Goal: Task Accomplishment & Management: Use online tool/utility

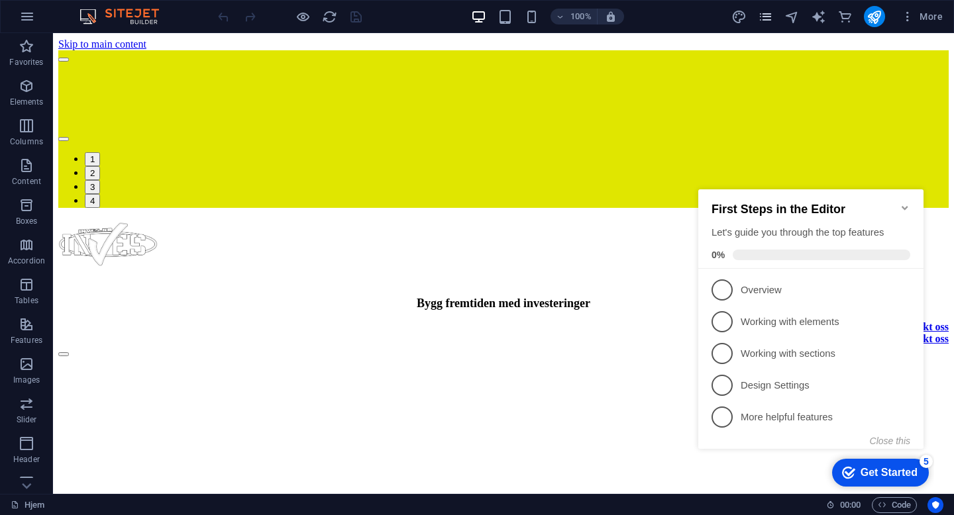
click at [773, 11] on span "pages" at bounding box center [766, 16] width 16 height 15
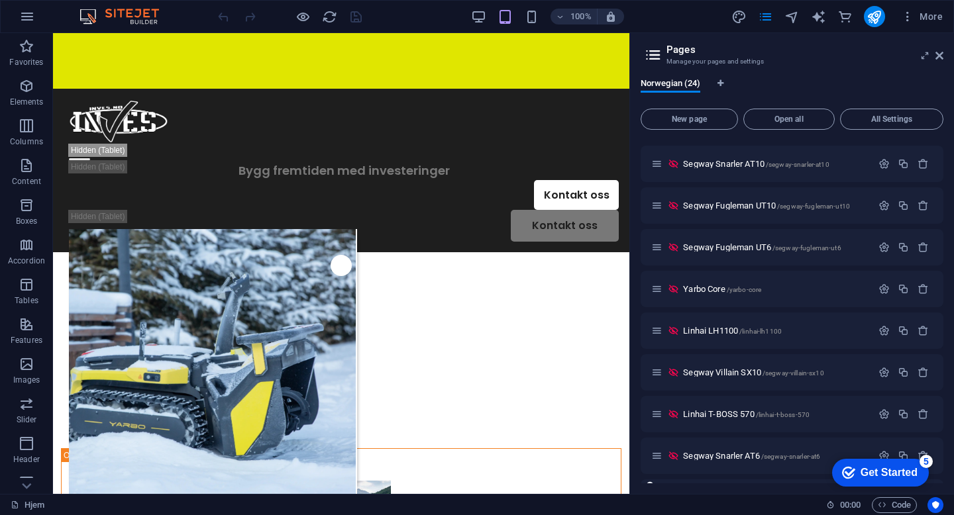
scroll to position [309, 0]
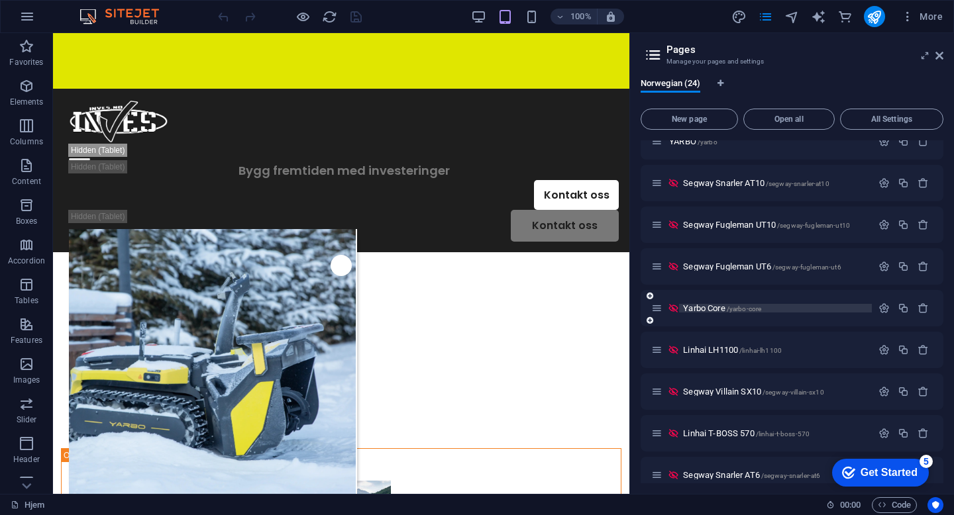
click at [711, 310] on span "Yarbo Core /yarbo-core" at bounding box center [722, 308] width 78 height 10
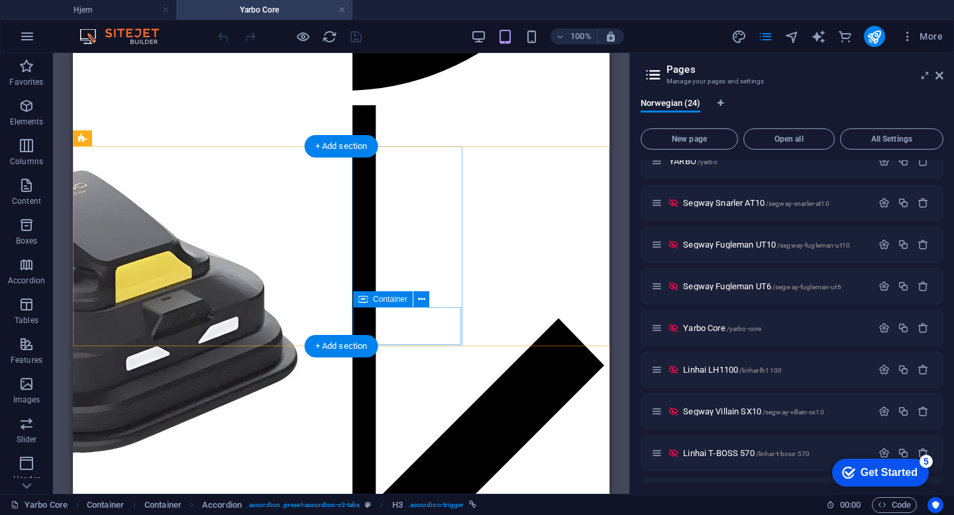
scroll to position [1105, 0]
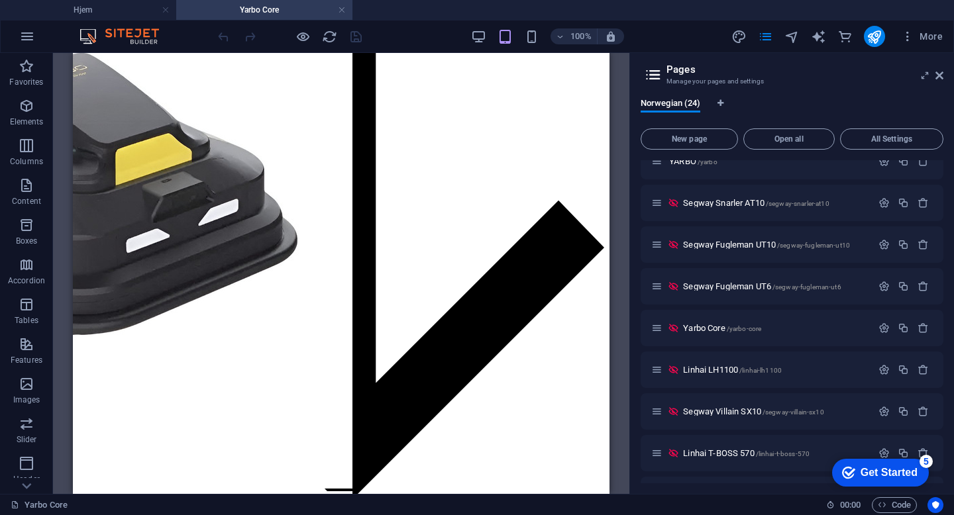
click at [944, 81] on aside "Pages Manage your pages and settings Norwegian (24) New page Open all All Setti…" at bounding box center [791, 273] width 324 height 441
click at [941, 76] on icon at bounding box center [939, 75] width 8 height 11
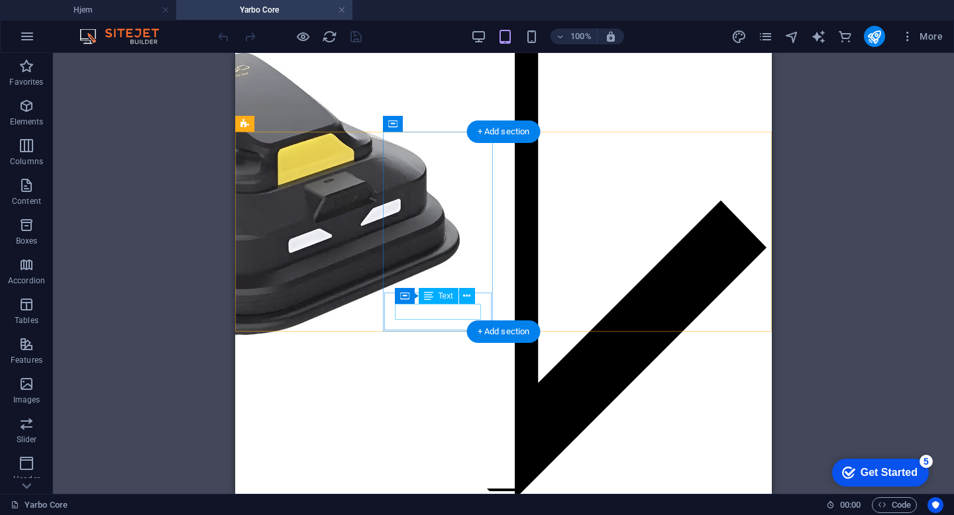
scroll to position [989, 0]
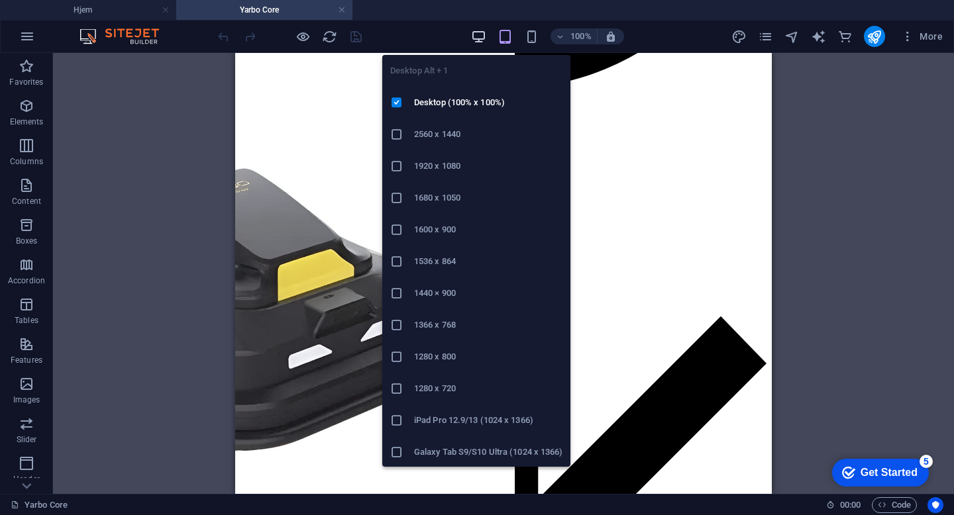
click at [475, 38] on icon "button" at bounding box center [478, 36] width 15 height 15
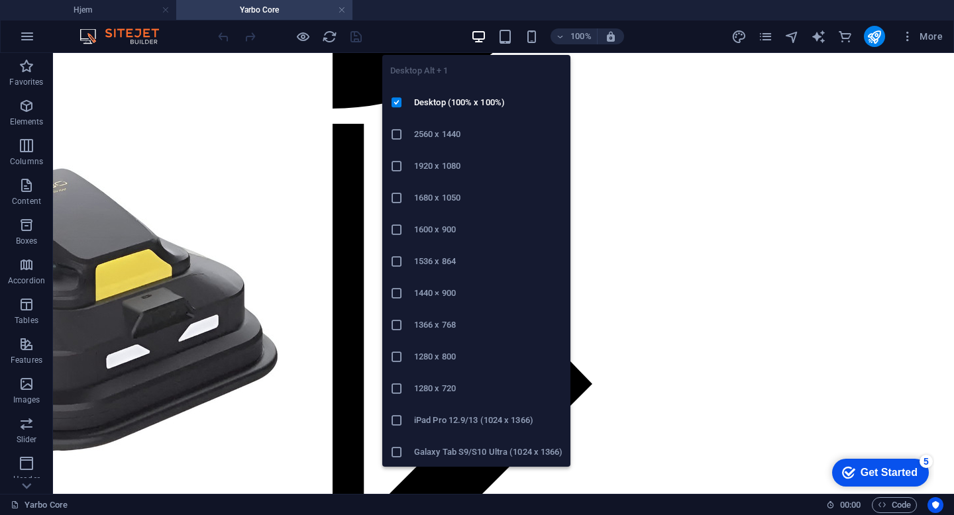
scroll to position [784, 0]
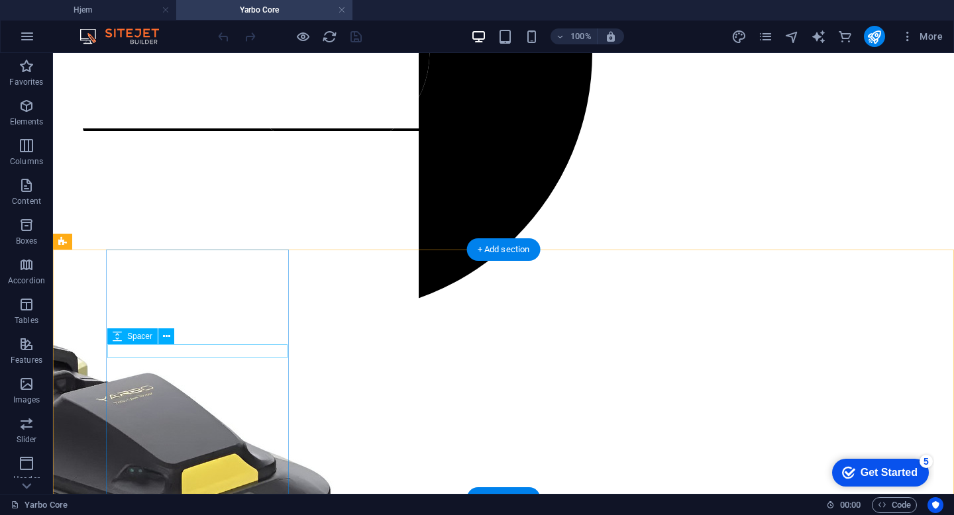
select select "px"
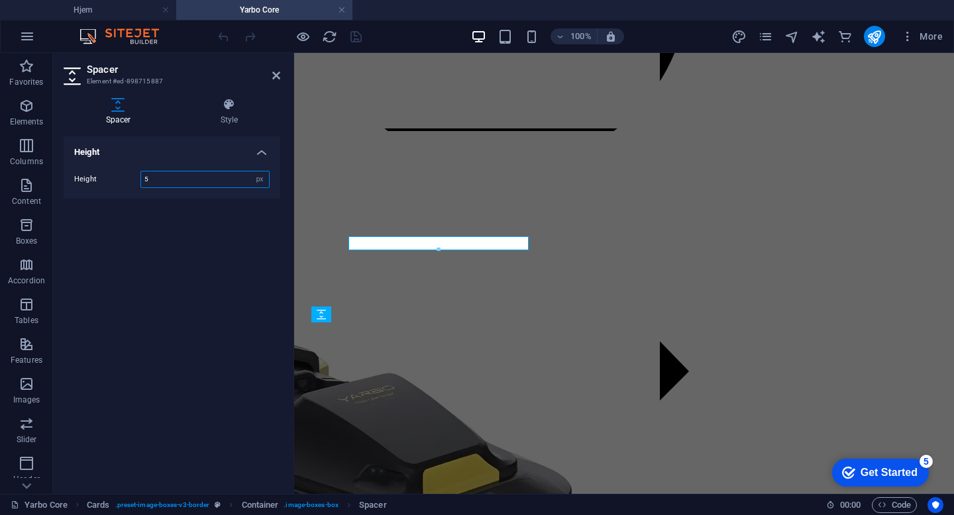
scroll to position [892, 0]
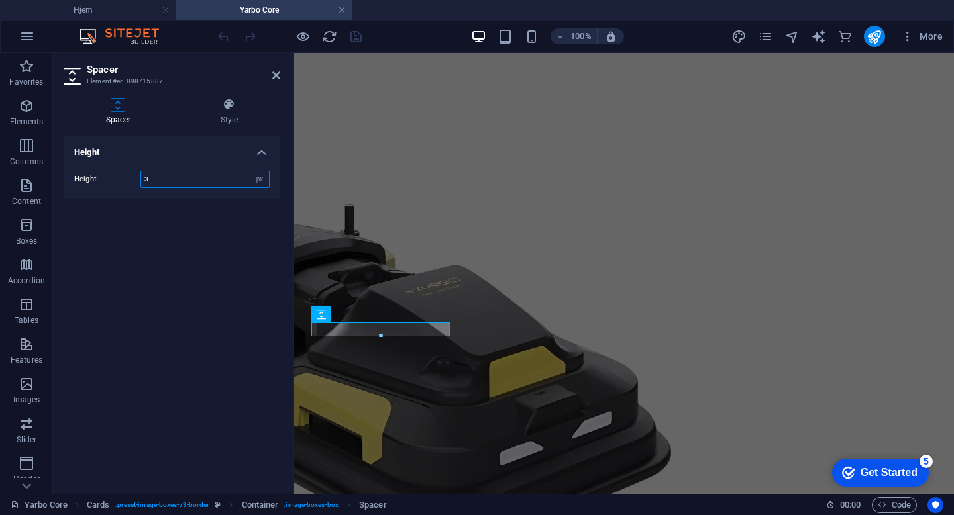
type input "3"
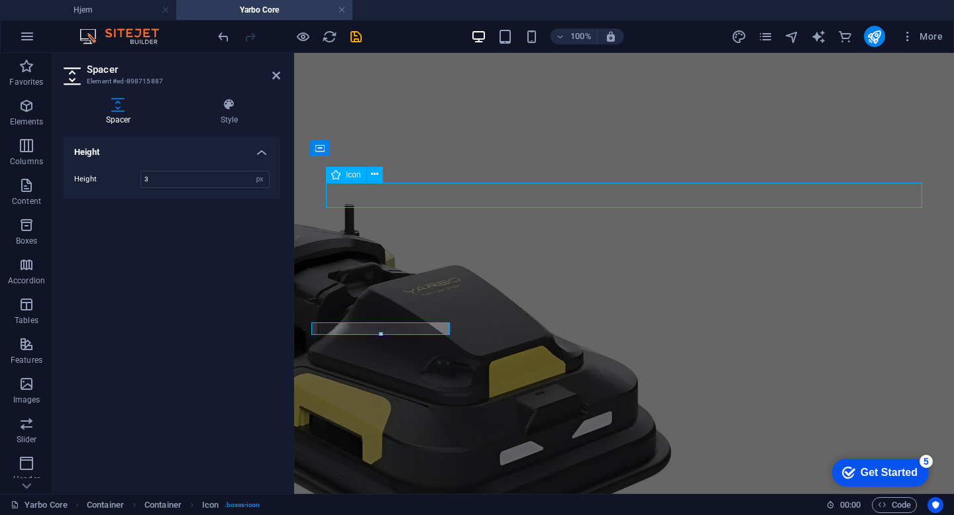
scroll to position [784, 0]
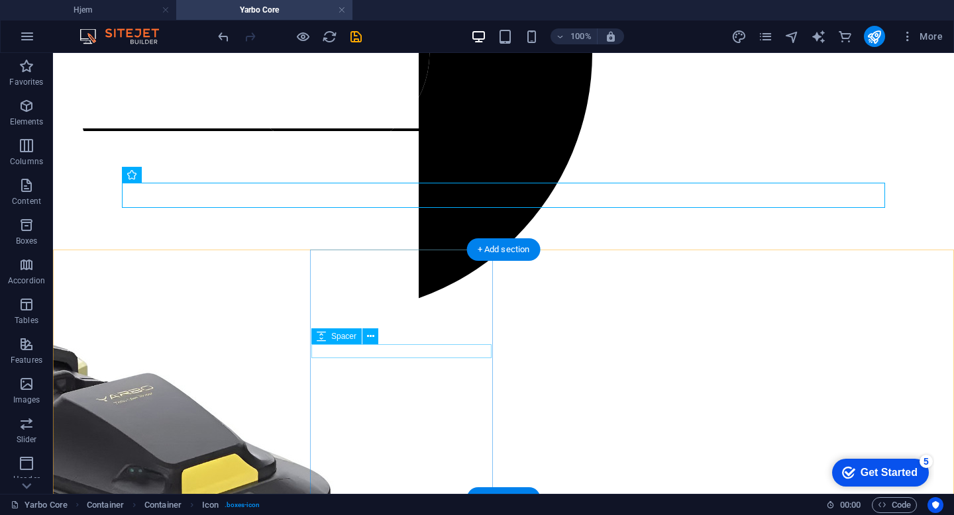
select select "px"
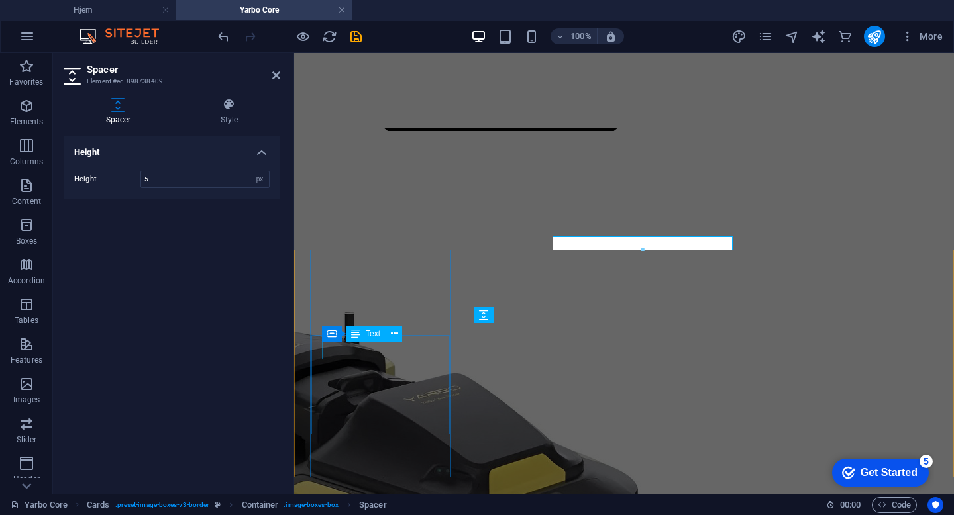
scroll to position [892, 0]
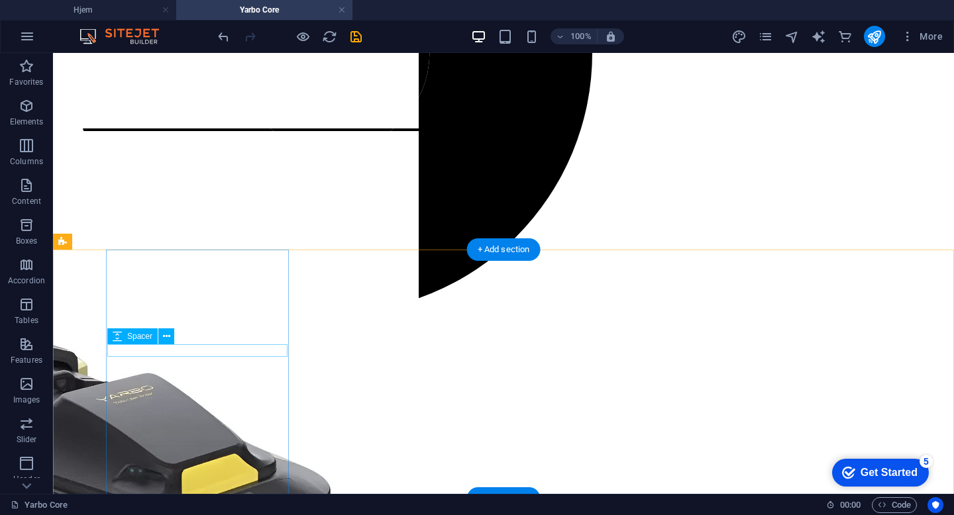
select select "px"
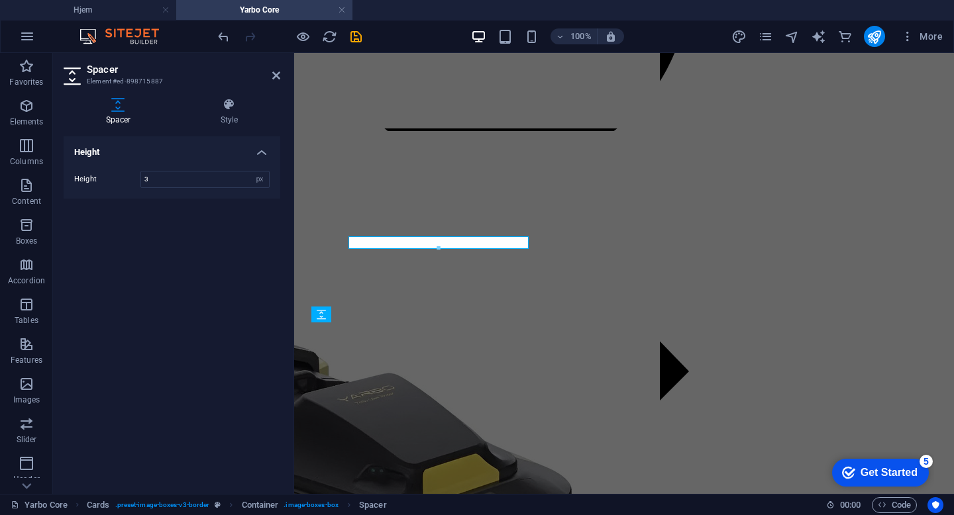
scroll to position [892, 0]
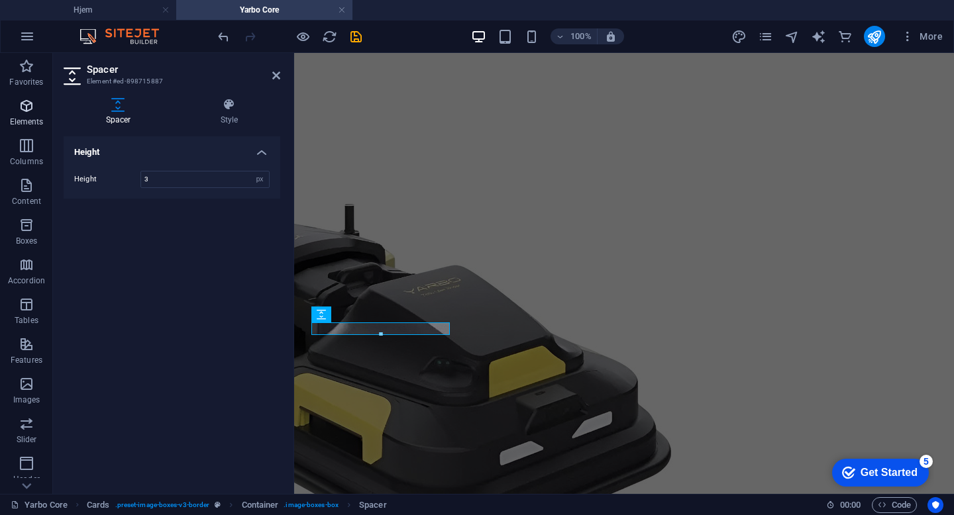
click at [15, 109] on span "Elements" at bounding box center [26, 114] width 53 height 32
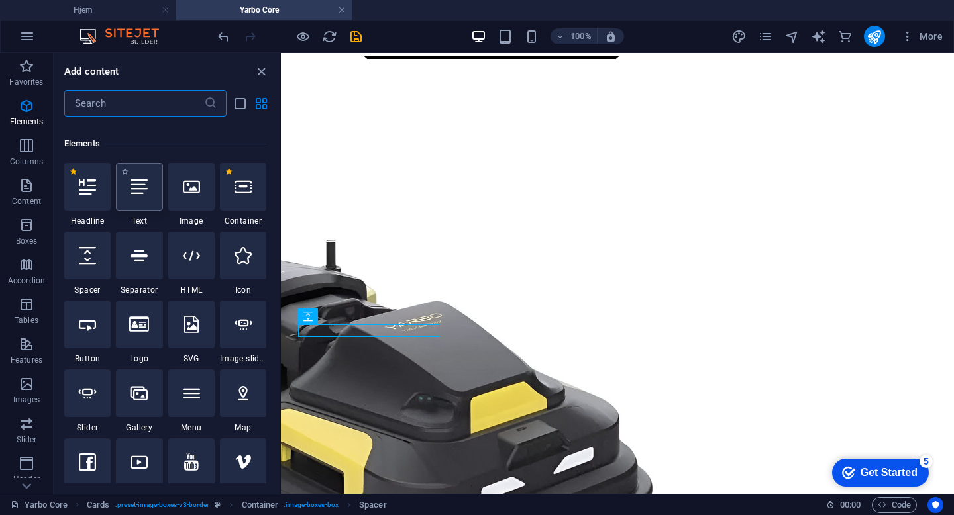
scroll to position [141, 0]
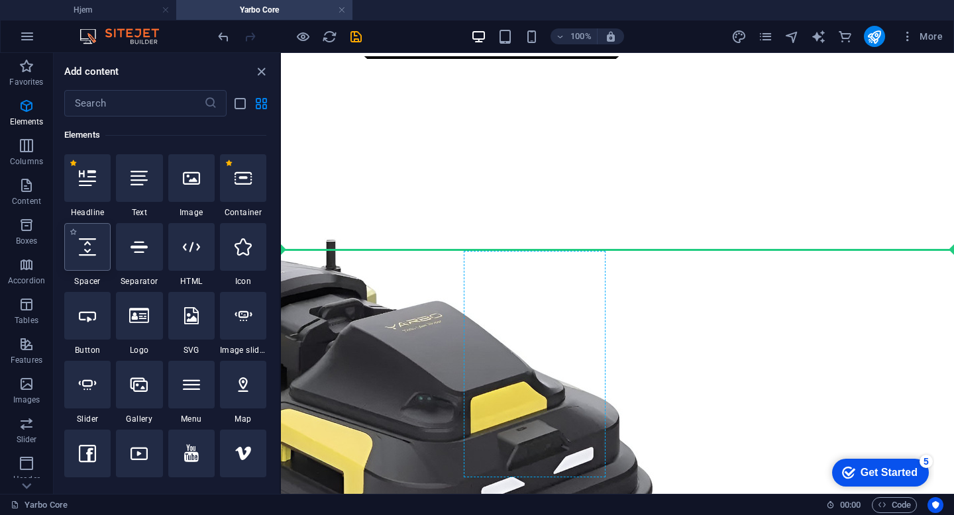
select select "px"
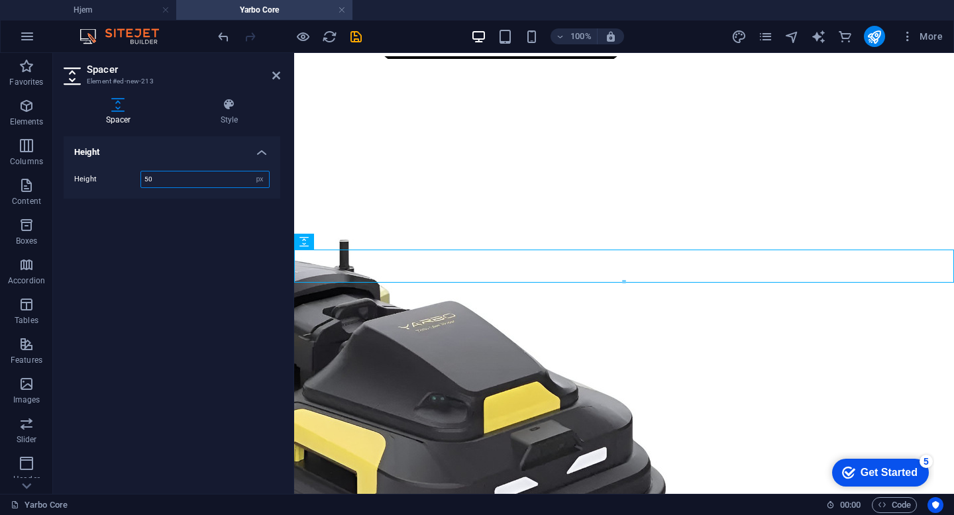
scroll to position [892, 0]
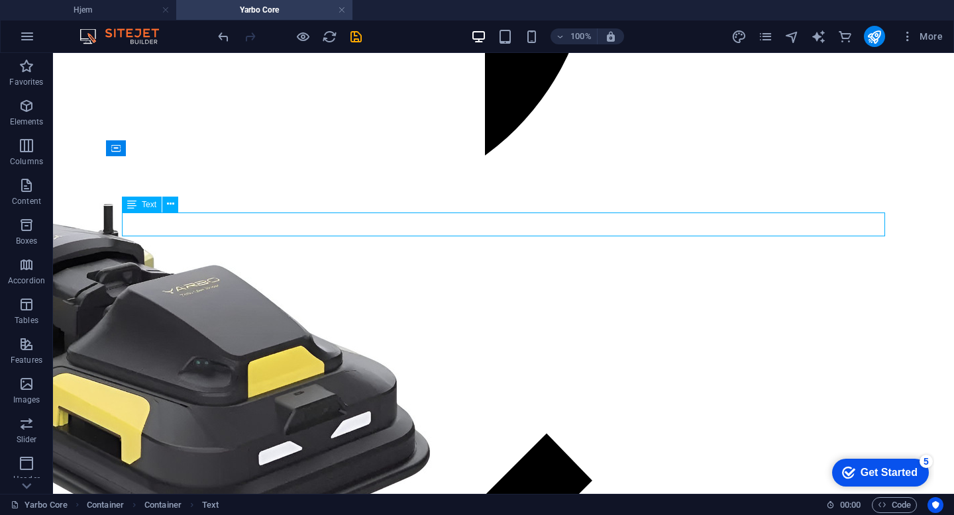
scroll to position [784, 0]
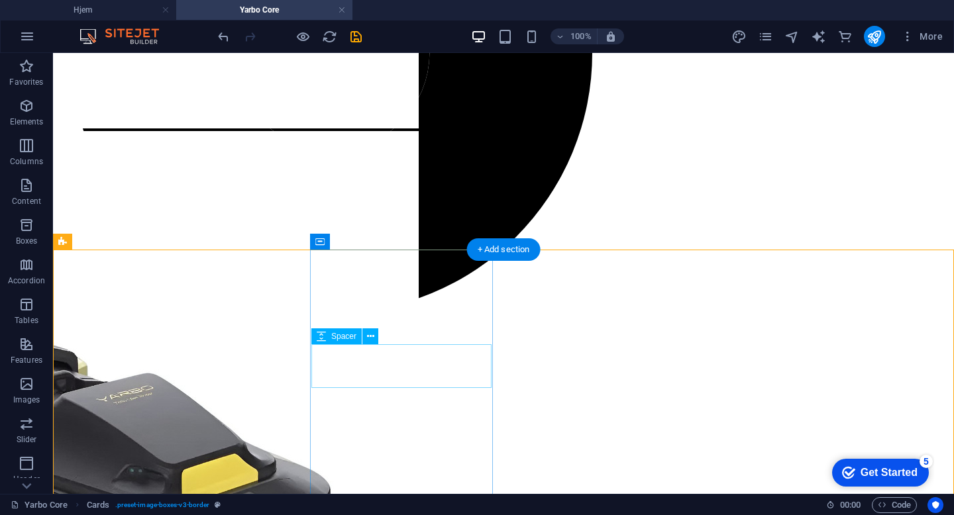
select select "px"
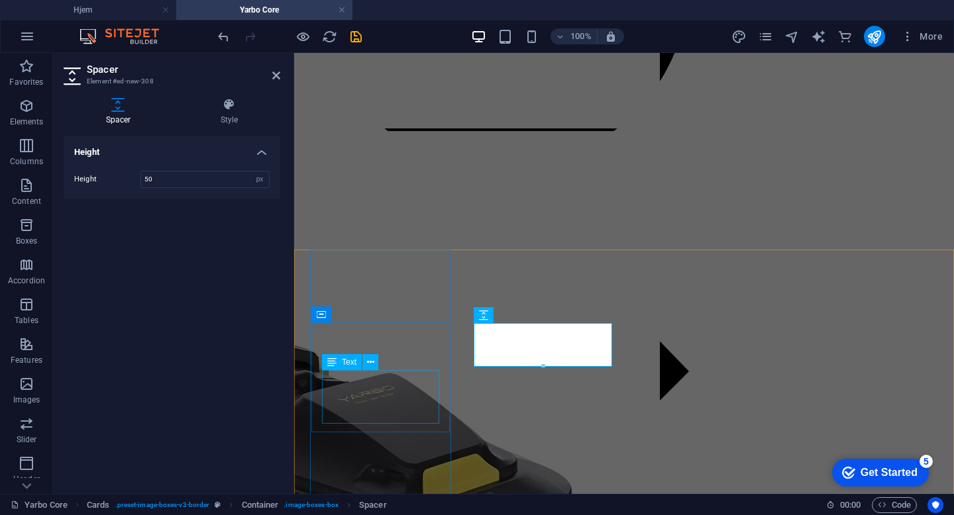
scroll to position [892, 0]
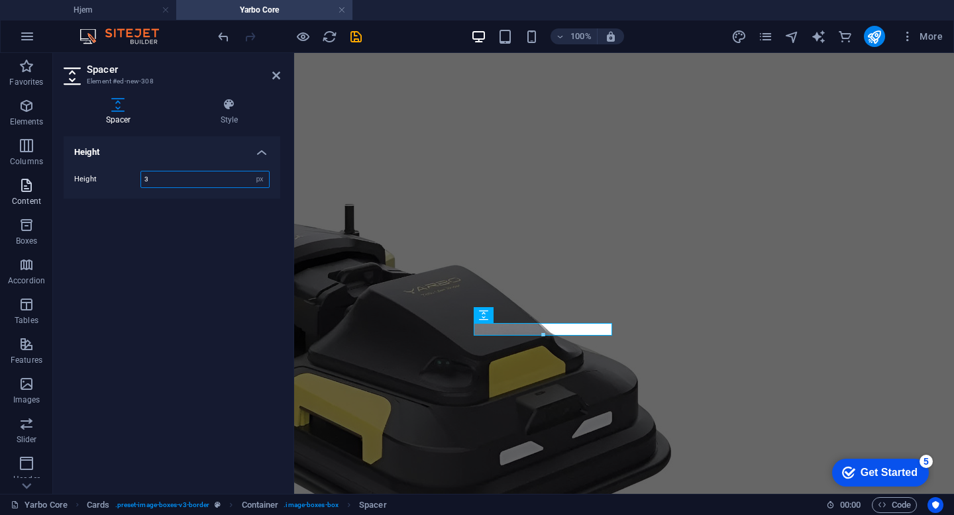
drag, startPoint x: 209, startPoint y: 181, endPoint x: 24, endPoint y: 181, distance: 185.4
click at [24, 181] on section "Favorites Elements Columns Content Boxes Accordion Tables Features Images Slide…" at bounding box center [477, 273] width 954 height 441
drag, startPoint x: 213, startPoint y: 174, endPoint x: 15, endPoint y: 174, distance: 198.0
click at [15, 174] on section "Favorites Elements Columns Content Boxes Accordion Tables Features Images Slide…" at bounding box center [477, 273] width 954 height 441
drag, startPoint x: 188, startPoint y: 183, endPoint x: 68, endPoint y: 181, distance: 120.5
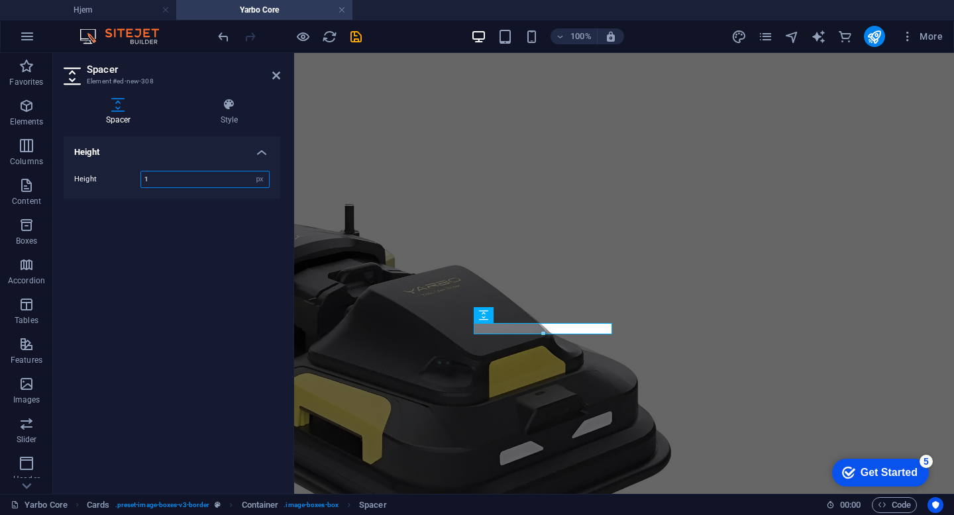
click at [68, 181] on div "Height 1 px rem vh vw" at bounding box center [172, 179] width 217 height 38
type input "0"
click at [361, 250] on div "Cards Container" at bounding box center [389, 242] width 158 height 17
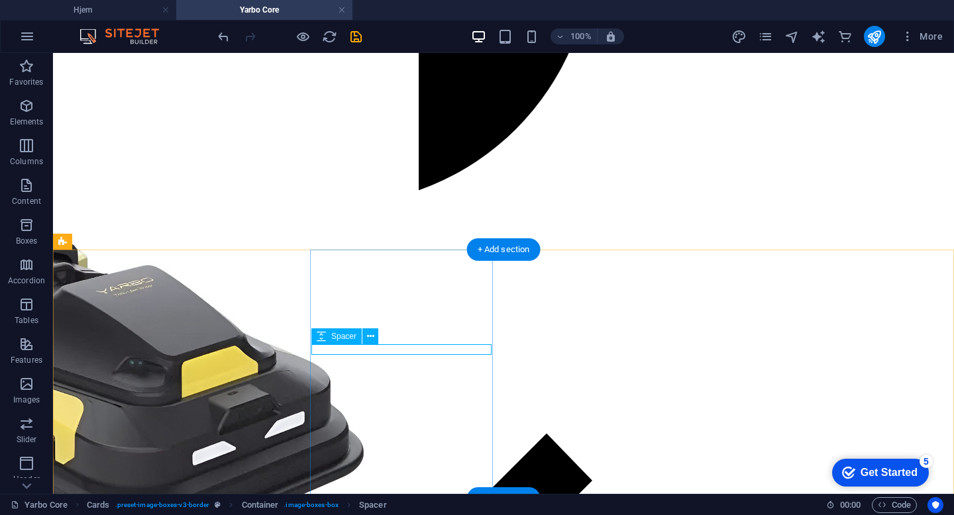
select select "px"
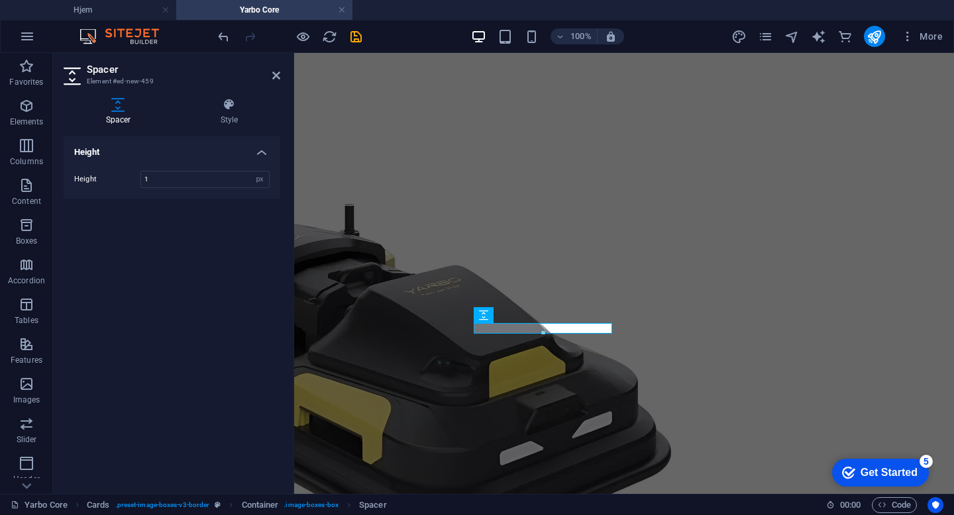
type input "1"
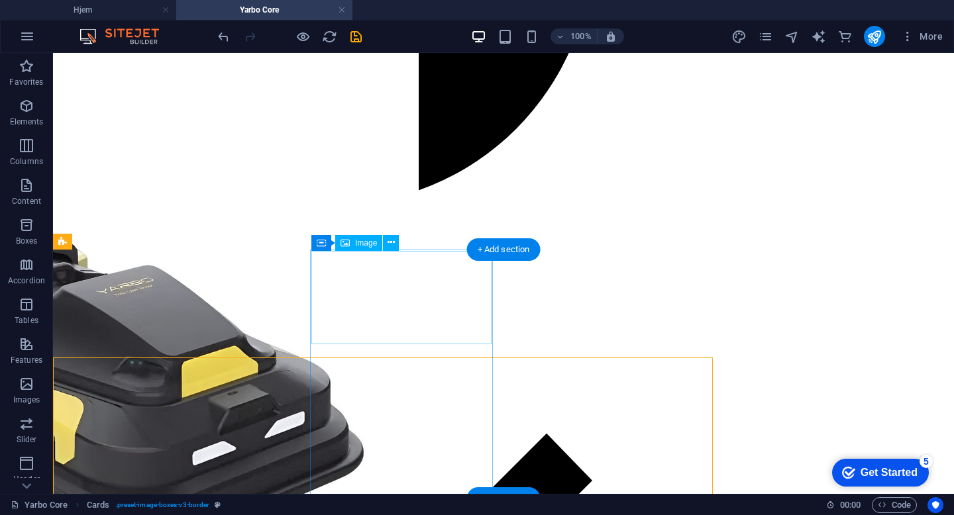
scroll to position [784, 0]
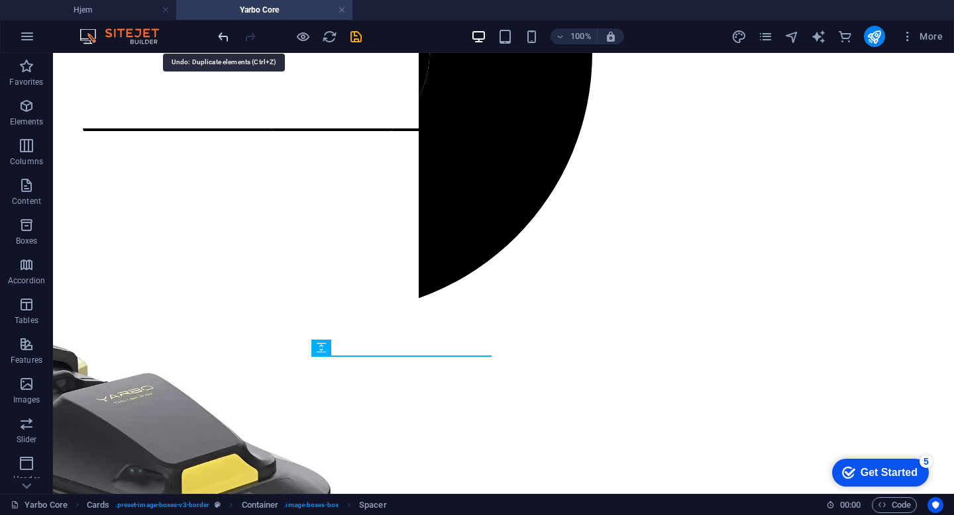
click at [223, 35] on icon "undo" at bounding box center [223, 36] width 15 height 15
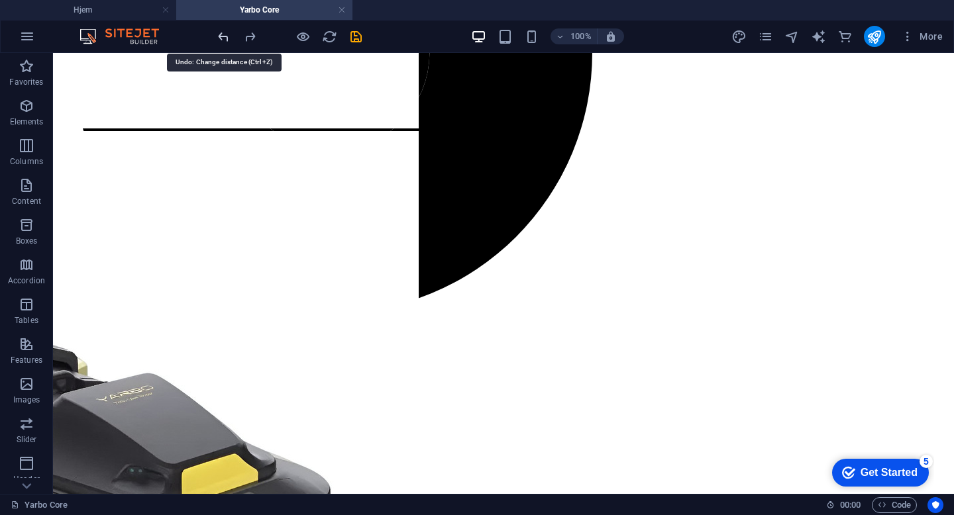
click at [223, 35] on icon "undo" at bounding box center [223, 36] width 15 height 15
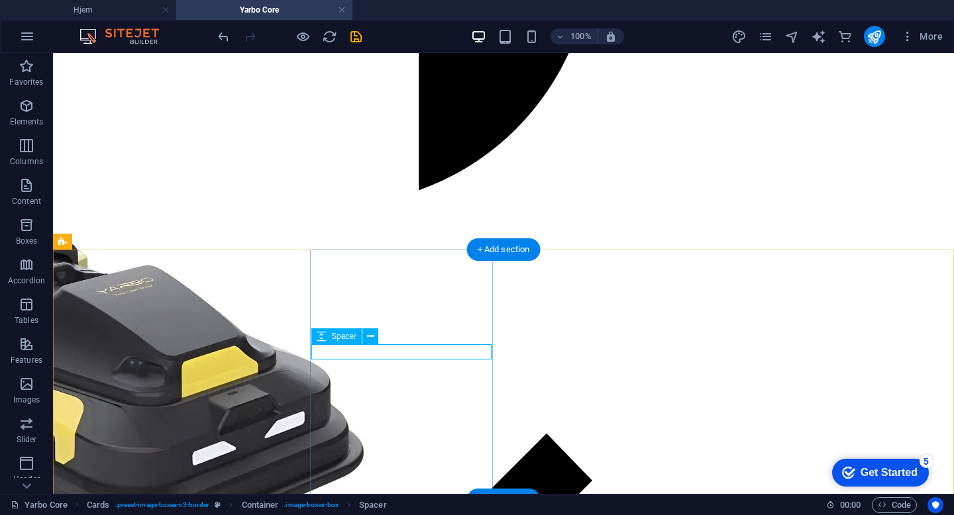
select select "px"
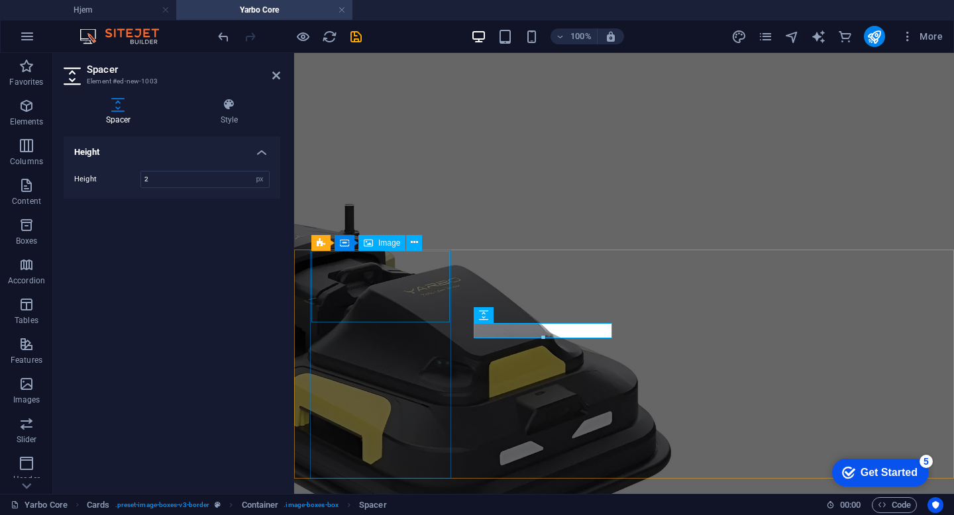
type input "2"
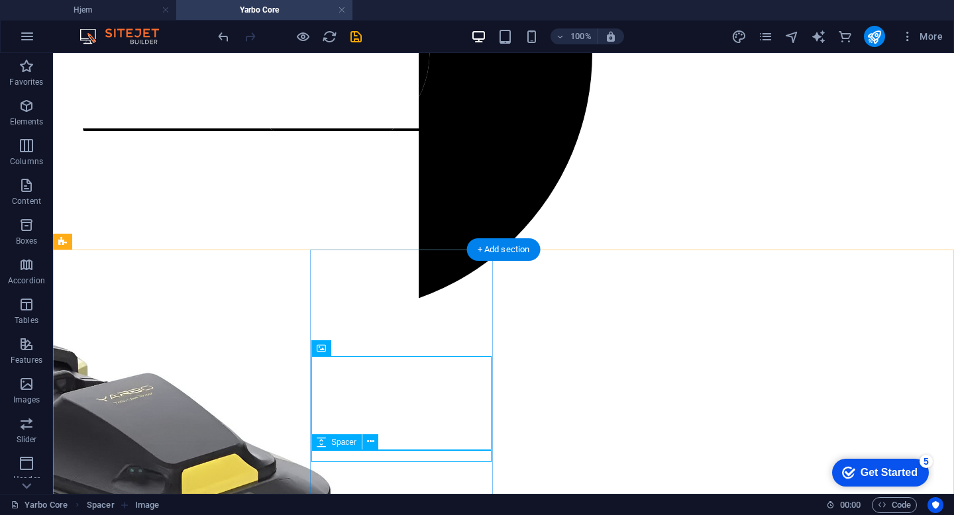
scroll to position [787, 0]
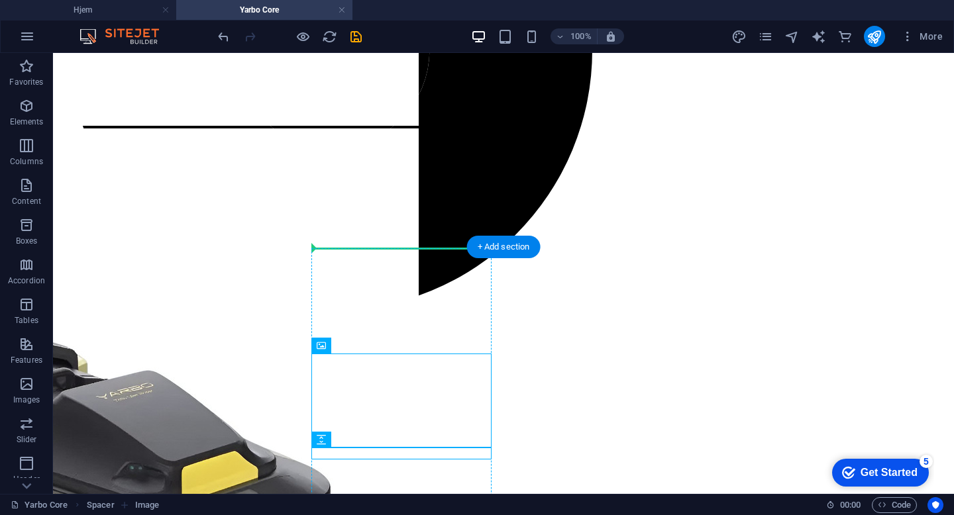
drag, startPoint x: 400, startPoint y: 453, endPoint x: 401, endPoint y: 271, distance: 182.1
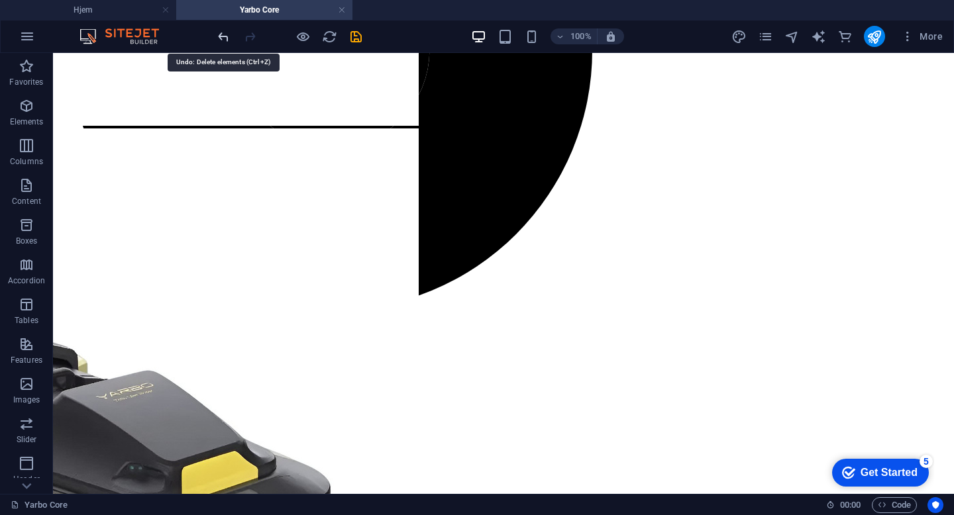
click at [228, 35] on icon "undo" at bounding box center [223, 36] width 15 height 15
click at [227, 36] on icon "undo" at bounding box center [223, 36] width 15 height 15
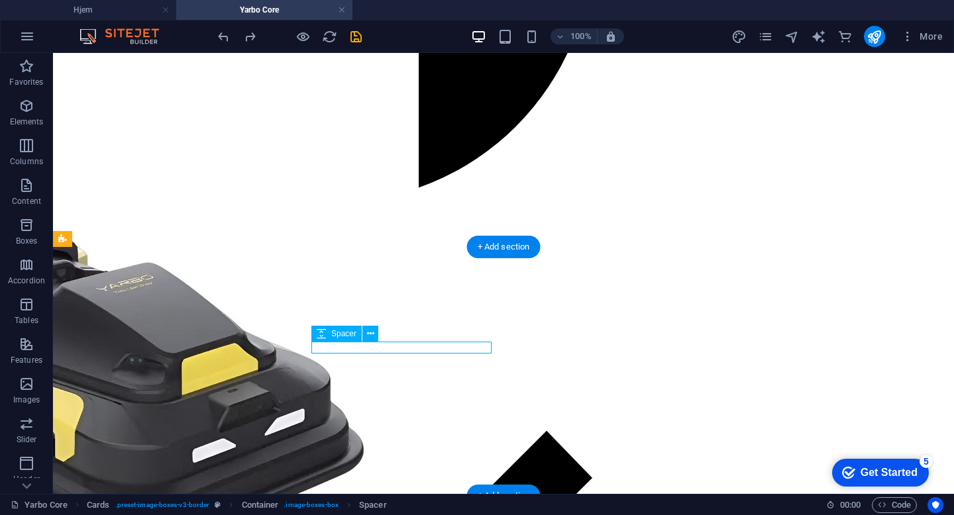
select select "px"
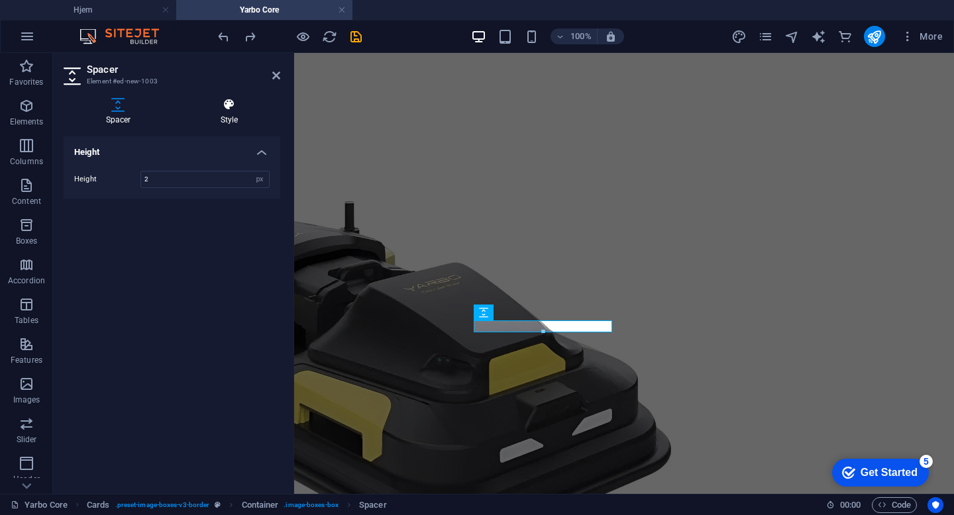
click at [232, 110] on icon at bounding box center [229, 104] width 102 height 13
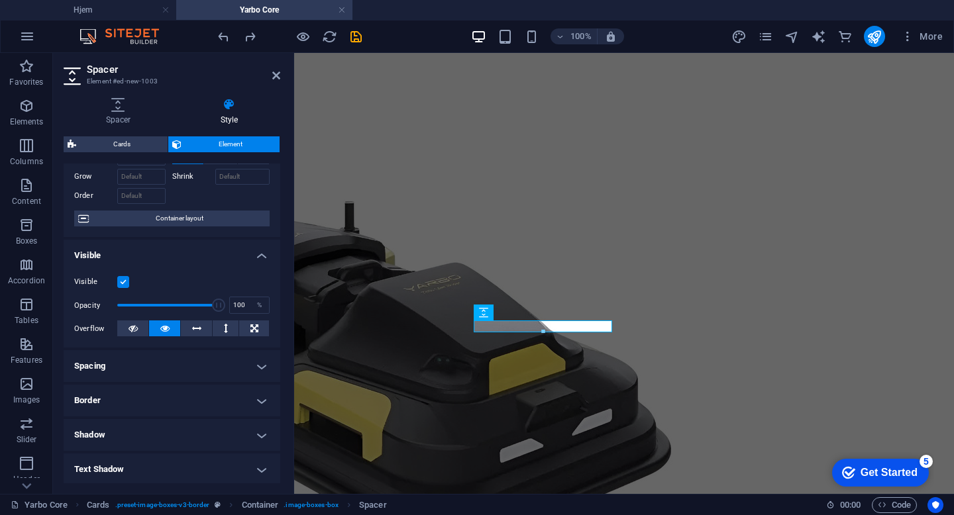
click at [162, 363] on h4 "Spacing" at bounding box center [172, 366] width 217 height 32
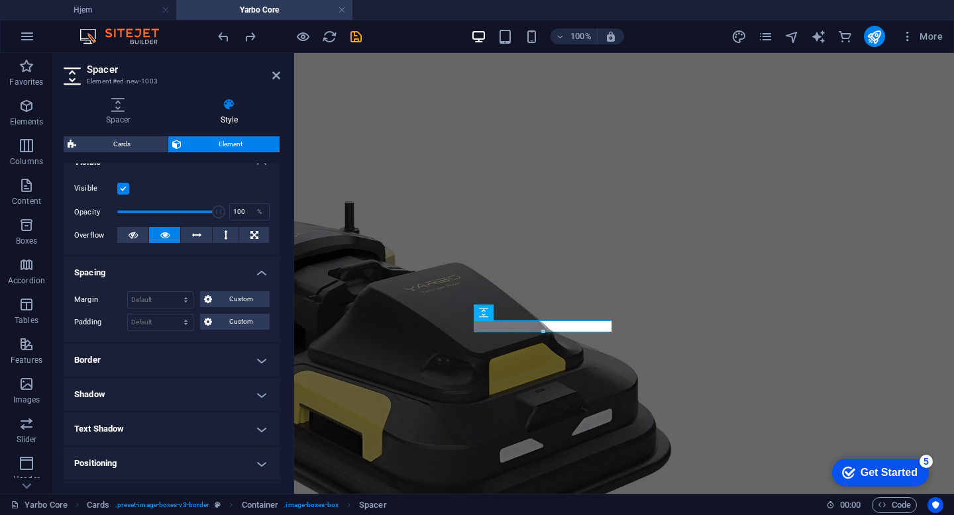
scroll to position [160, 0]
click at [224, 321] on span "Custom" at bounding box center [241, 321] width 50 height 16
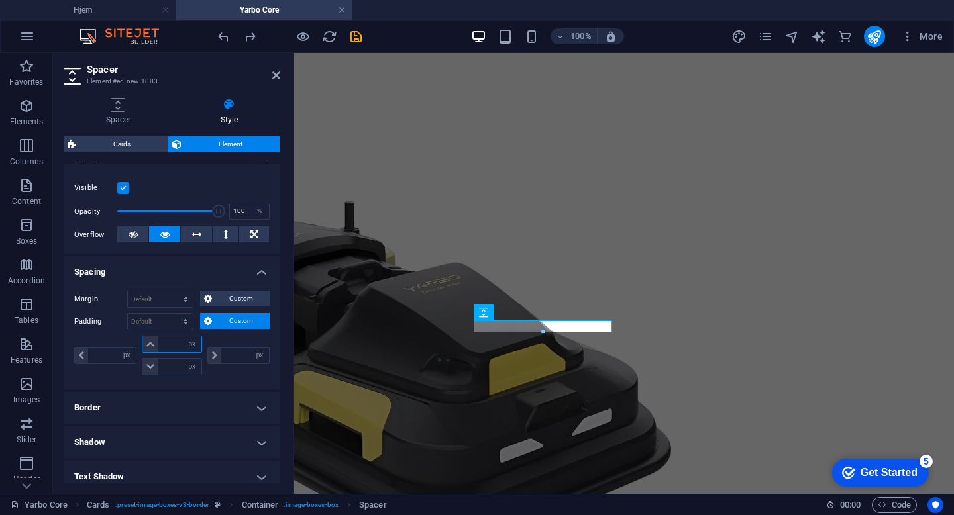
click at [168, 348] on input "number" at bounding box center [179, 344] width 42 height 16
type input "0"
select select "px"
type input "0"
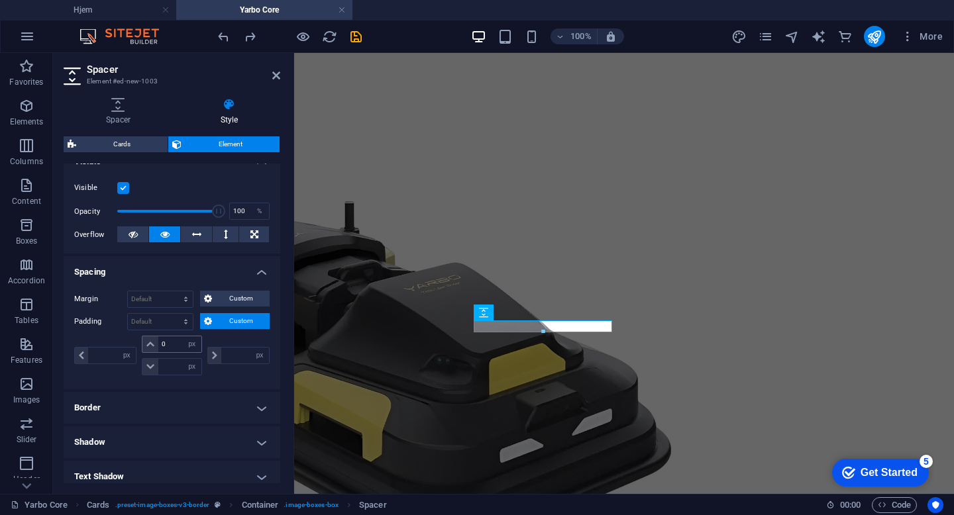
type input "0"
click at [175, 368] on input "0" at bounding box center [179, 367] width 42 height 16
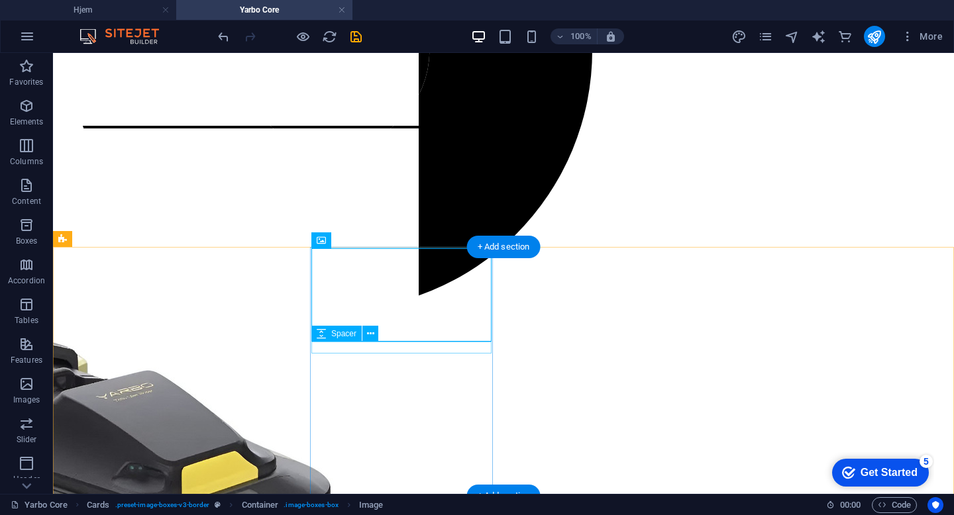
select select "px"
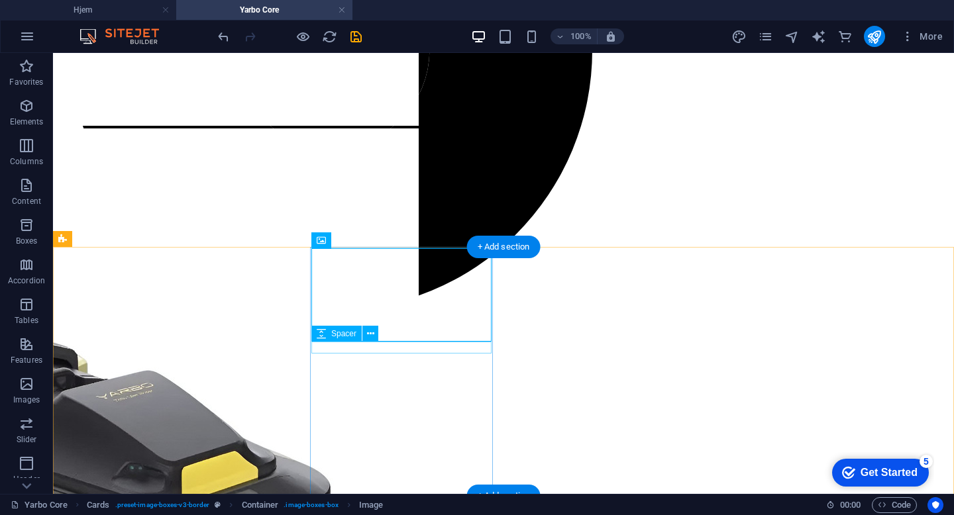
select select "px"
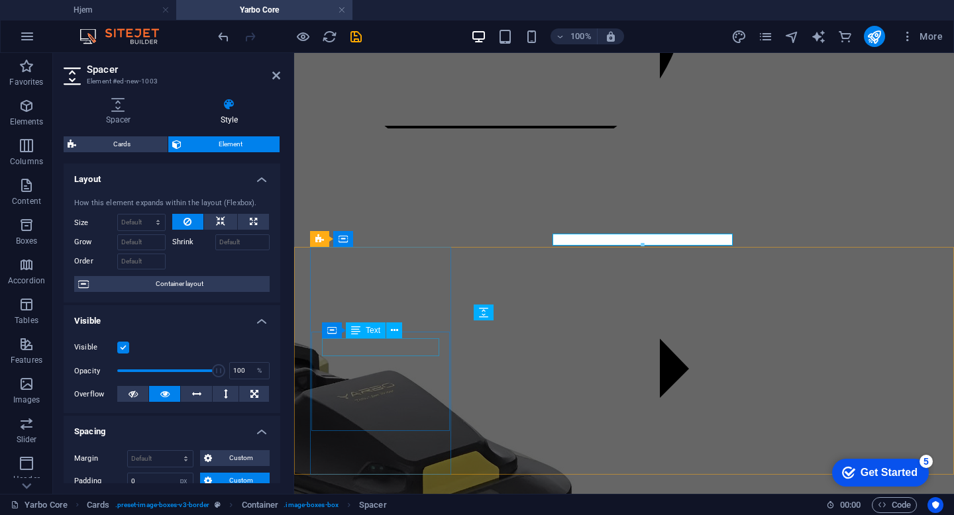
scroll to position [895, 0]
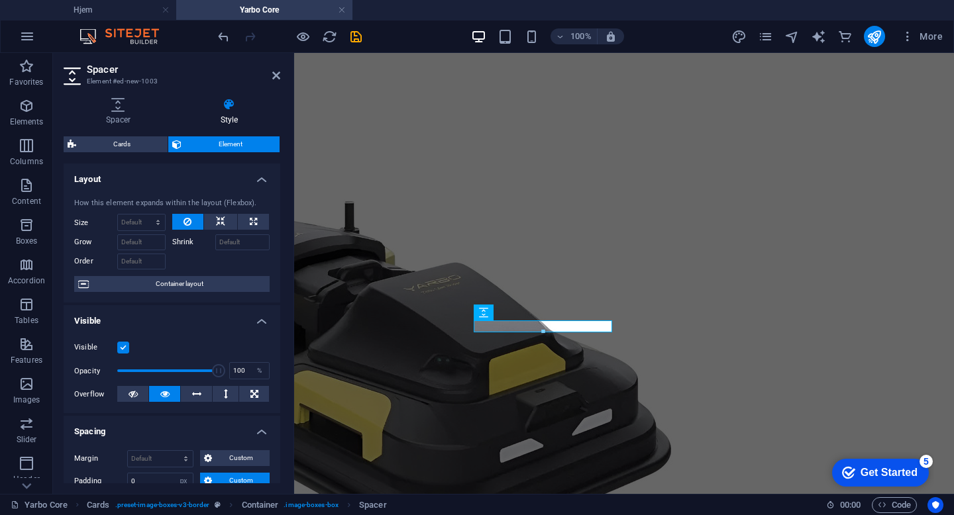
click at [134, 97] on div "Spacer Style Height Height 2 px rem vh vw Cards Element Layout How this element…" at bounding box center [172, 290] width 238 height 407
click at [128, 113] on h4 "Spacer" at bounding box center [121, 112] width 115 height 28
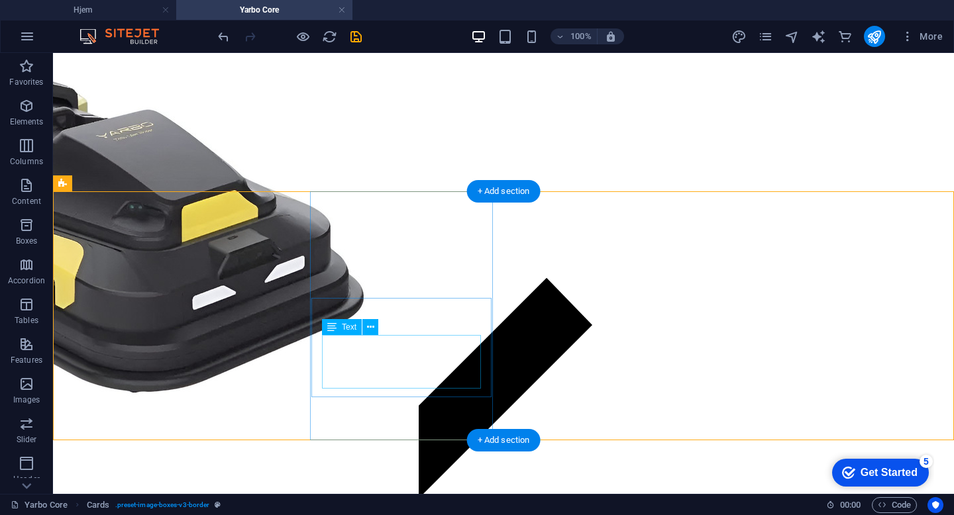
scroll to position [1134, 0]
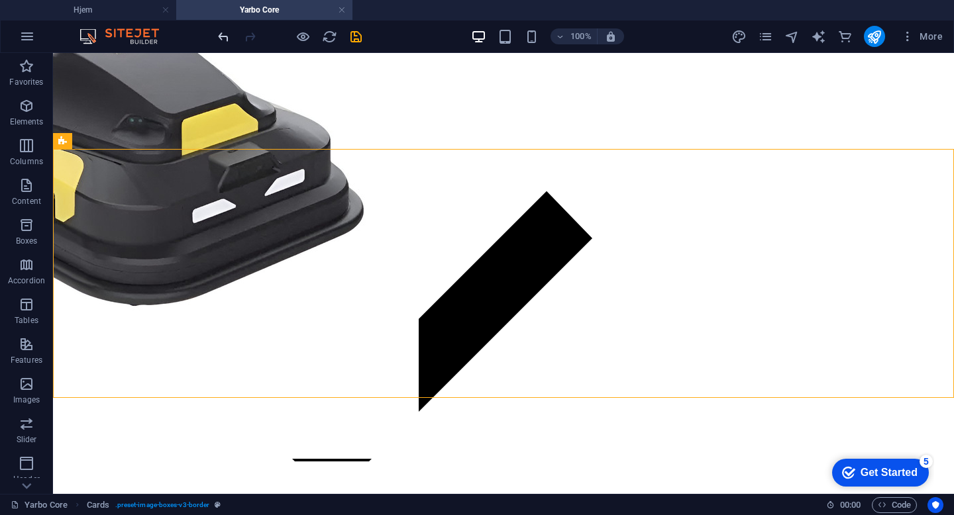
click at [215, 32] on span "undo" at bounding box center [223, 36] width 16 height 15
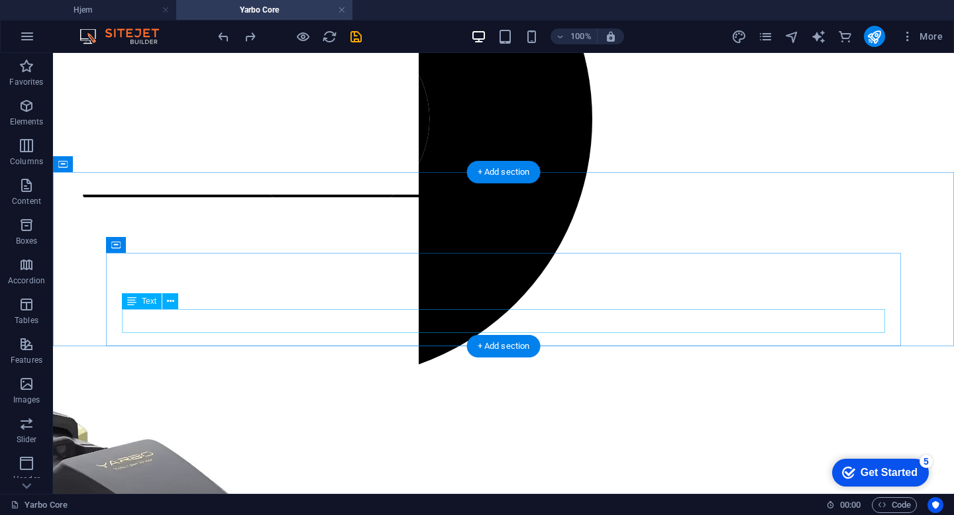
scroll to position [670, 0]
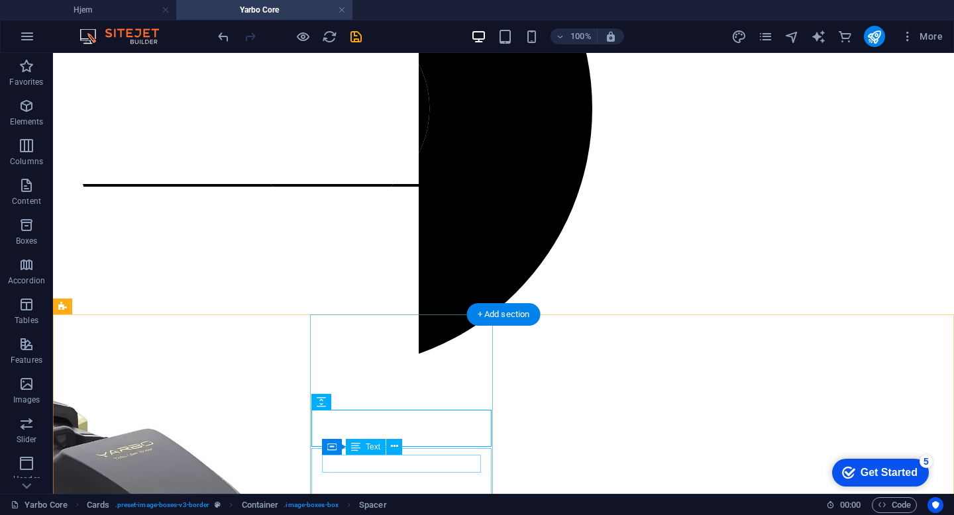
scroll to position [736, 0]
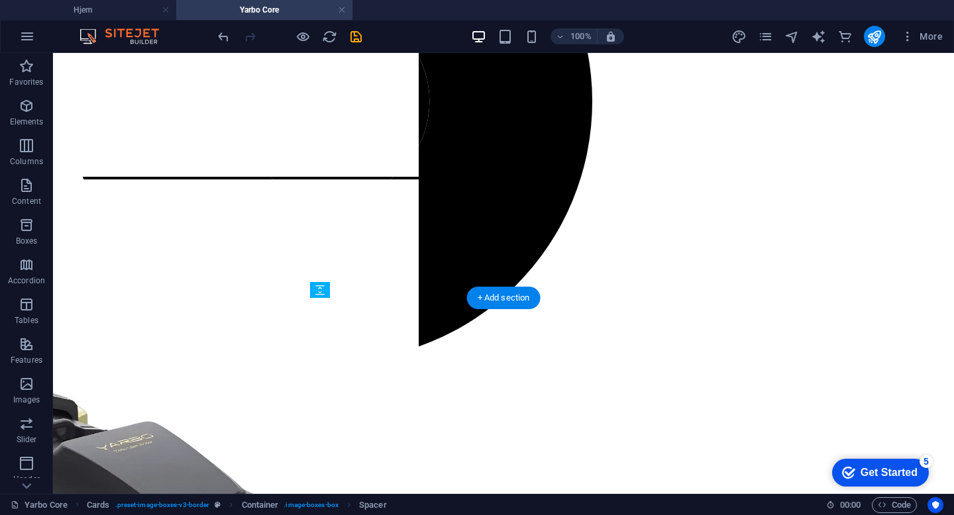
drag, startPoint x: 401, startPoint y: 403, endPoint x: 403, endPoint y: 348, distance: 55.0
select select "px"
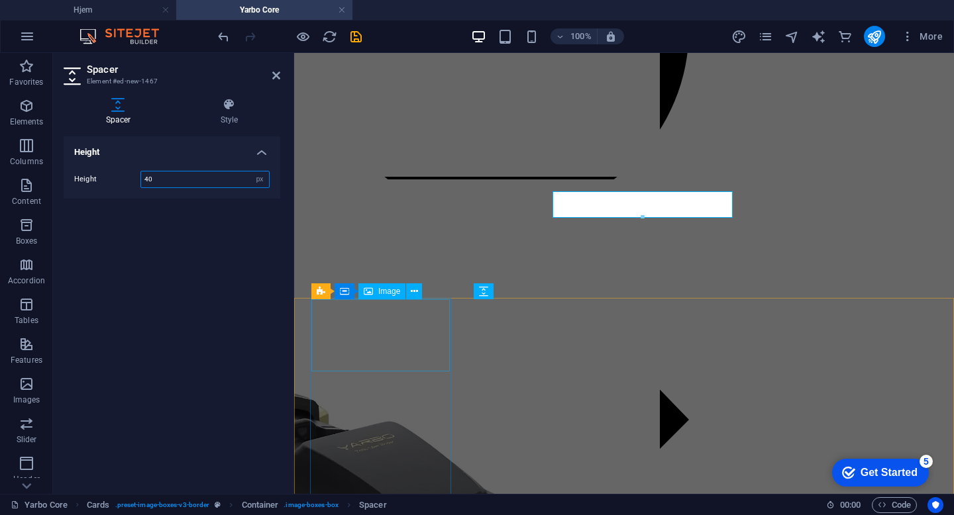
scroll to position [844, 0]
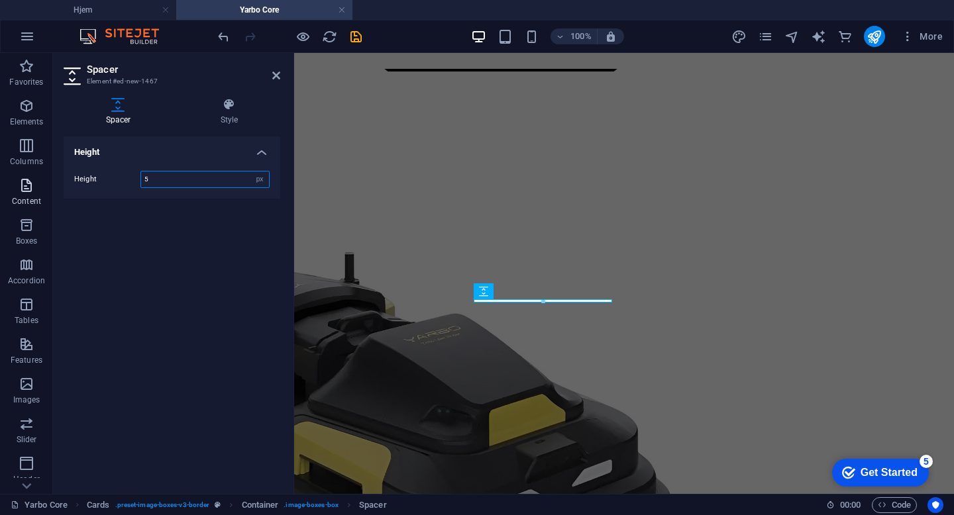
drag, startPoint x: 191, startPoint y: 182, endPoint x: 3, endPoint y: 177, distance: 188.1
click at [3, 177] on section "Favorites Elements Columns Content Boxes Accordion Tables Features Images Slide…" at bounding box center [477, 273] width 954 height 441
click at [187, 179] on input "1" at bounding box center [205, 180] width 128 height 16
type input "10"
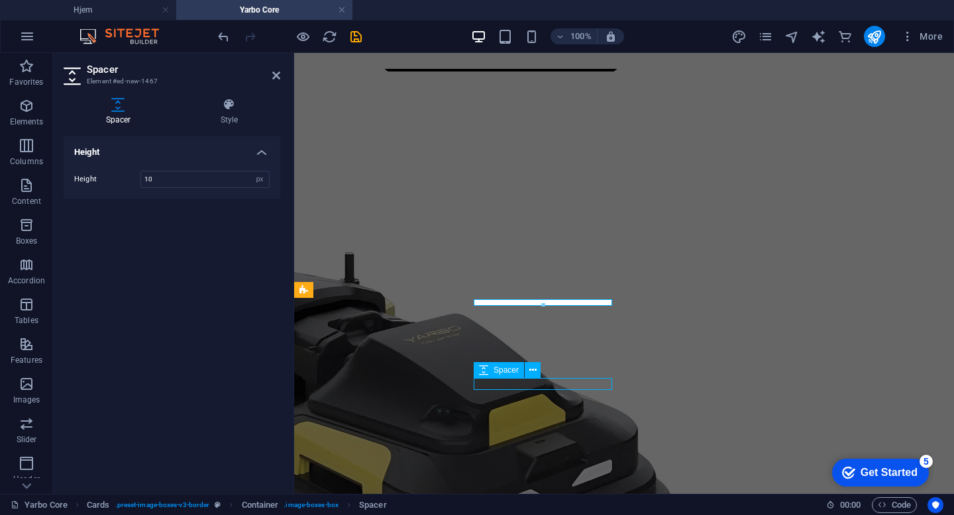
select select "px"
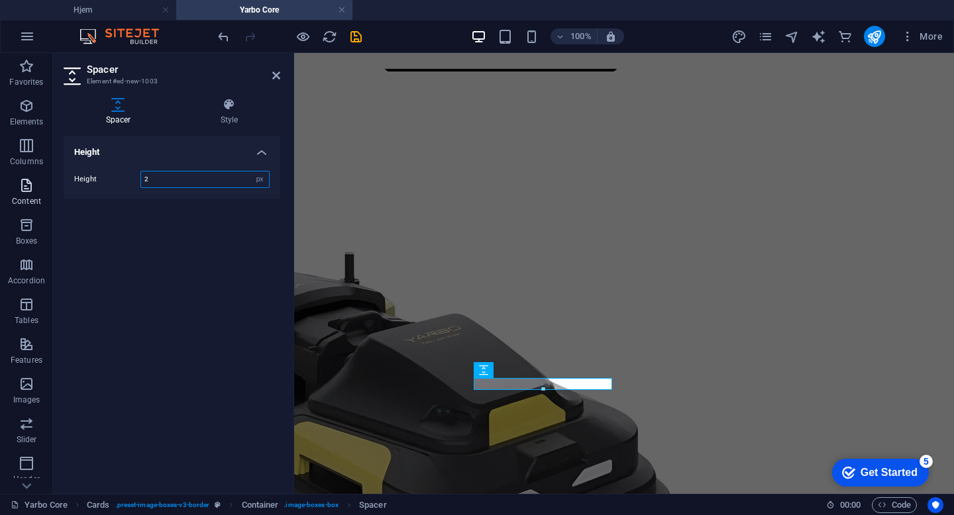
drag, startPoint x: 209, startPoint y: 179, endPoint x: 23, endPoint y: 174, distance: 186.8
click at [23, 174] on section "Favorites Elements Columns Content Boxes Accordion Tables Features Images Slide…" at bounding box center [477, 273] width 954 height 441
drag, startPoint x: 189, startPoint y: 171, endPoint x: 81, endPoint y: 171, distance: 107.3
click at [81, 171] on div "Height 10 px rem vh vw" at bounding box center [171, 179] width 195 height 17
drag, startPoint x: 171, startPoint y: 179, endPoint x: 33, endPoint y: 178, distance: 137.8
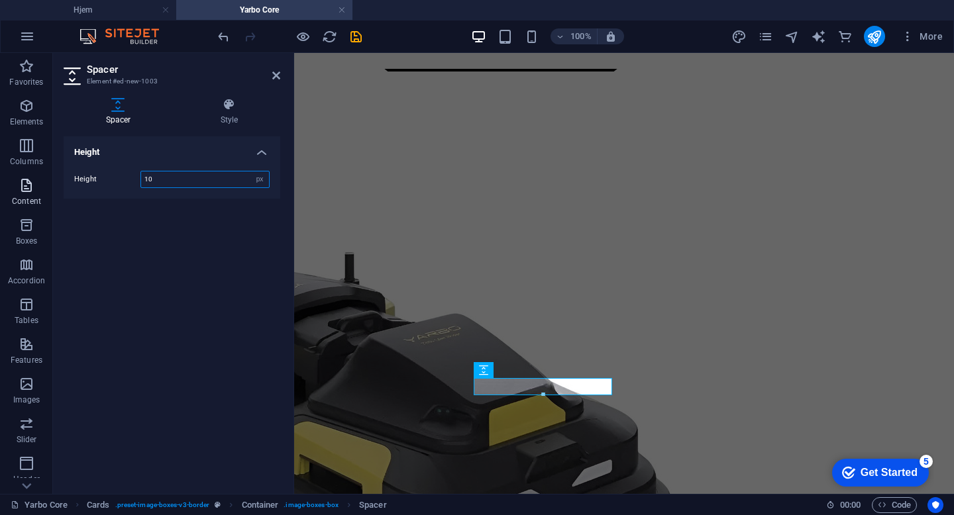
click at [35, 179] on section "Favorites Elements Columns Content Boxes Accordion Tables Features Images Slide…" at bounding box center [477, 273] width 954 height 441
type input "2"
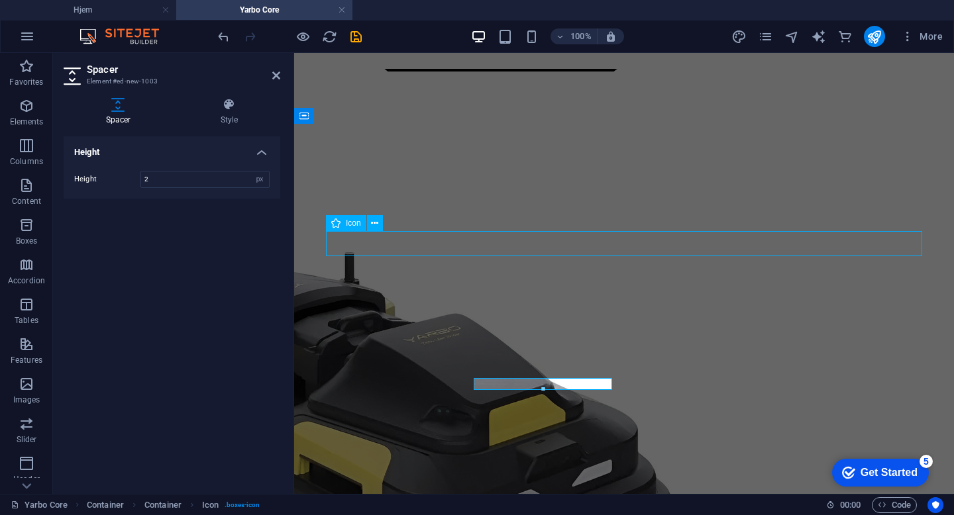
scroll to position [736, 0]
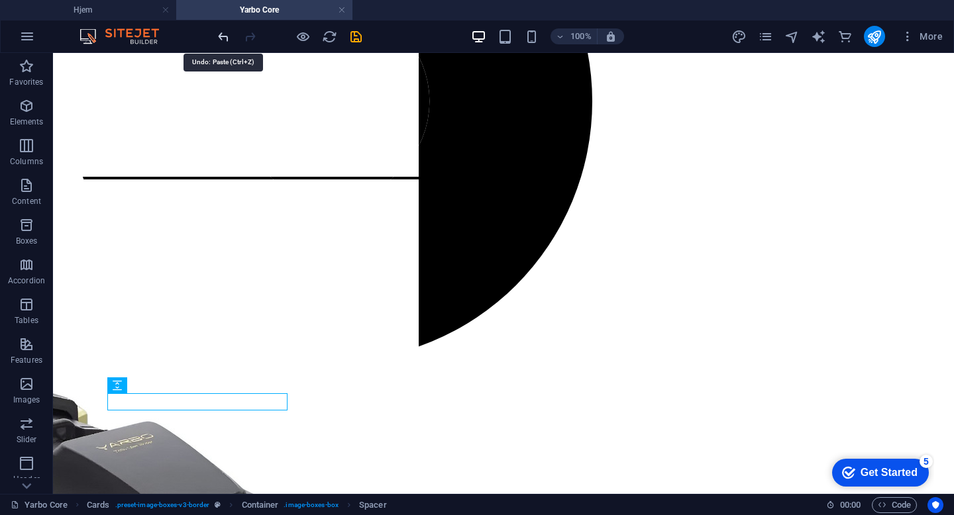
click at [224, 38] on icon "undo" at bounding box center [223, 36] width 15 height 15
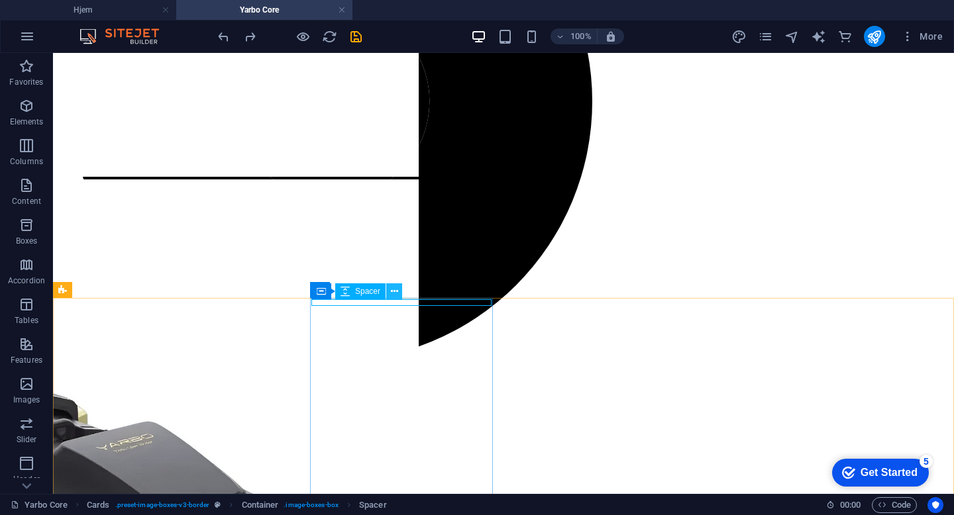
click at [395, 291] on icon at bounding box center [394, 292] width 7 height 14
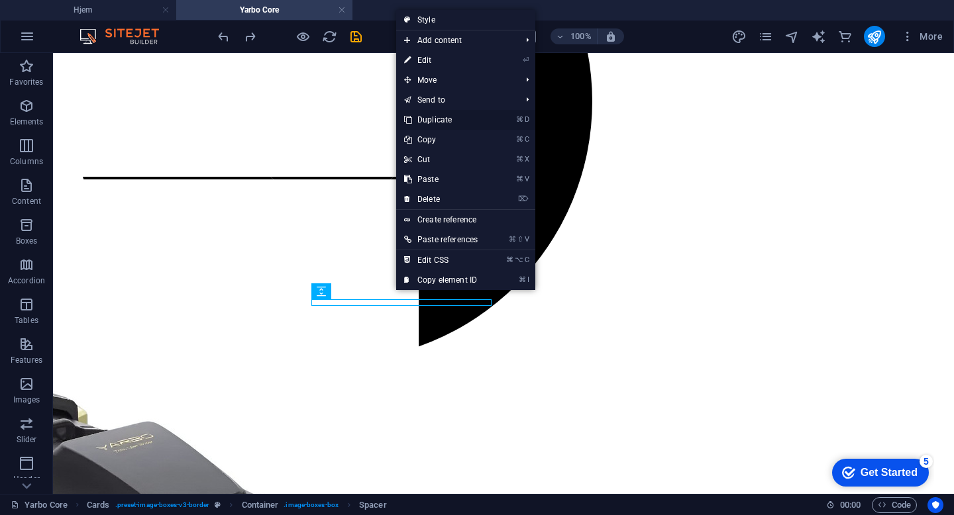
click at [457, 117] on link "⌘ D Duplicate" at bounding box center [440, 120] width 89 height 20
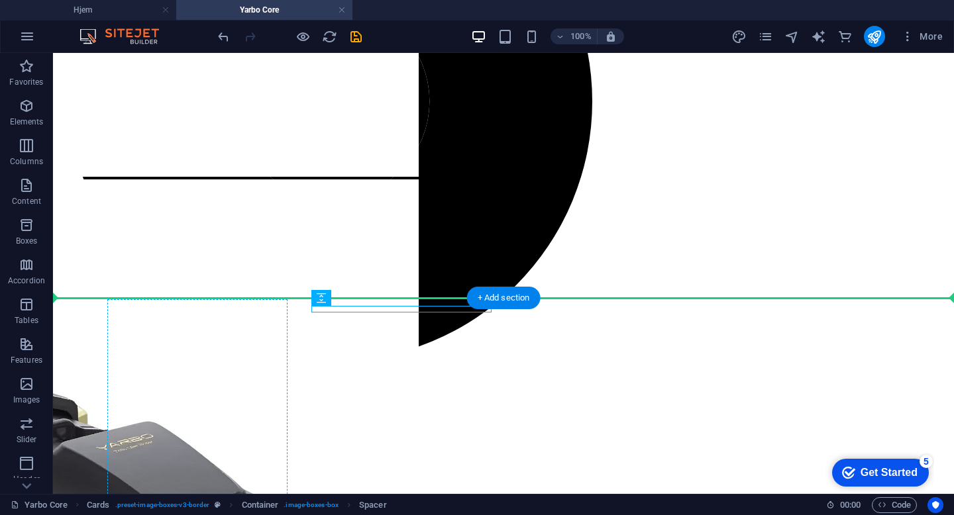
drag, startPoint x: 430, startPoint y: 309, endPoint x: 165, endPoint y: 327, distance: 266.2
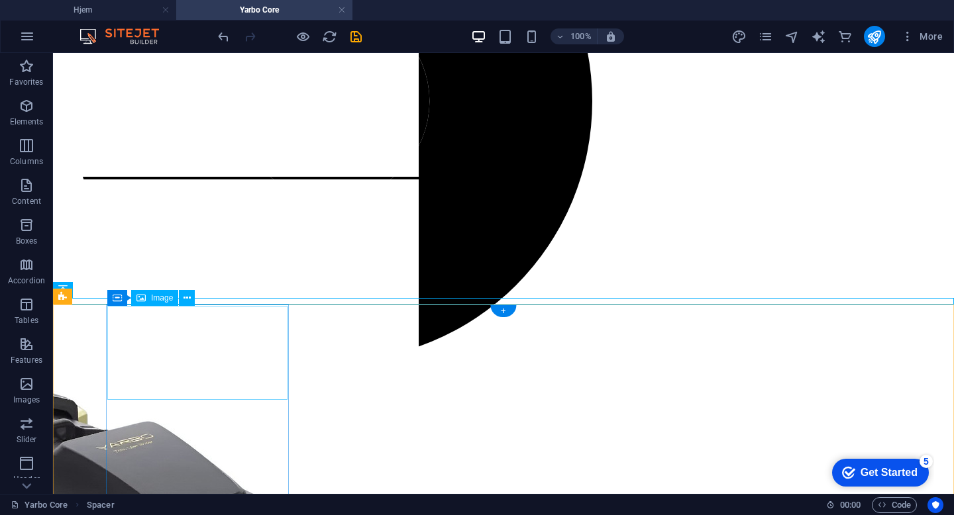
drag, startPoint x: 267, startPoint y: 303, endPoint x: 201, endPoint y: 351, distance: 81.5
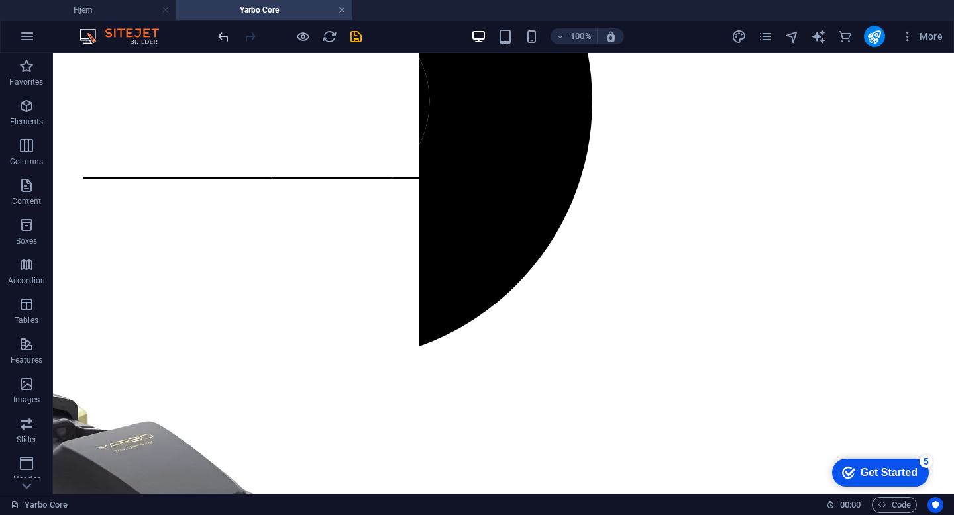
click at [221, 38] on icon "undo" at bounding box center [223, 36] width 15 height 15
click at [254, 42] on icon "redo" at bounding box center [249, 36] width 15 height 15
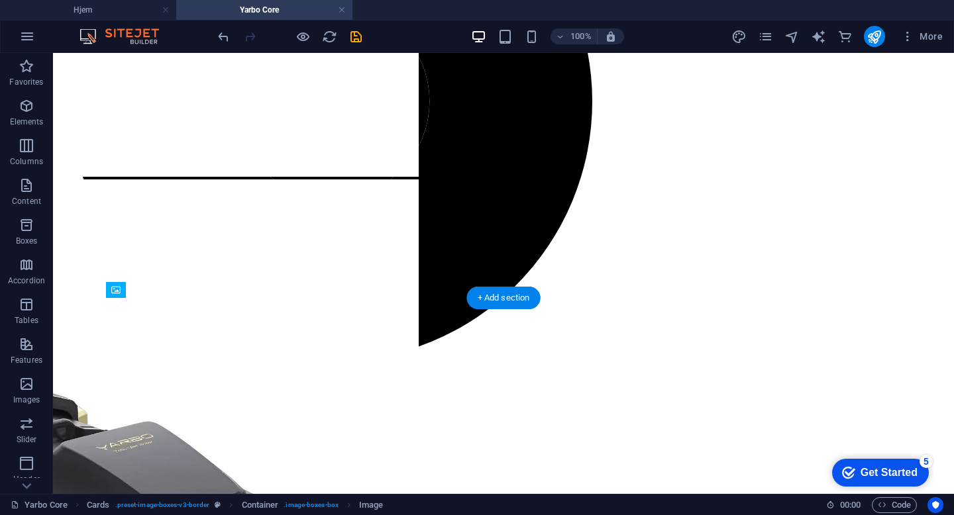
drag, startPoint x: 212, startPoint y: 332, endPoint x: 212, endPoint y: 393, distance: 61.6
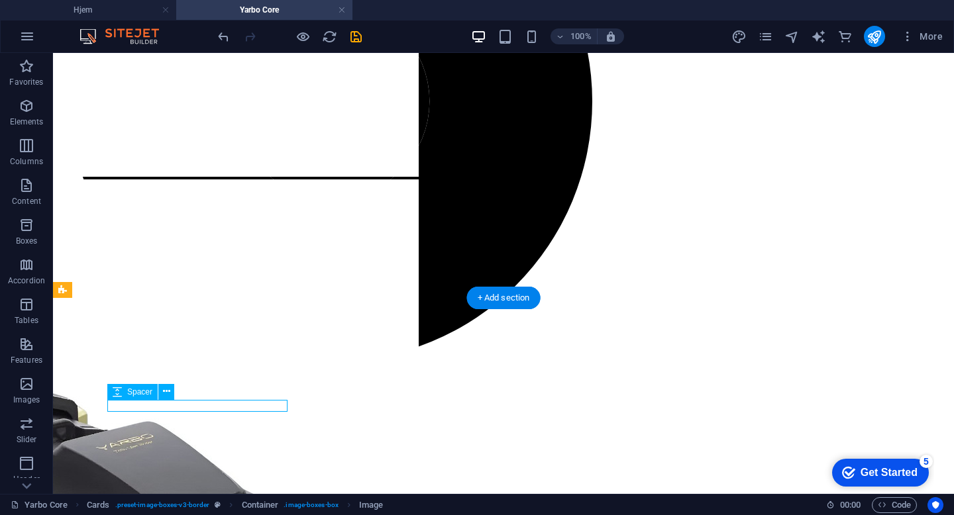
select select "px"
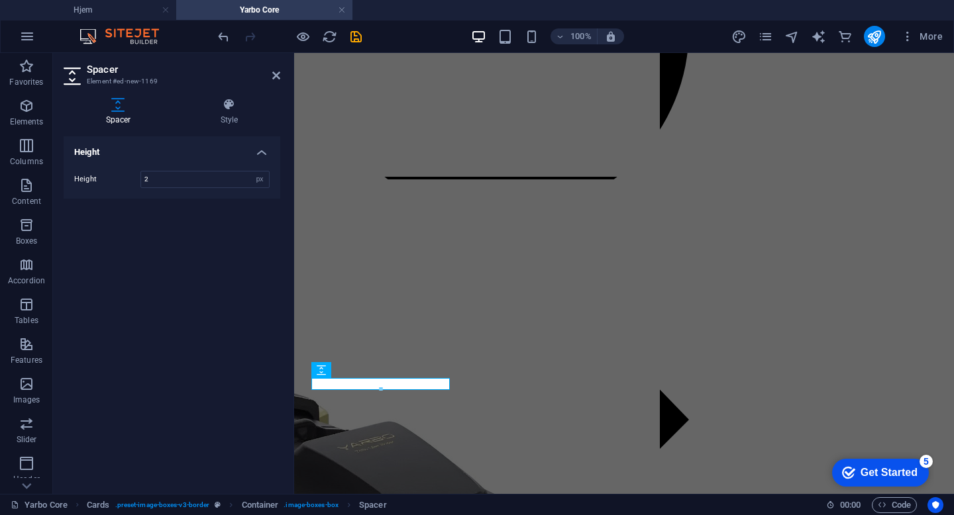
scroll to position [844, 0]
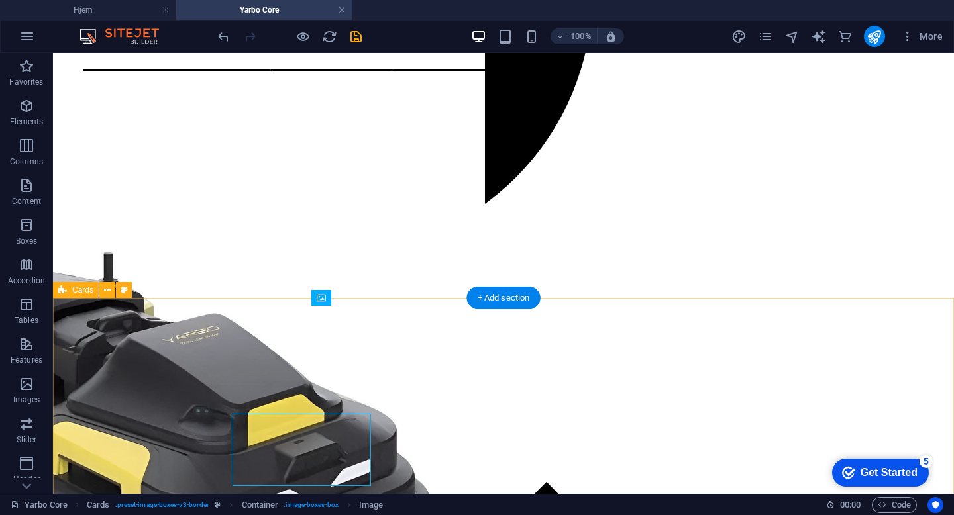
scroll to position [736, 0]
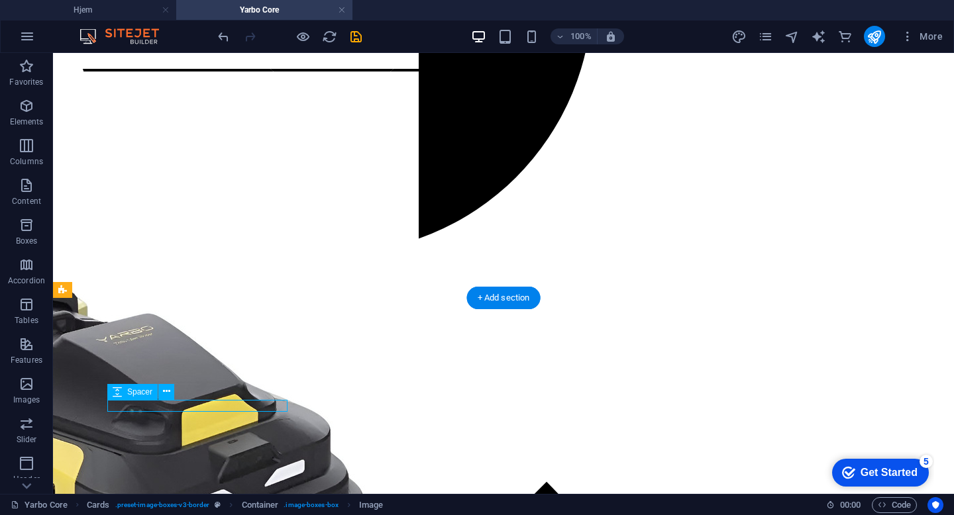
select select "px"
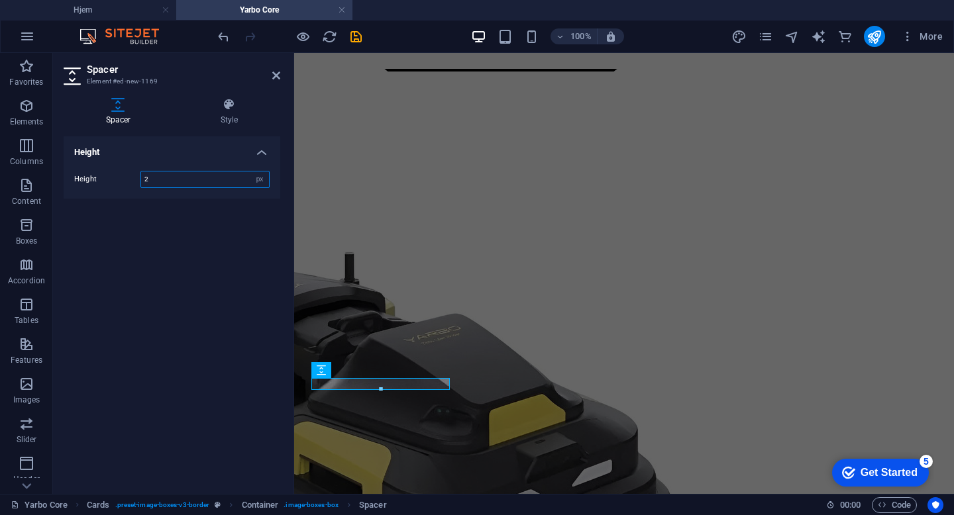
drag, startPoint x: 179, startPoint y: 183, endPoint x: 91, endPoint y: 179, distance: 88.8
click at [91, 179] on div "Height 2 px rem vh vw" at bounding box center [171, 179] width 195 height 17
type input "5"
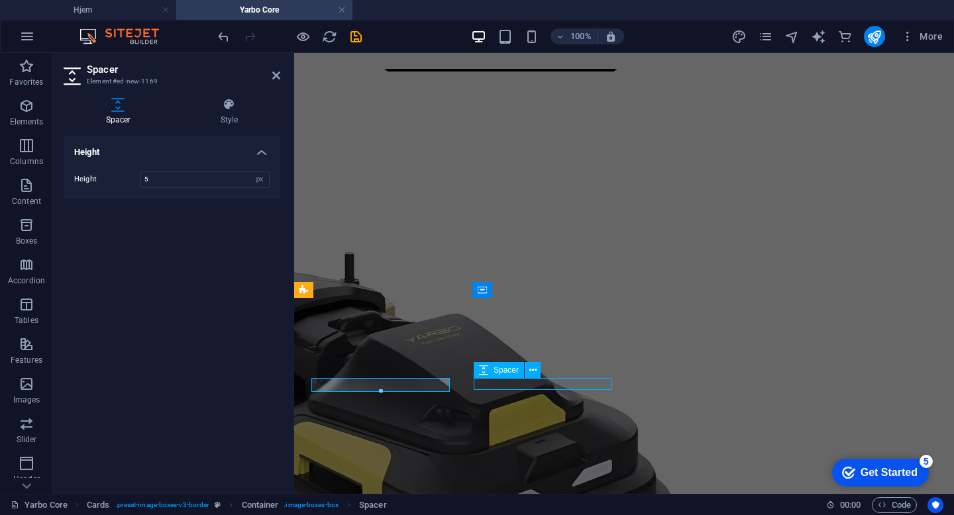
select select "px"
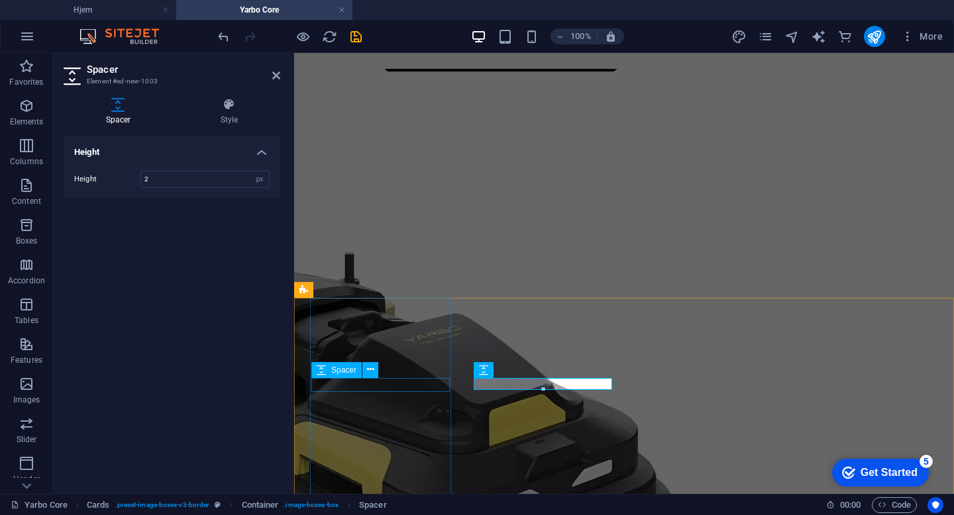
select select "px"
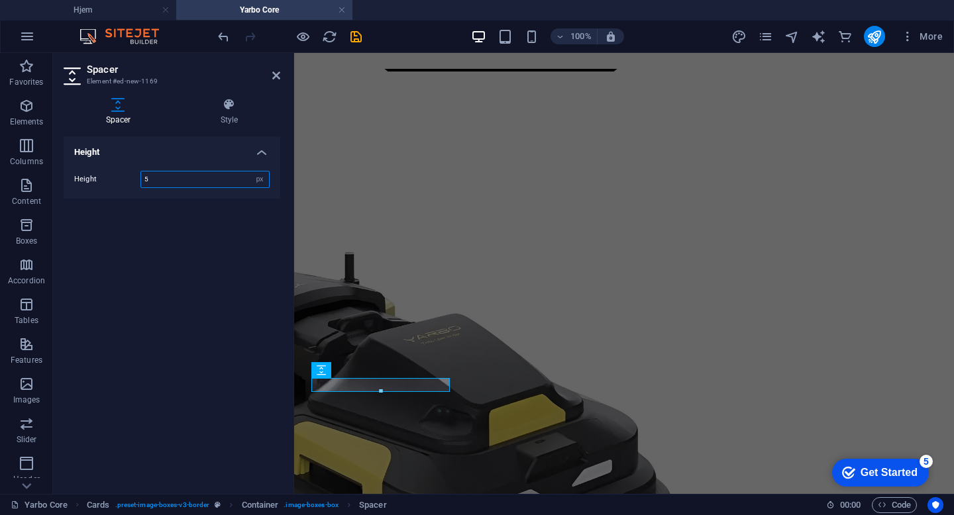
drag, startPoint x: 181, startPoint y: 177, endPoint x: 66, endPoint y: 176, distance: 115.9
click at [66, 176] on div "Height 5 px rem vh vw" at bounding box center [172, 179] width 217 height 38
type input "2"
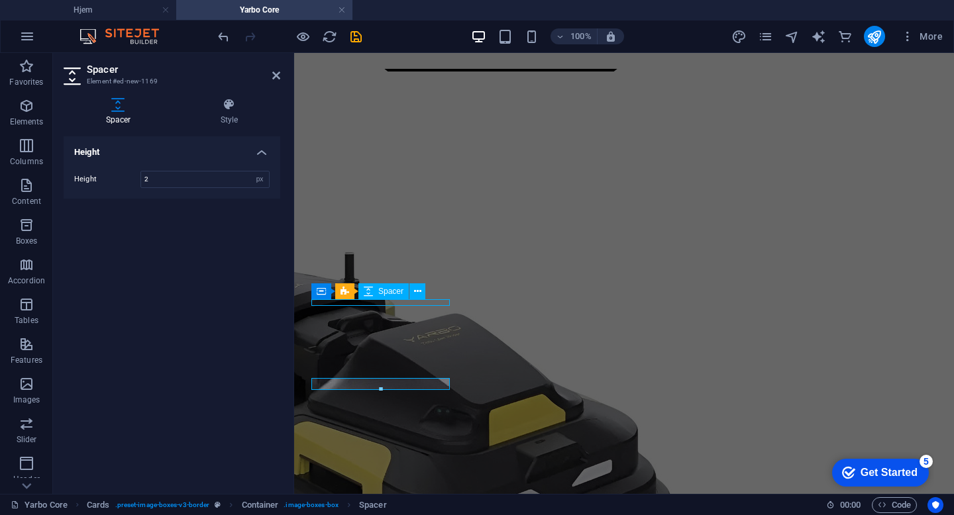
select select "px"
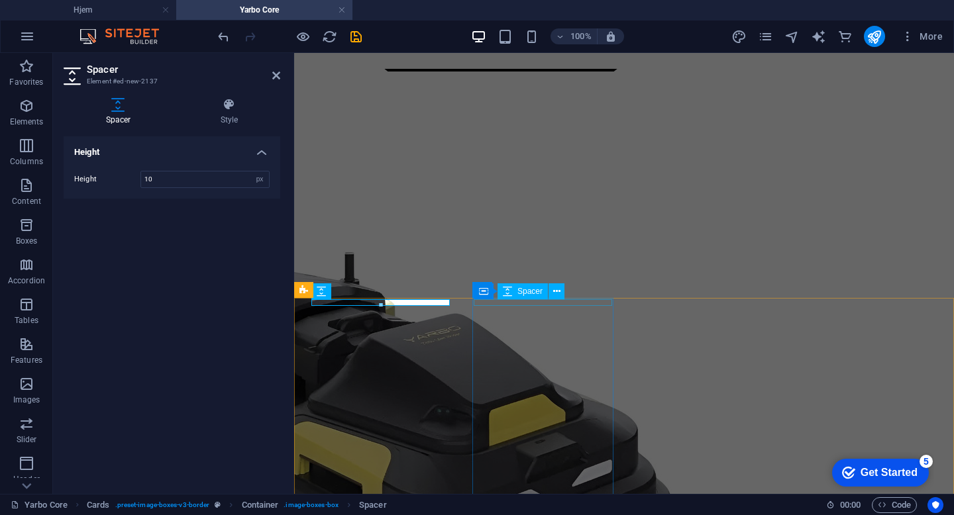
select select "px"
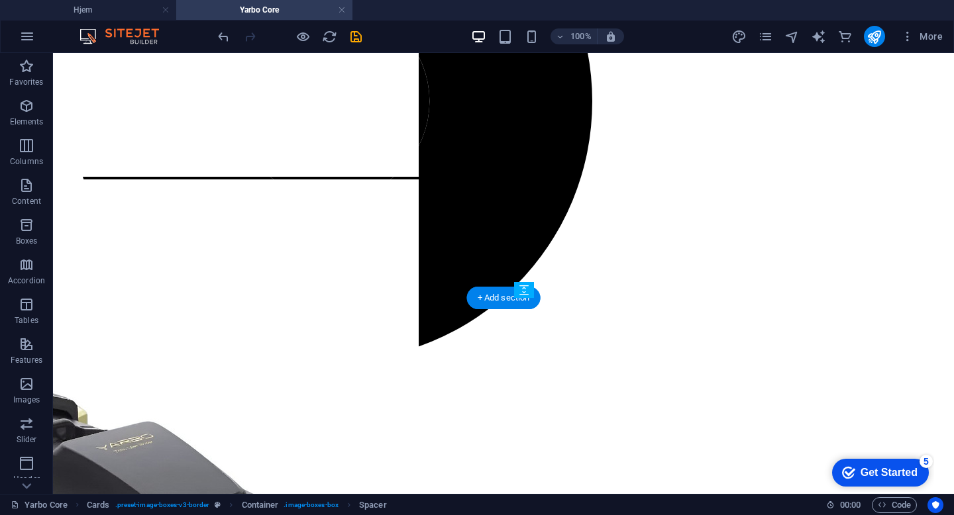
drag, startPoint x: 599, startPoint y: 396, endPoint x: 595, endPoint y: 322, distance: 74.3
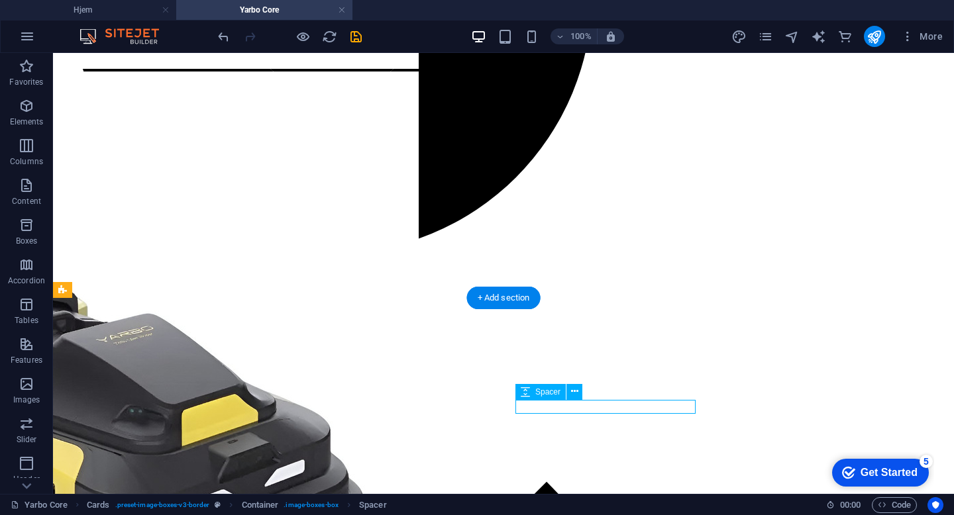
select select "px"
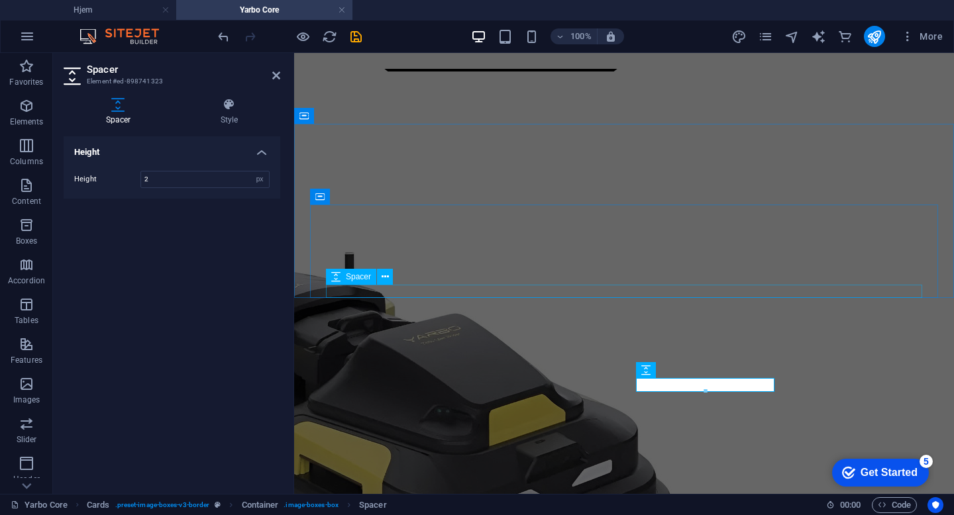
type input "2"
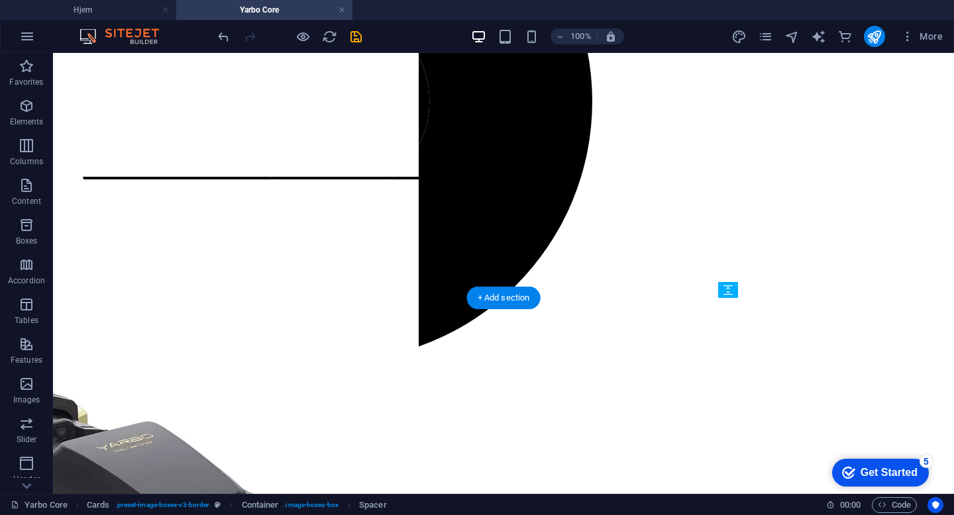
drag, startPoint x: 811, startPoint y: 397, endPoint x: 810, endPoint y: 325, distance: 72.2
select select "px"
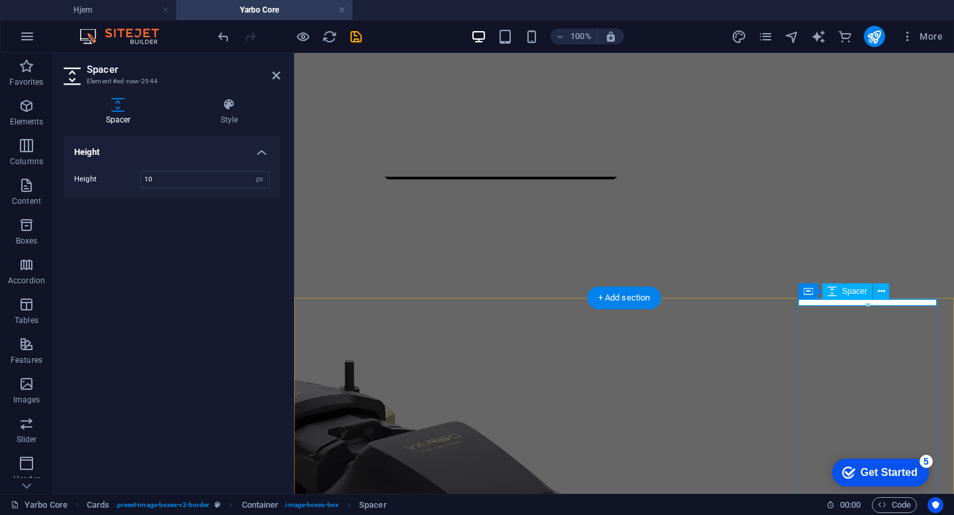
scroll to position [844, 0]
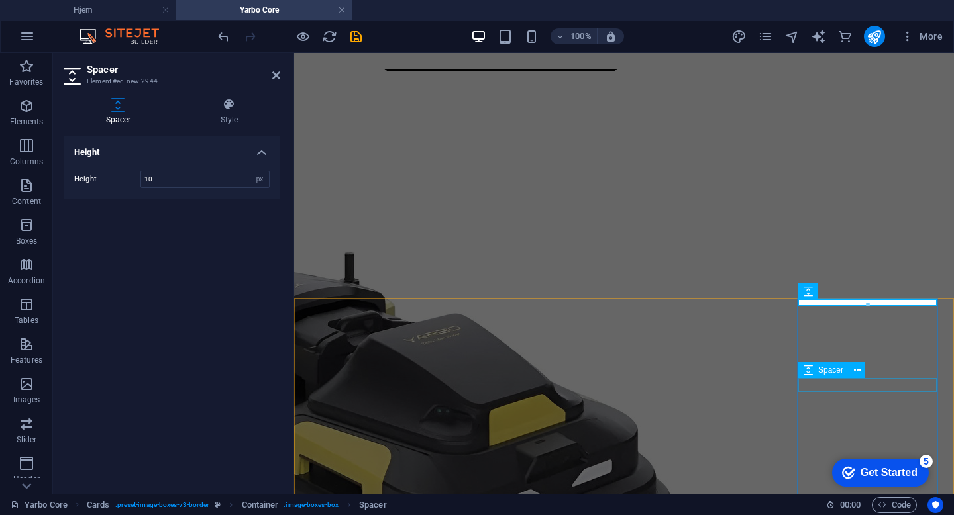
select select "px"
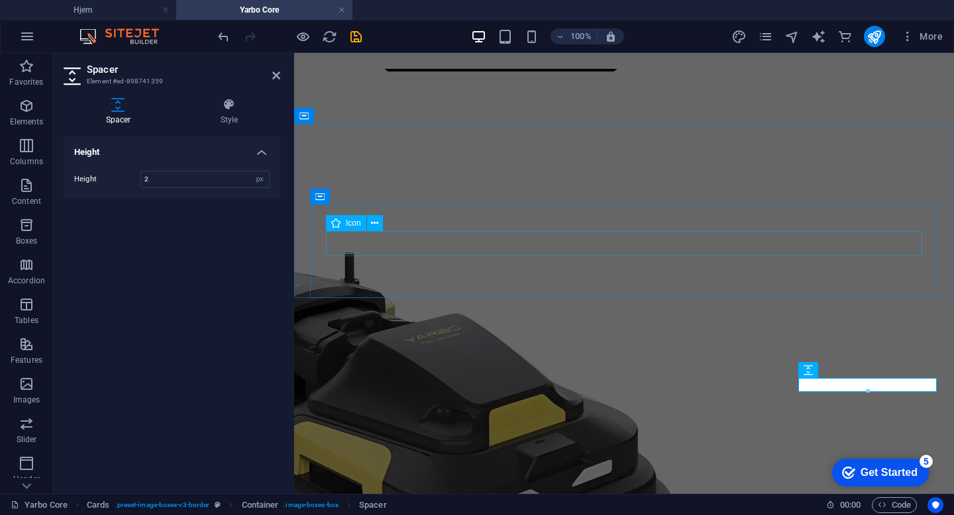
type input "2"
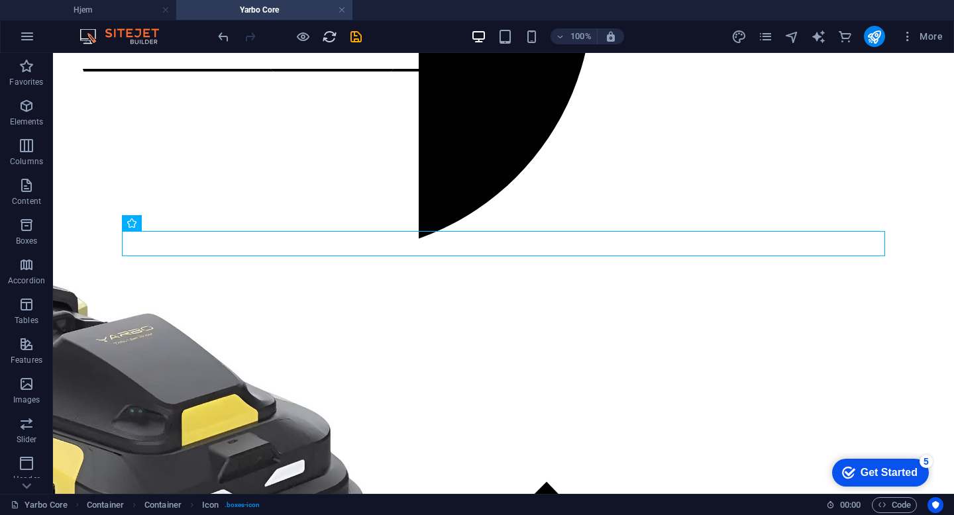
scroll to position [736, 0]
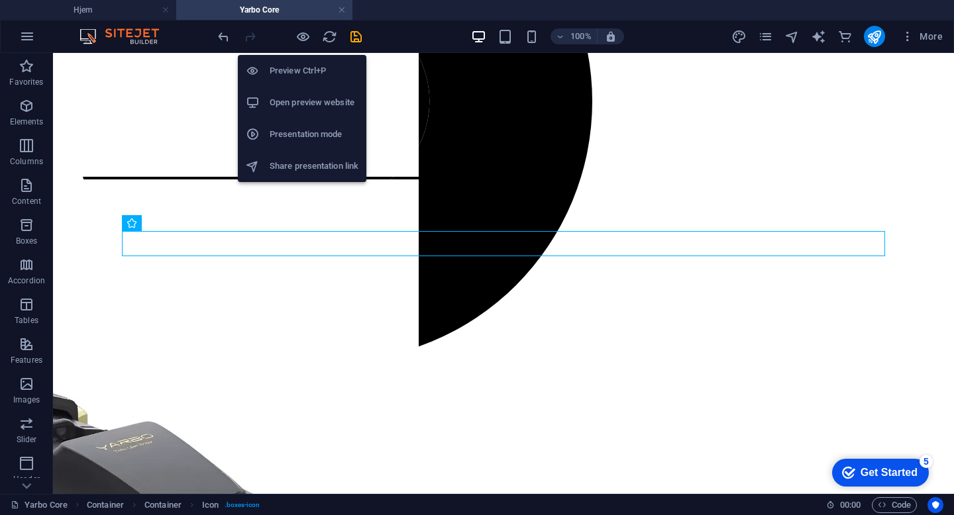
click at [293, 28] on div at bounding box center [289, 36] width 148 height 21
click at [301, 38] on icon "button" at bounding box center [302, 36] width 15 height 15
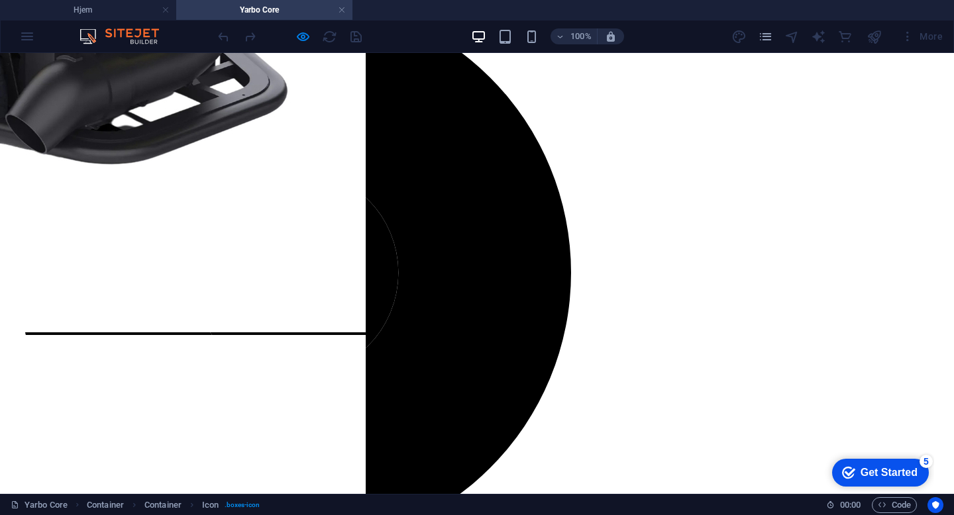
scroll to position [582, 0]
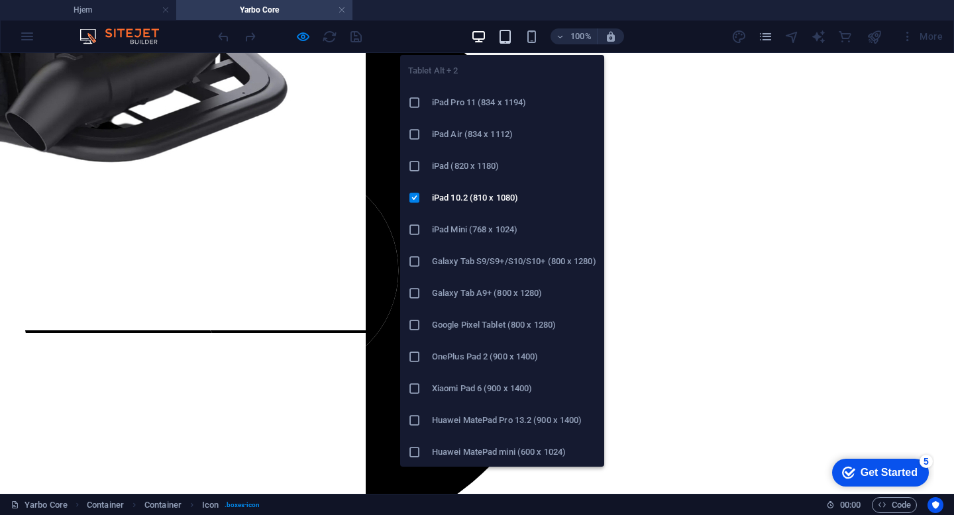
click at [503, 38] on icon "button" at bounding box center [504, 36] width 15 height 15
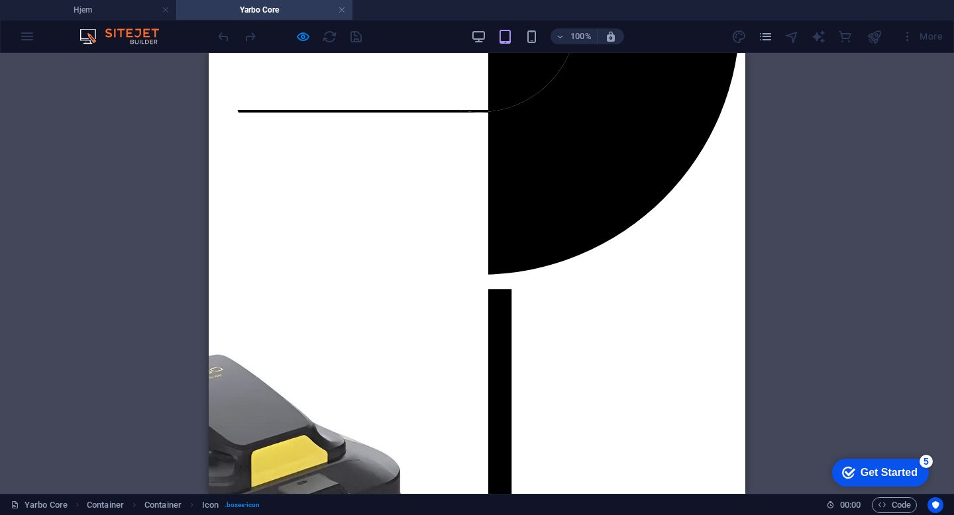
scroll to position [785, 0]
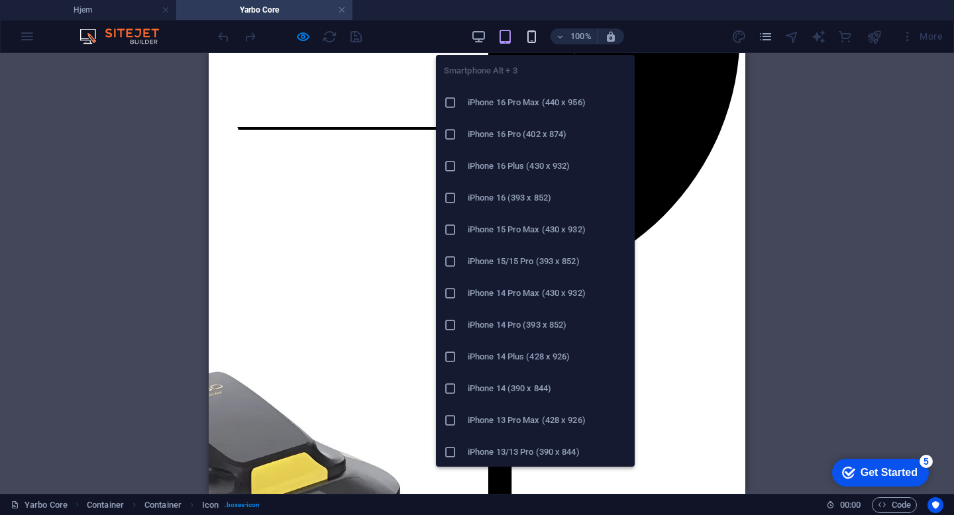
click at [529, 34] on icon "button" at bounding box center [531, 36] width 15 height 15
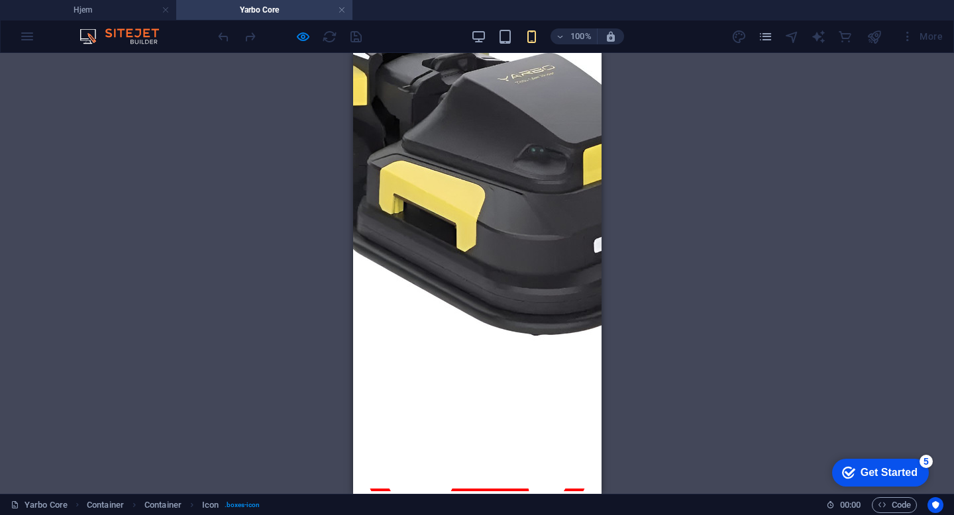
scroll to position [1072, 0]
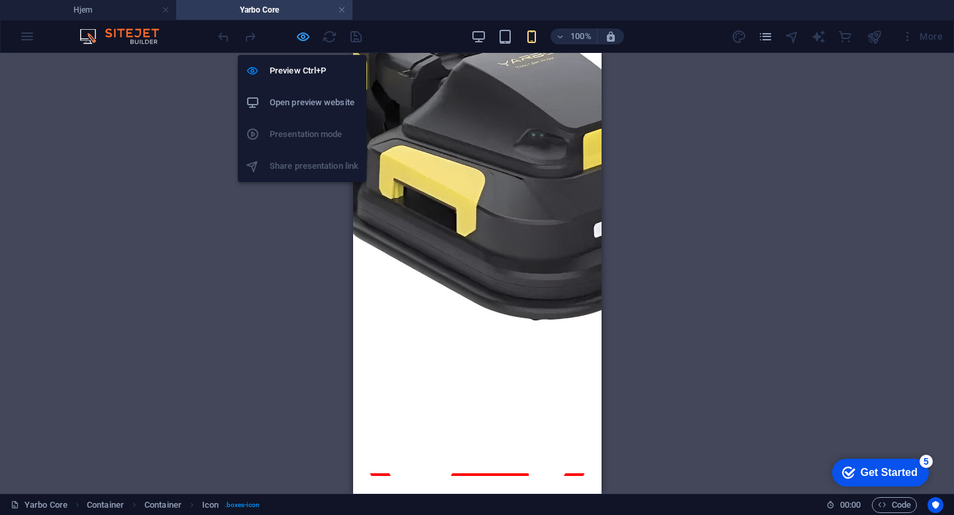
click at [305, 34] on icon "button" at bounding box center [302, 36] width 15 height 15
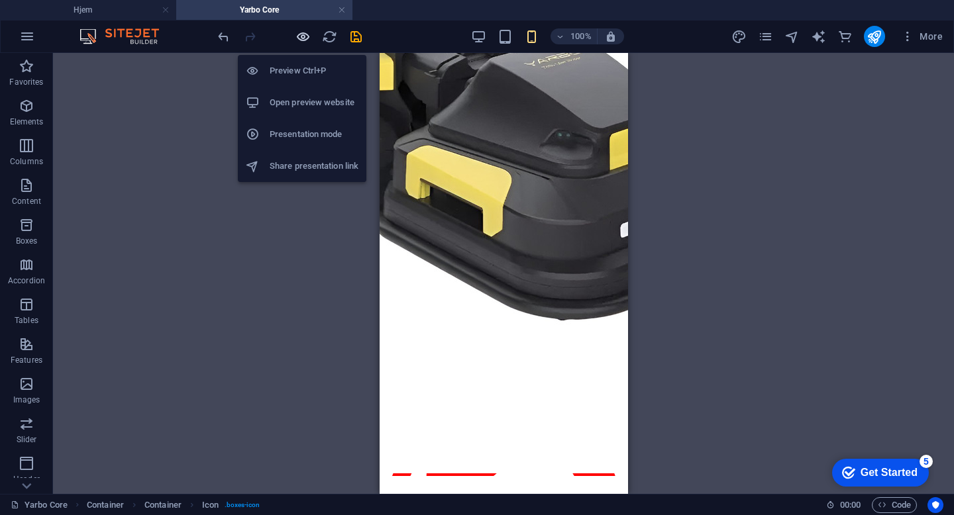
scroll to position [1354, 0]
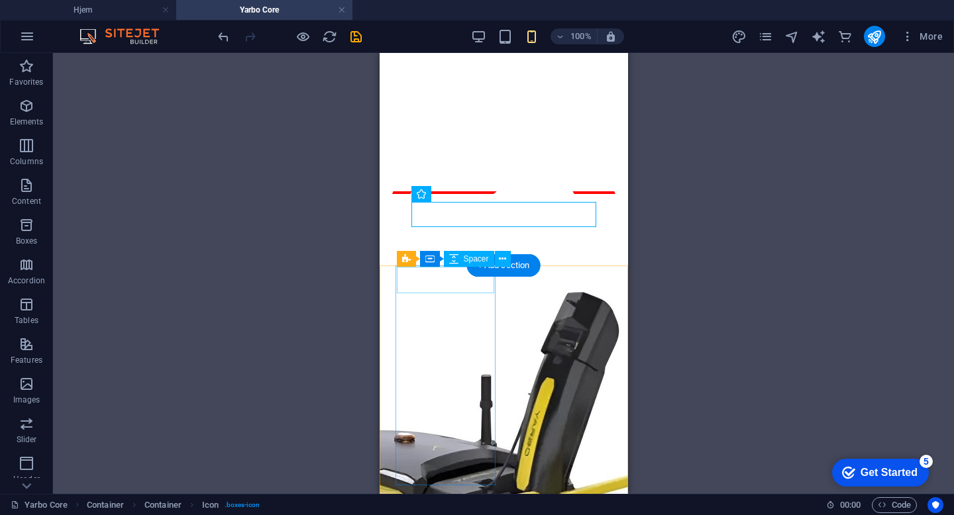
select select "px"
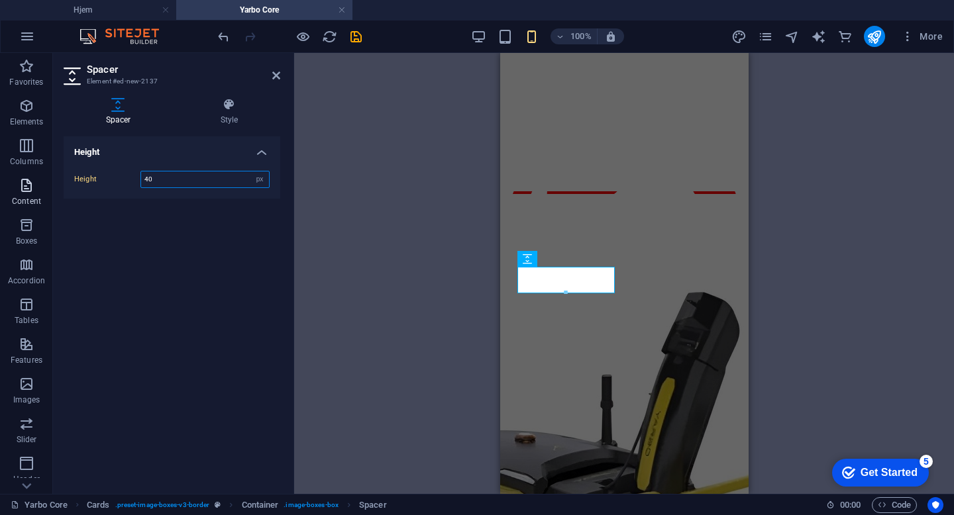
drag, startPoint x: 189, startPoint y: 177, endPoint x: 48, endPoint y: 175, distance: 140.4
click at [48, 175] on section "Favorites Elements Columns Content Boxes Accordion Tables Features Images Slide…" at bounding box center [477, 273] width 954 height 441
drag, startPoint x: 199, startPoint y: 174, endPoint x: 65, endPoint y: 174, distance: 134.4
click at [65, 174] on div "Height 5 px rem vh vw" at bounding box center [172, 179] width 217 height 38
click at [179, 188] on div "Height 1 px rem vh vw" at bounding box center [172, 179] width 217 height 38
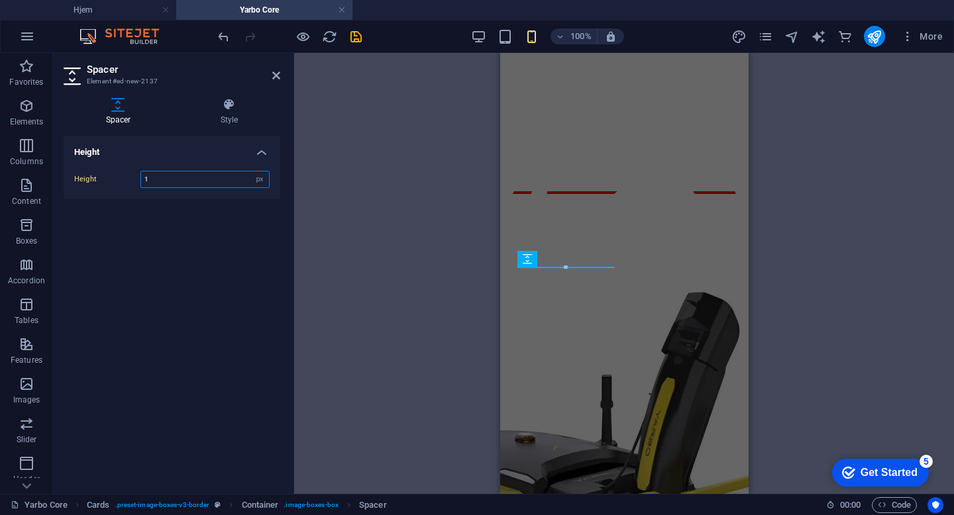
click at [161, 183] on input "1" at bounding box center [205, 180] width 128 height 16
type input "10"
click at [671, 278] on div "Accordion H3 Container Container Accordion H3 Text H3 Container Container Text …" at bounding box center [624, 273] width 660 height 441
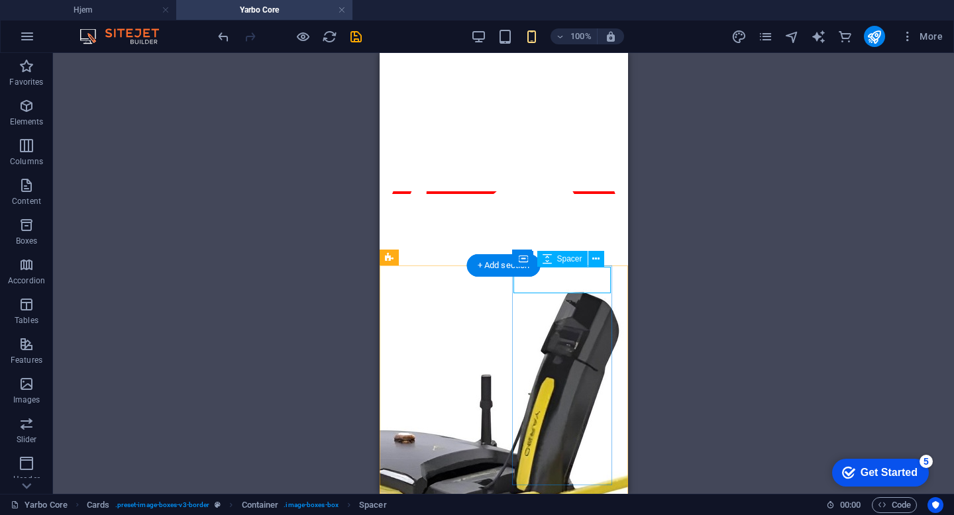
select select "px"
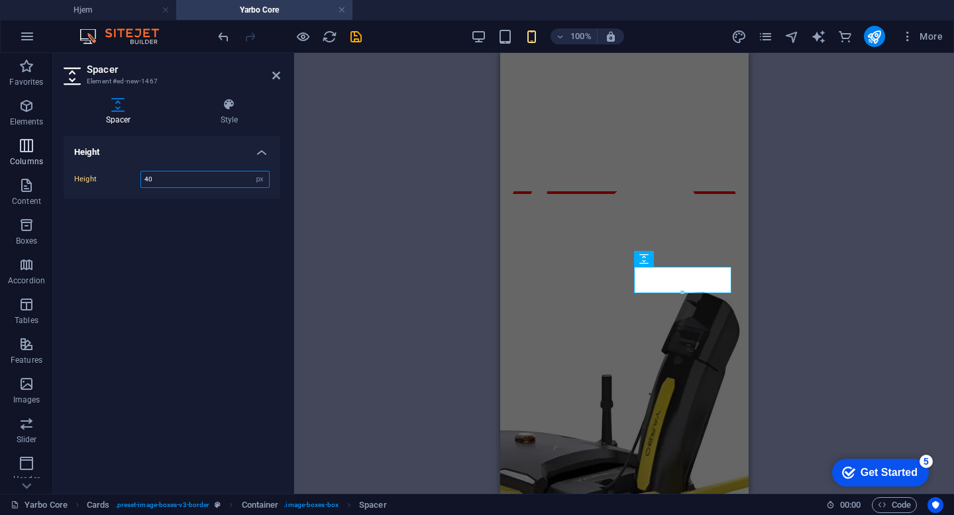
drag, startPoint x: 194, startPoint y: 183, endPoint x: 36, endPoint y: 168, distance: 158.4
click at [36, 168] on section "Favorites Elements Columns Content Boxes Accordion Tables Features Images Slide…" at bounding box center [477, 273] width 954 height 441
type input "10"
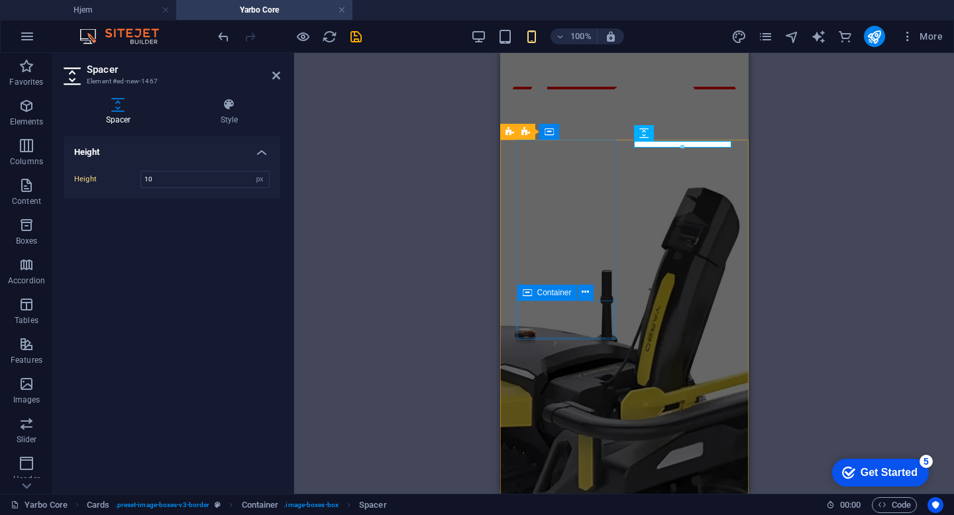
scroll to position [1381, 0]
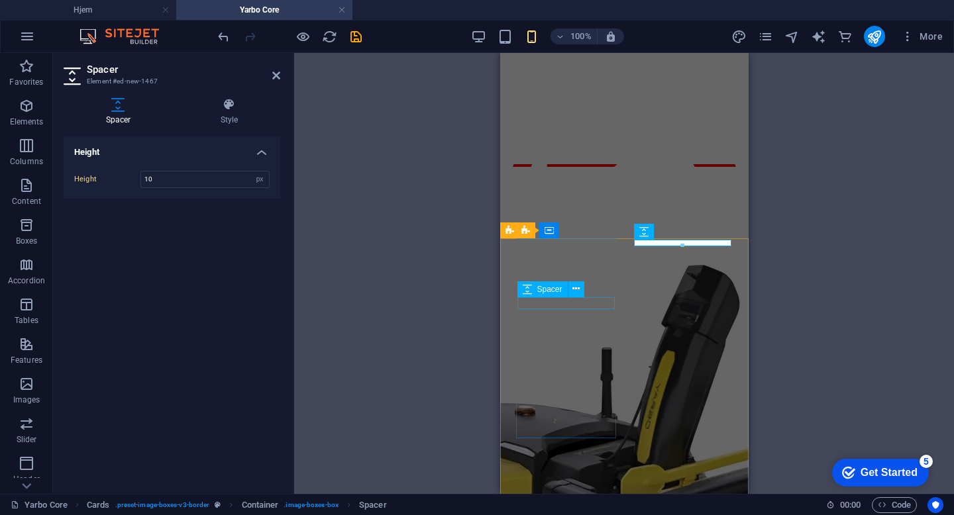
select select "px"
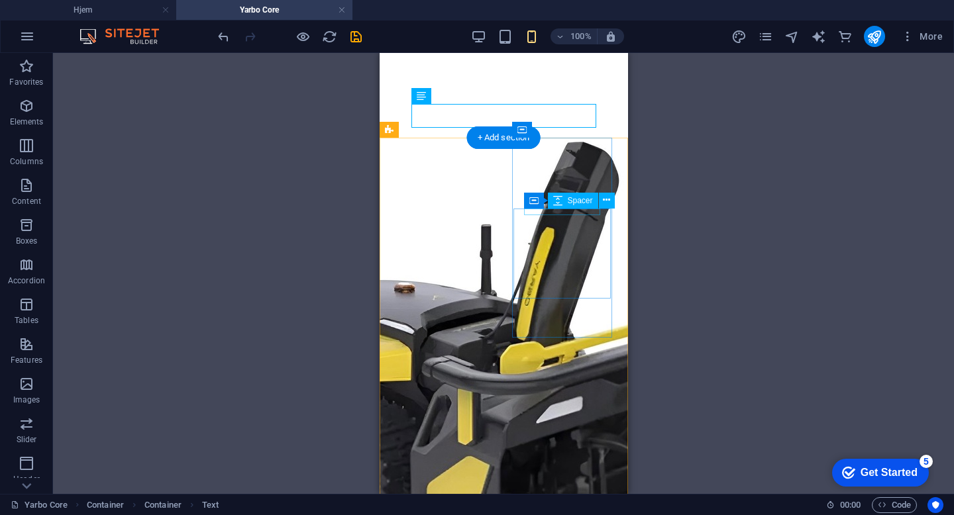
scroll to position [1566, 0]
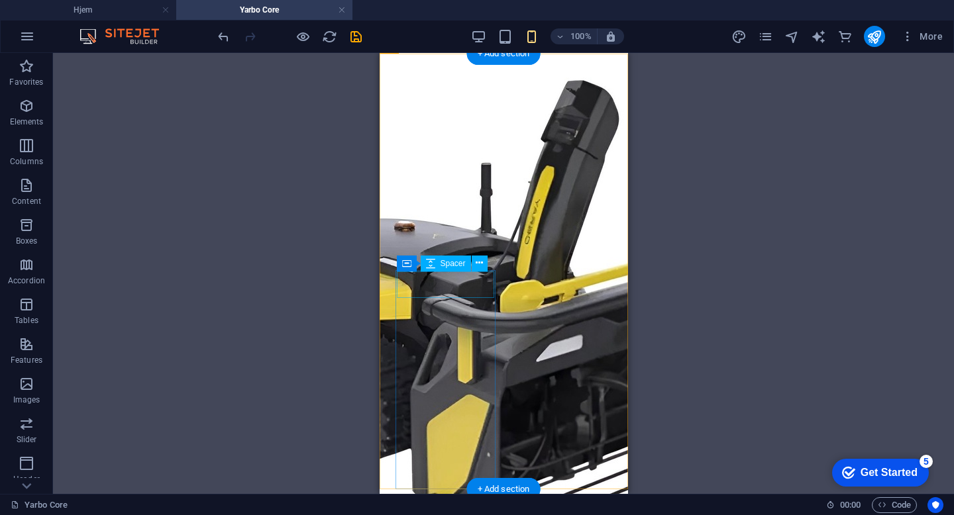
select select "px"
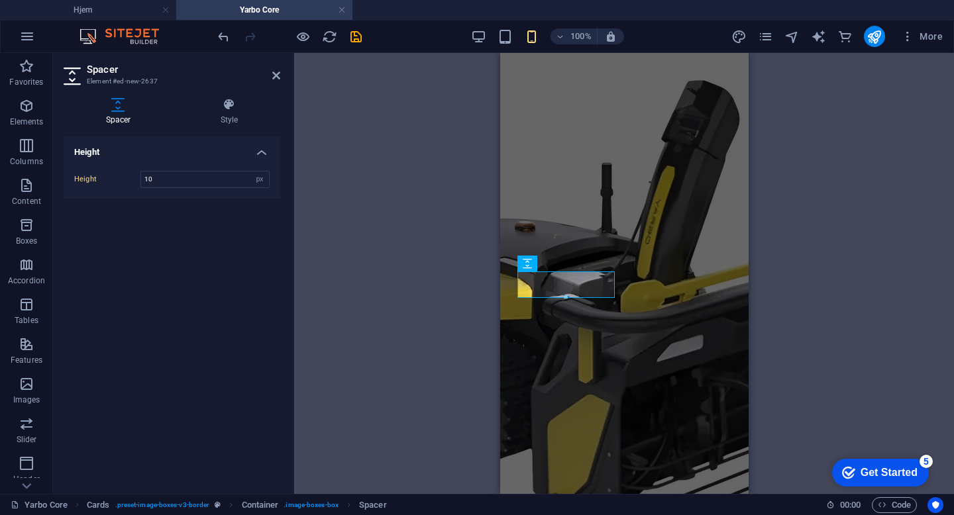
type input "10"
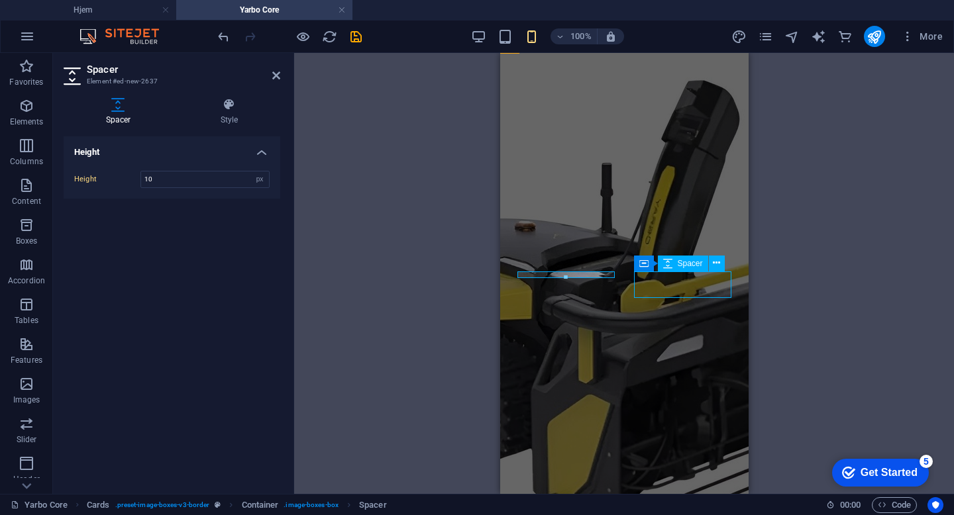
select select "px"
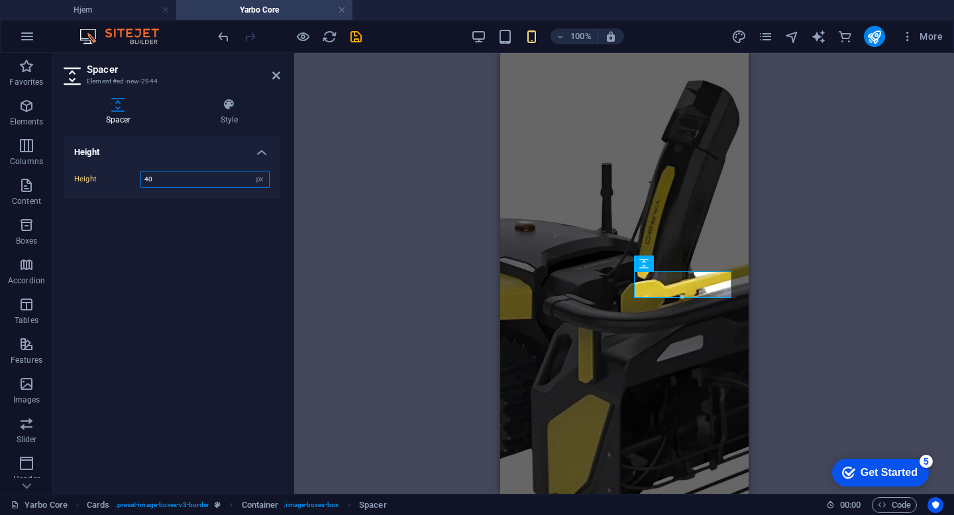
drag, startPoint x: 189, startPoint y: 183, endPoint x: 67, endPoint y: 170, distance: 123.3
click at [67, 170] on div "Height 40 px rem vh vw" at bounding box center [172, 179] width 217 height 38
type input "10"
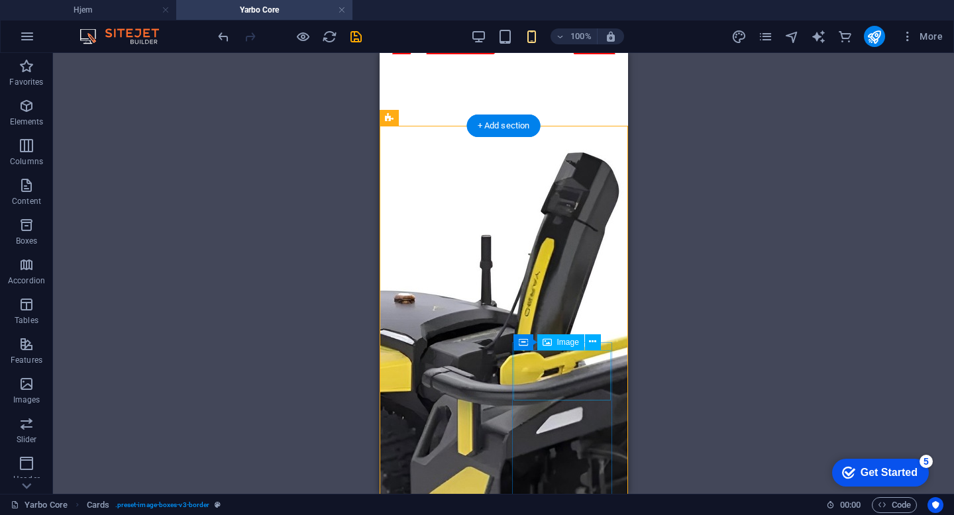
scroll to position [1507, 0]
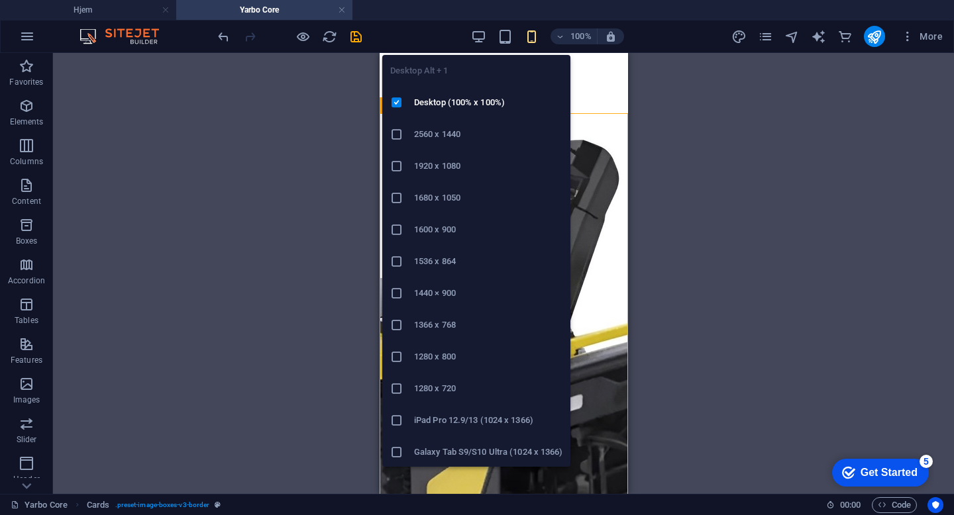
click at [479, 44] on div "Desktop Alt + 1 Desktop (100% x 100%) 2560 x 1440 1920 x 1080 1680 x [PHONE_NUM…" at bounding box center [476, 255] width 188 height 423
click at [479, 40] on icon "button" at bounding box center [478, 36] width 15 height 15
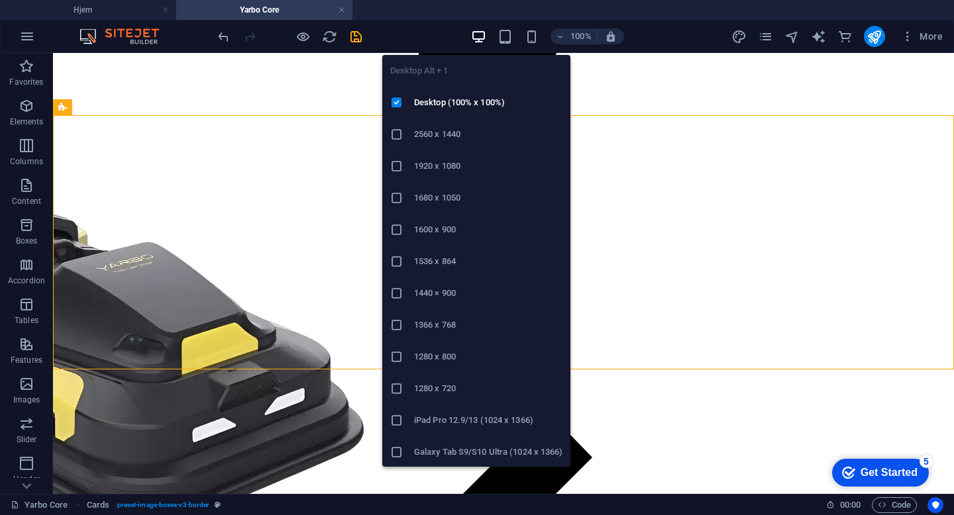
scroll to position [917, 0]
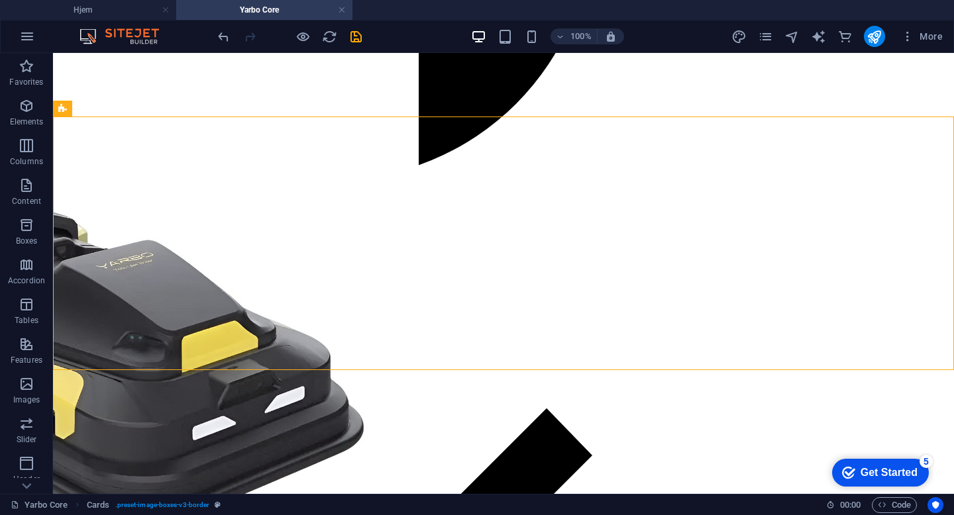
click at [364, 32] on div "100% More" at bounding box center [581, 36] width 732 height 21
click at [355, 31] on icon "save" at bounding box center [355, 36] width 15 height 15
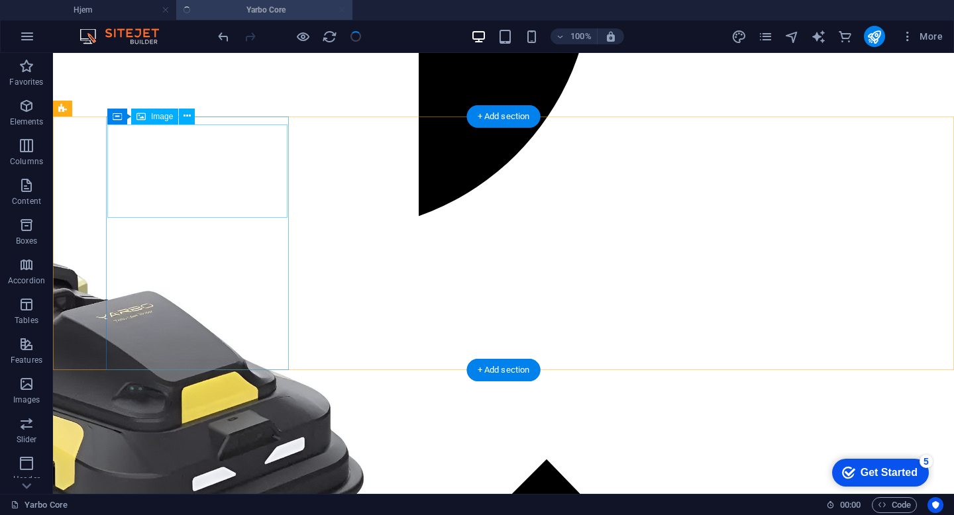
scroll to position [822, 0]
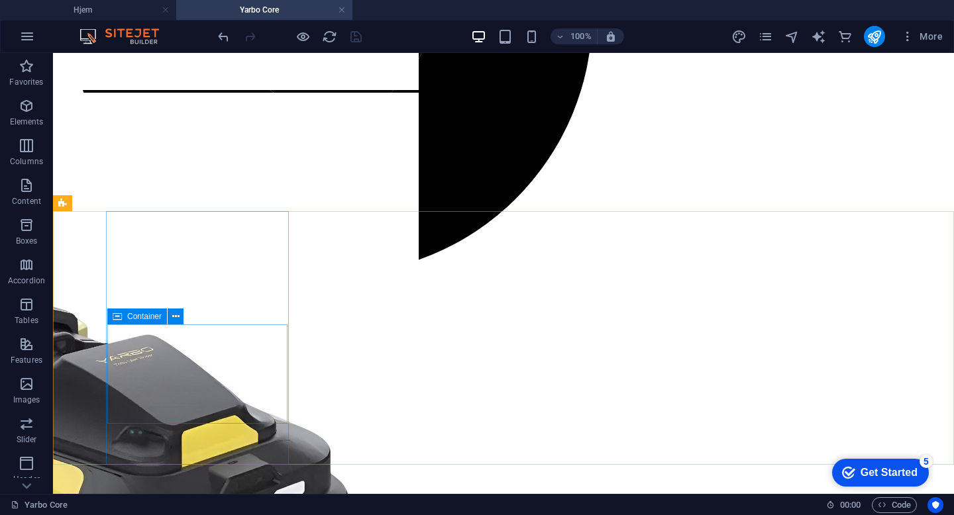
click at [121, 321] on icon at bounding box center [117, 317] width 9 height 16
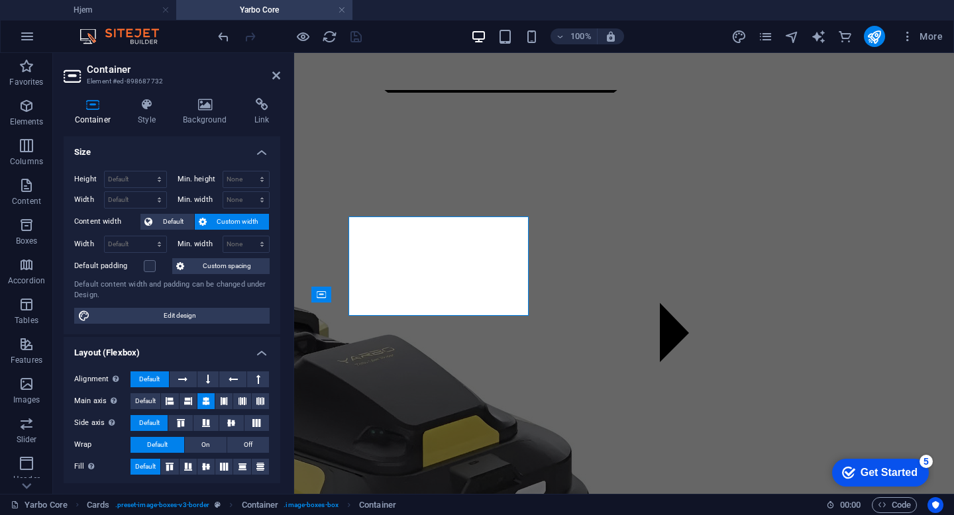
scroll to position [930, 0]
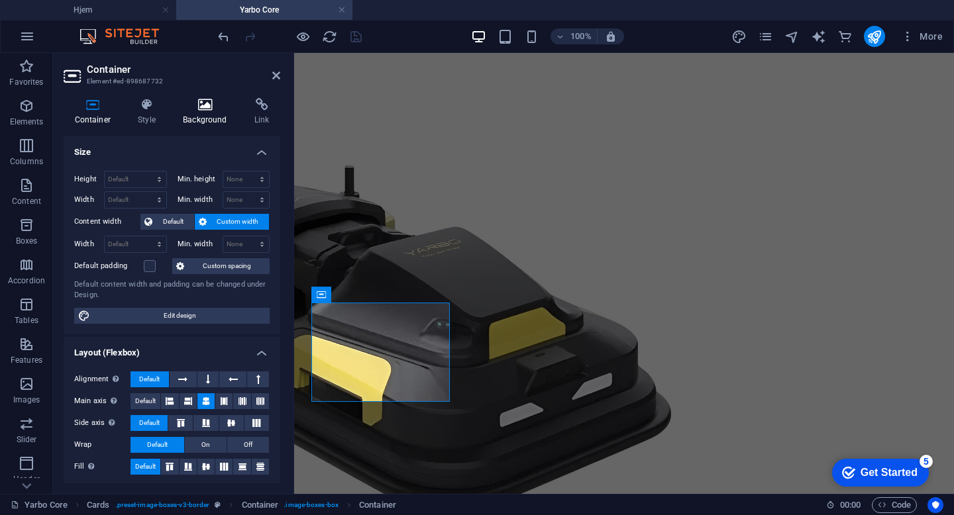
click at [199, 101] on icon at bounding box center [205, 104] width 66 height 13
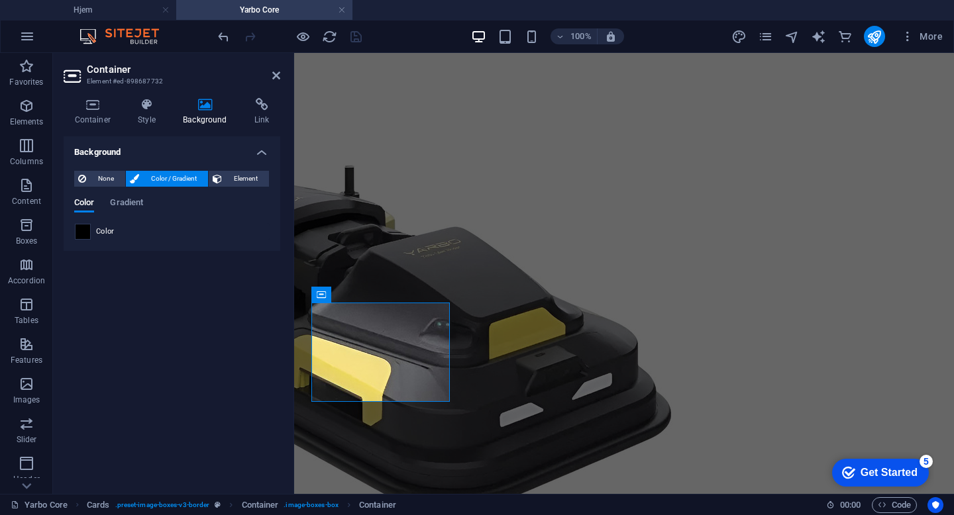
click at [89, 228] on span at bounding box center [82, 231] width 15 height 15
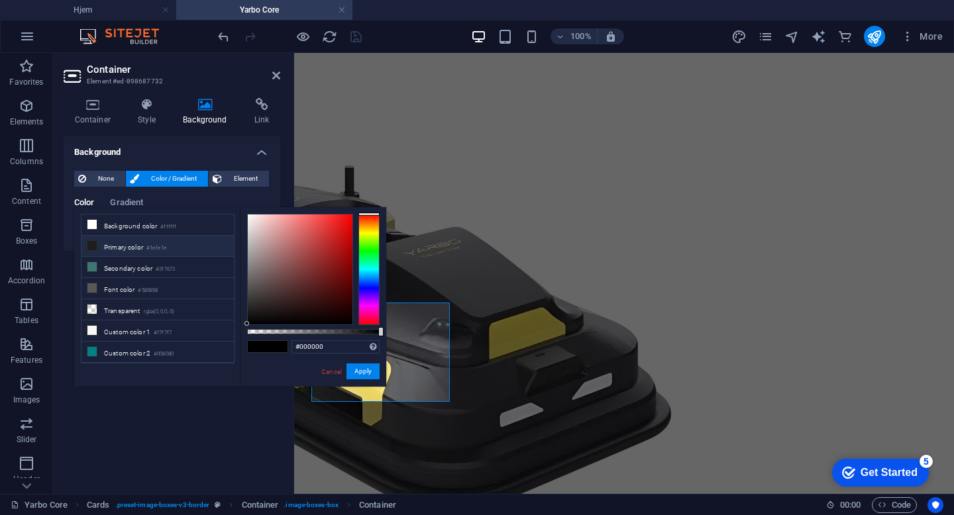
click at [122, 248] on li "Primary color #1e1e1e" at bounding box center [157, 246] width 152 height 21
type input "#1e1e1e"
click at [373, 364] on button "Apply" at bounding box center [362, 372] width 33 height 16
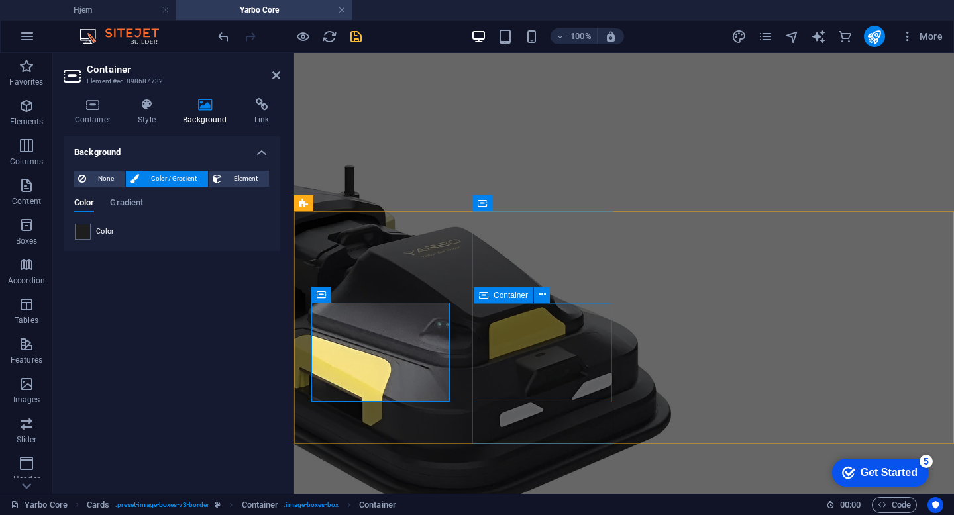
click at [483, 299] on icon at bounding box center [483, 295] width 9 height 16
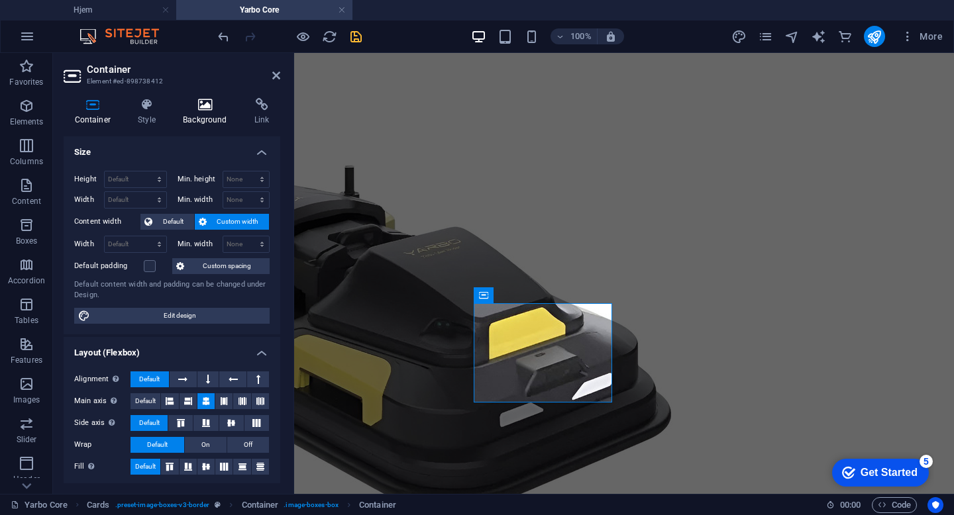
click at [205, 111] on icon at bounding box center [205, 104] width 66 height 13
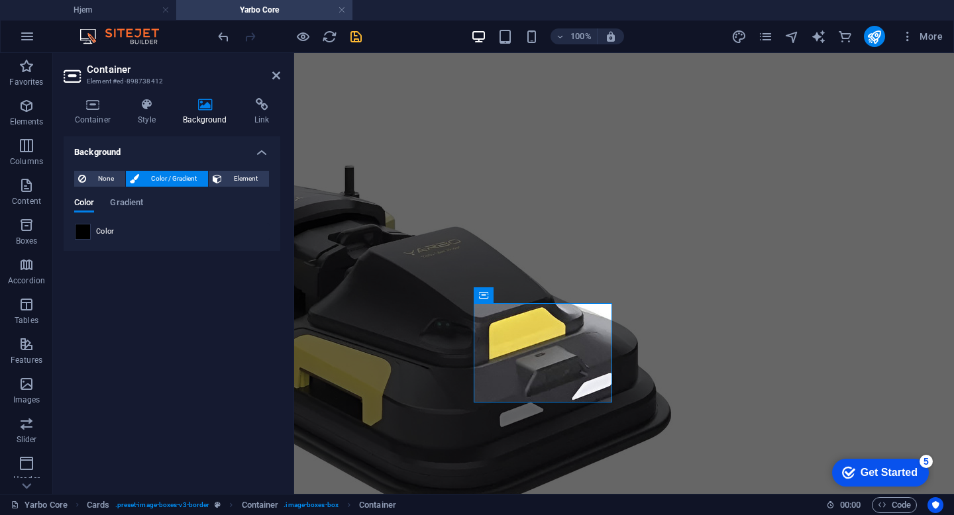
click at [77, 234] on span at bounding box center [82, 231] width 15 height 15
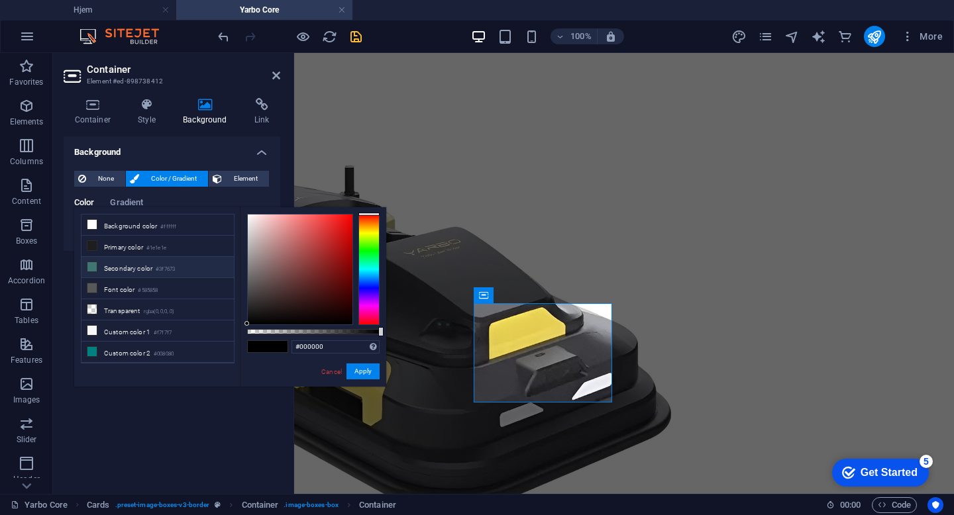
click at [119, 257] on li "Secondary color #3f7673" at bounding box center [157, 267] width 152 height 21
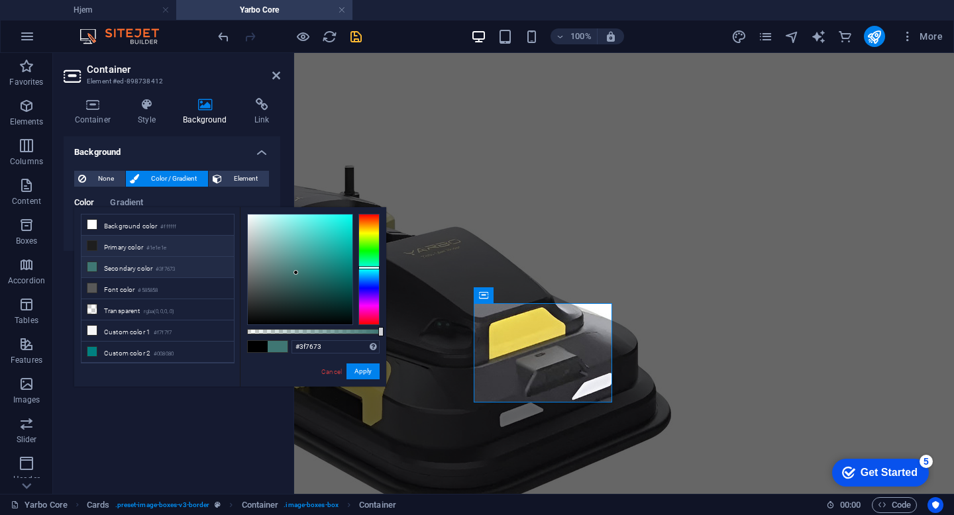
click at [181, 246] on li "Primary color #1e1e1e" at bounding box center [157, 246] width 152 height 21
type input "#1e1e1e"
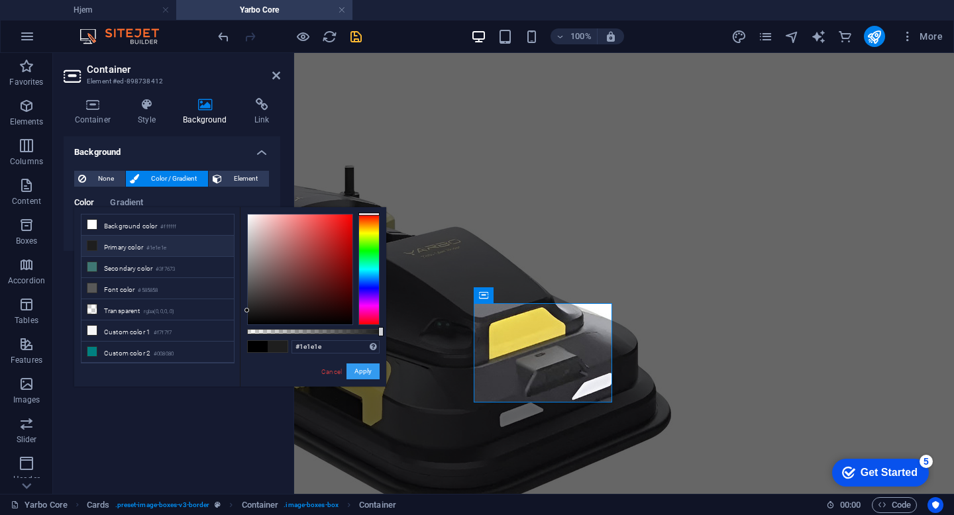
click at [368, 369] on button "Apply" at bounding box center [362, 372] width 33 height 16
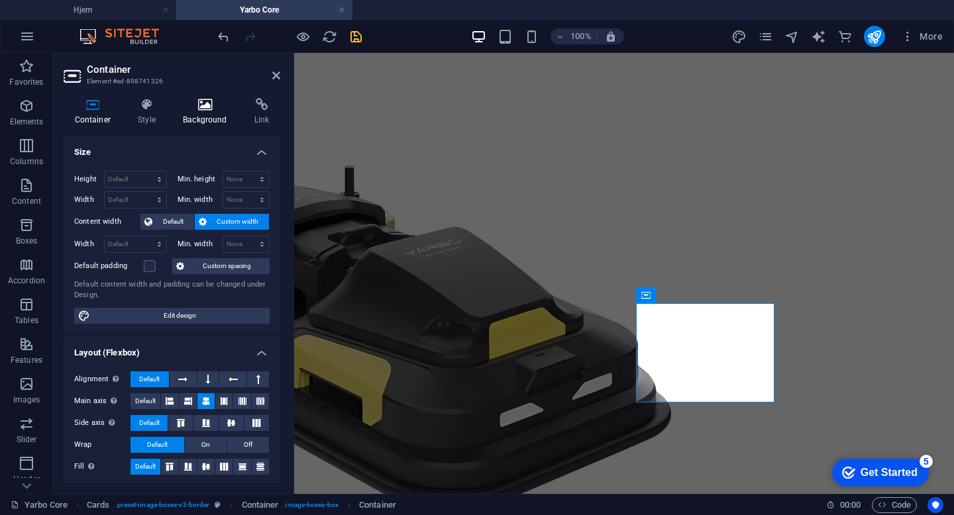
click at [212, 109] on icon at bounding box center [205, 104] width 66 height 13
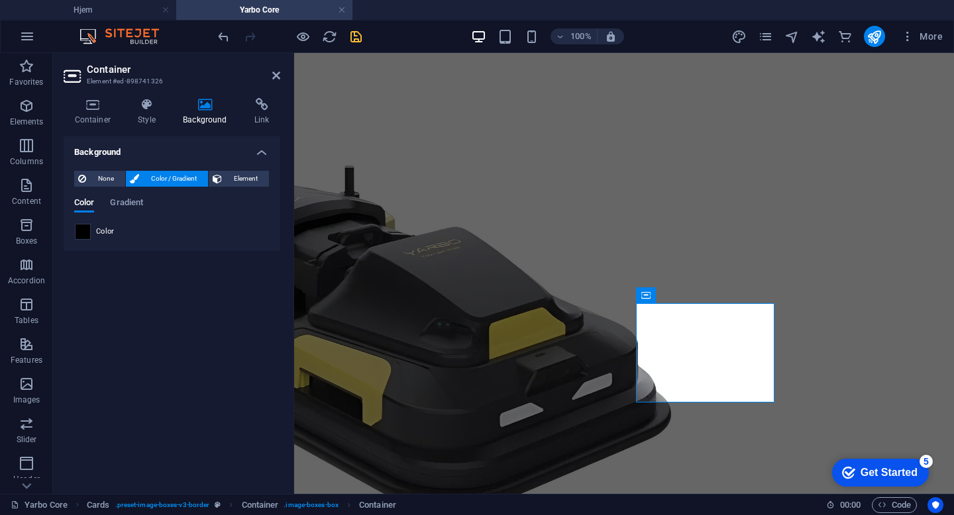
click at [83, 230] on span at bounding box center [82, 231] width 15 height 15
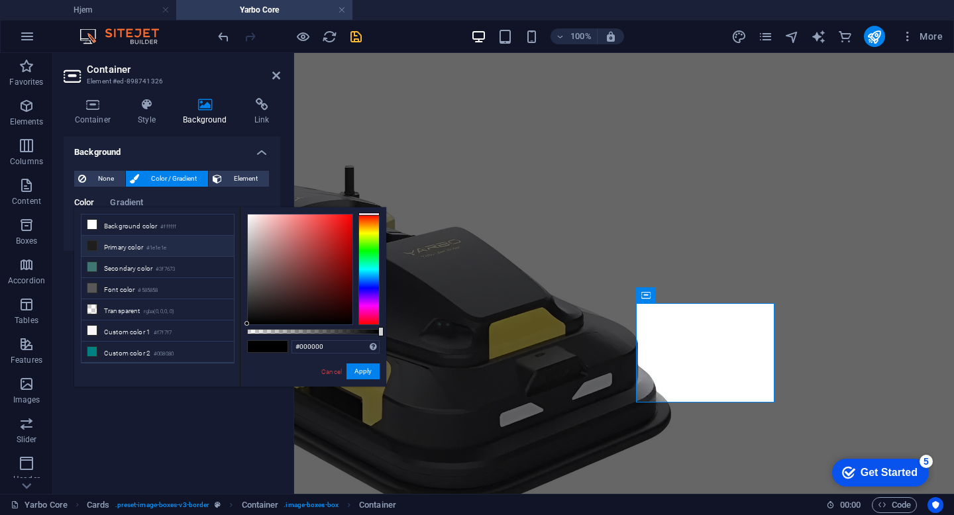
click at [170, 254] on li "Primary color #1e1e1e" at bounding box center [157, 246] width 152 height 21
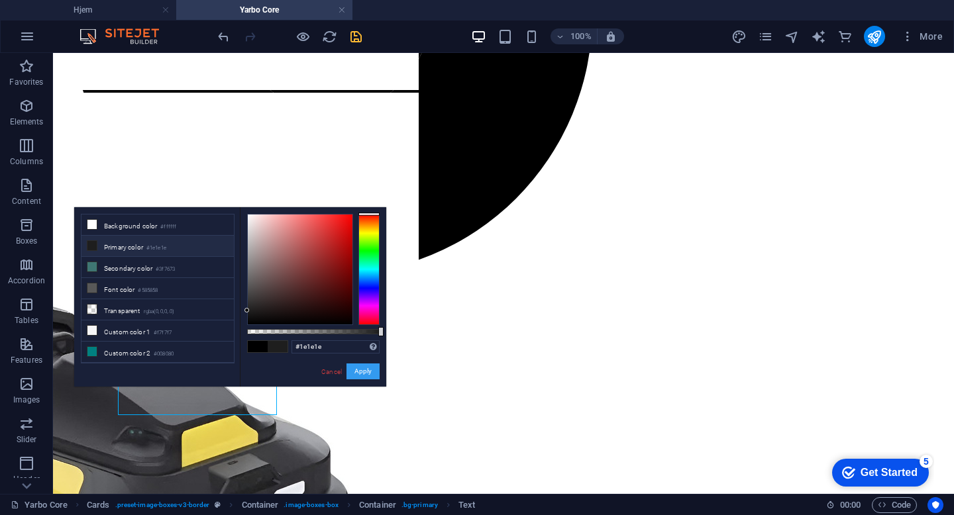
click at [361, 372] on button "Apply" at bounding box center [362, 372] width 33 height 16
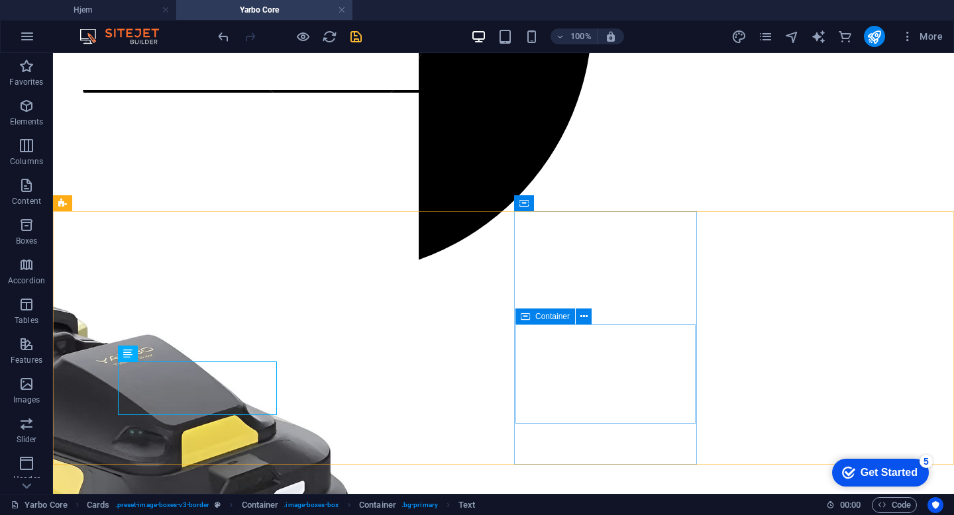
click at [523, 318] on icon at bounding box center [525, 317] width 9 height 16
drag, startPoint x: 523, startPoint y: 318, endPoint x: 215, endPoint y: 262, distance: 313.6
click at [523, 318] on icon at bounding box center [525, 317] width 9 height 16
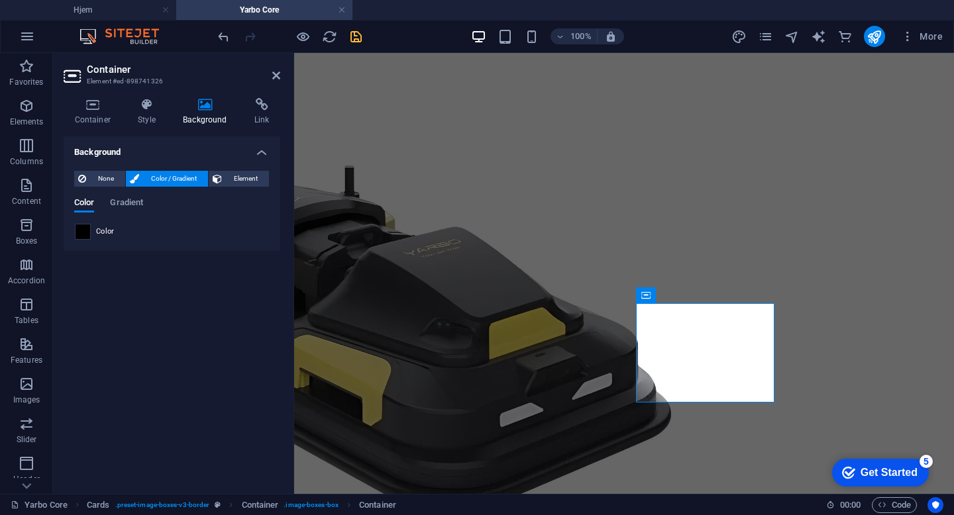
click at [85, 224] on span at bounding box center [82, 231] width 15 height 15
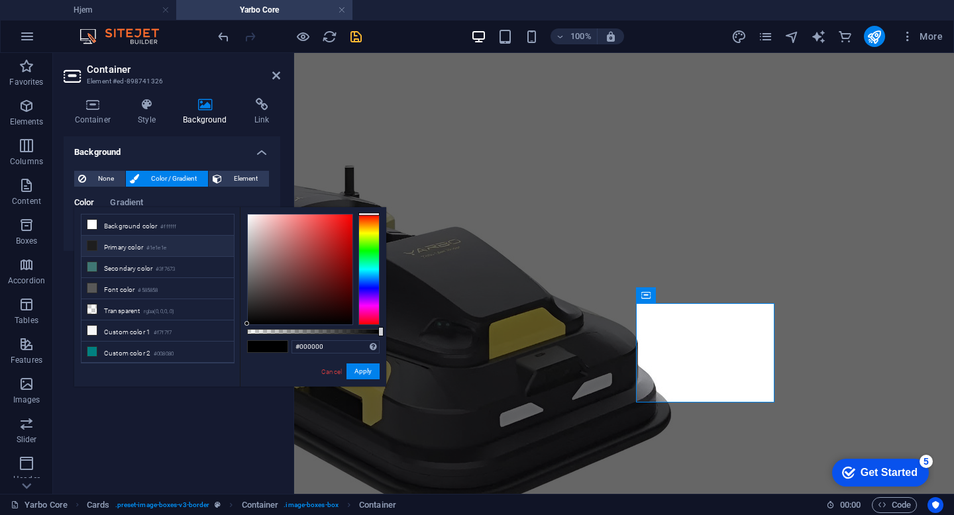
click at [126, 246] on li "Primary color #1e1e1e" at bounding box center [157, 246] width 152 height 21
type input "#1e1e1e"
click at [364, 371] on button "Apply" at bounding box center [362, 372] width 33 height 16
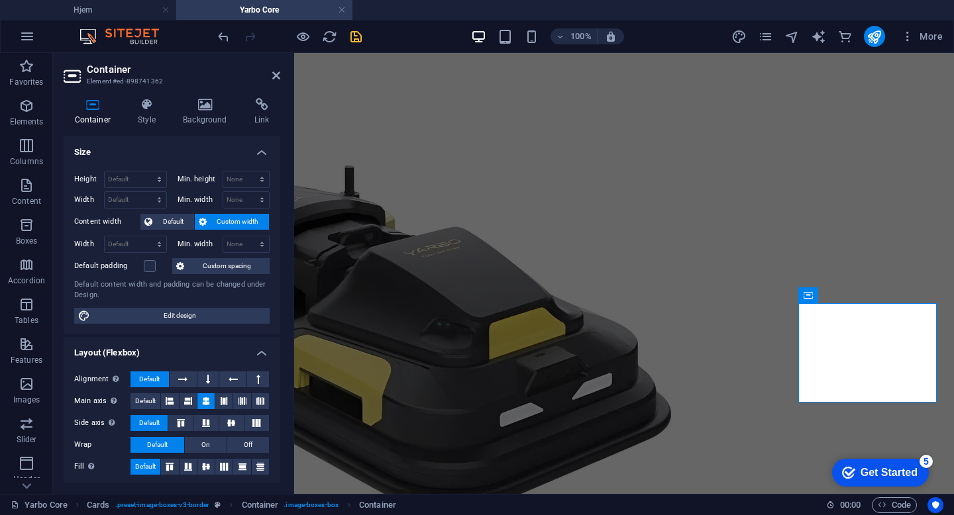
click at [216, 96] on div "Container Style Background Link Size Height Default px rem % vh vw Min. height …" at bounding box center [172, 290] width 238 height 407
click at [195, 118] on h4 "Background" at bounding box center [208, 112] width 72 height 28
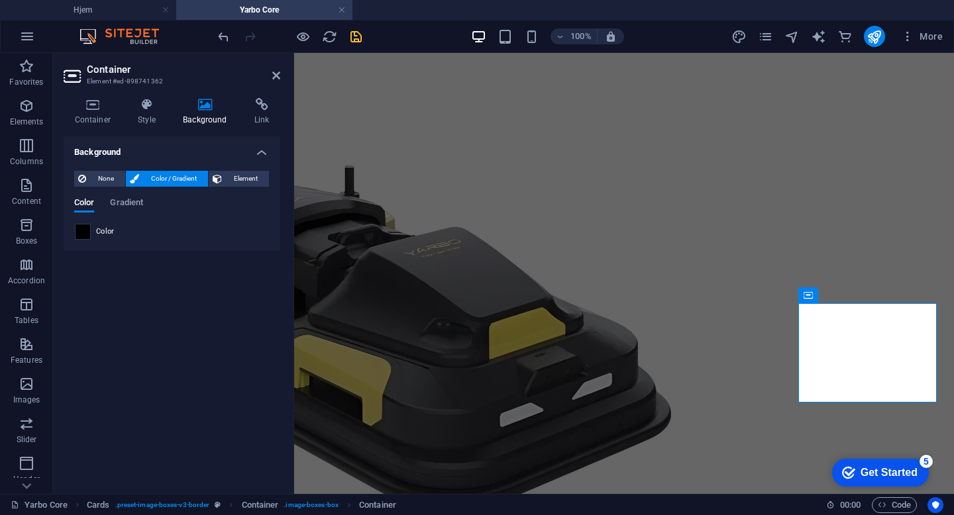
click at [89, 233] on span at bounding box center [82, 231] width 15 height 15
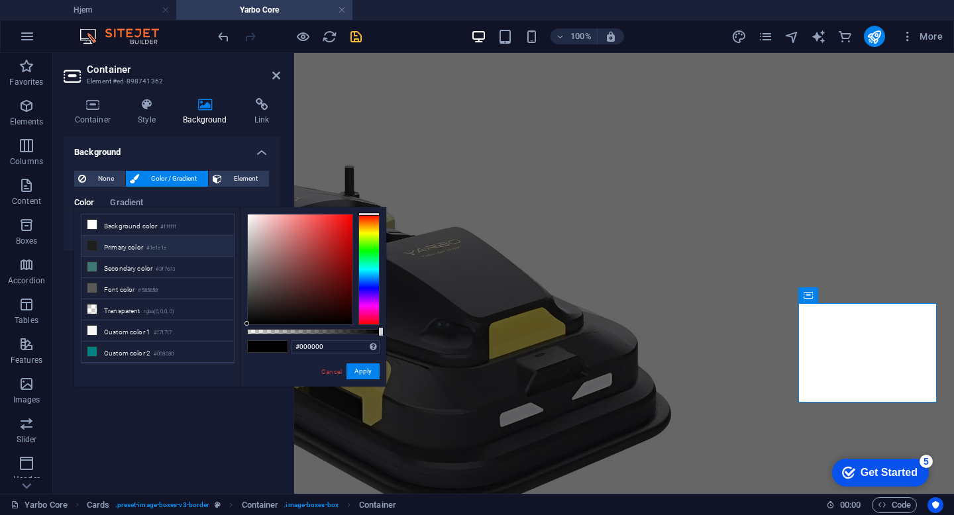
click at [124, 252] on li "Primary color #1e1e1e" at bounding box center [157, 246] width 152 height 21
type input "#1e1e1e"
click at [367, 366] on button "Apply" at bounding box center [362, 372] width 33 height 16
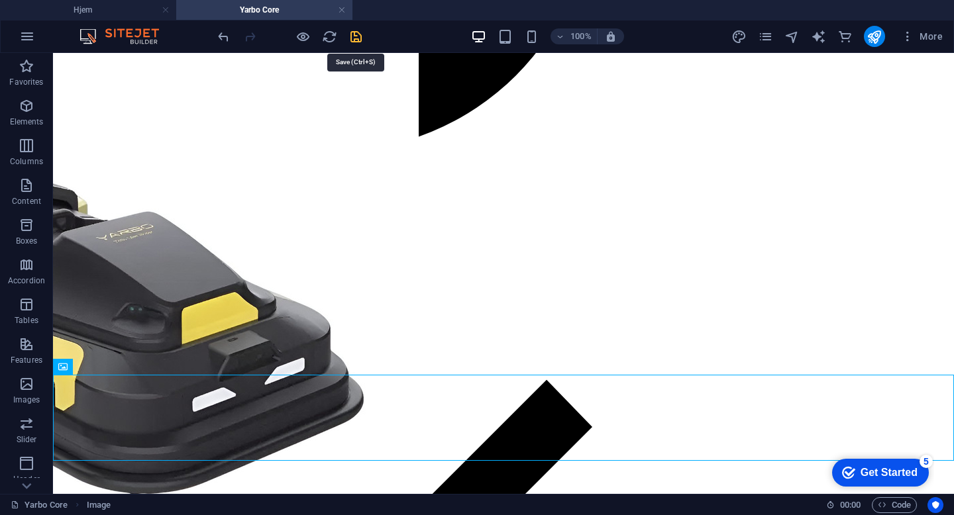
click at [357, 37] on icon "save" at bounding box center [355, 36] width 15 height 15
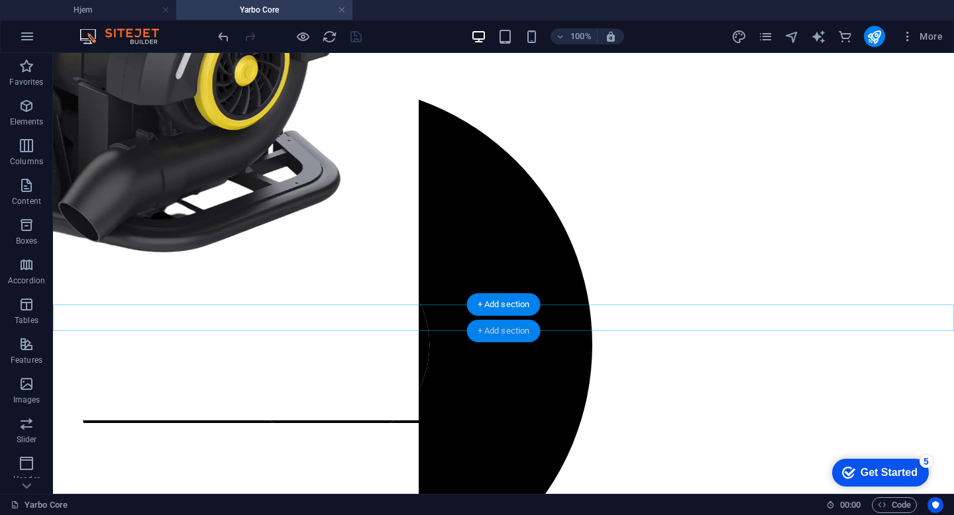
click at [509, 342] on div "+ Add section" at bounding box center [504, 331] width 74 height 23
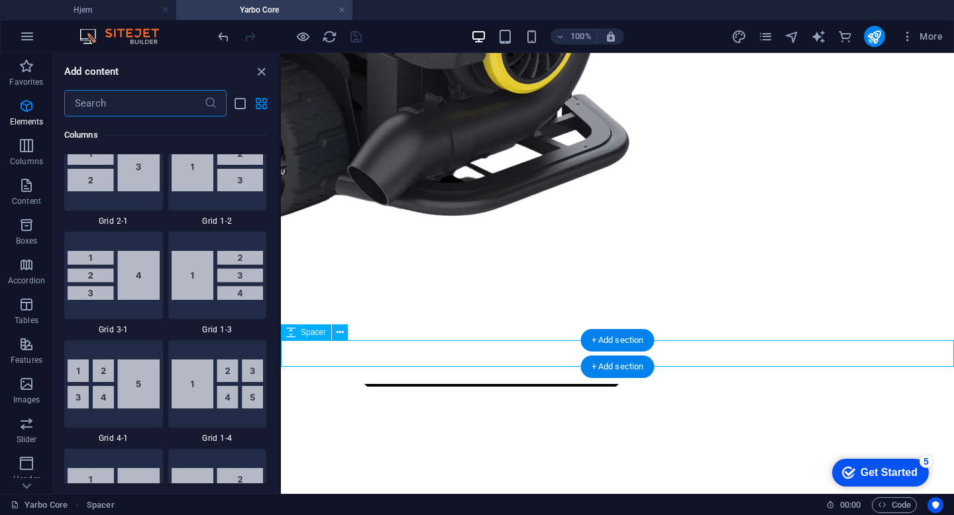
scroll to position [2317, 0]
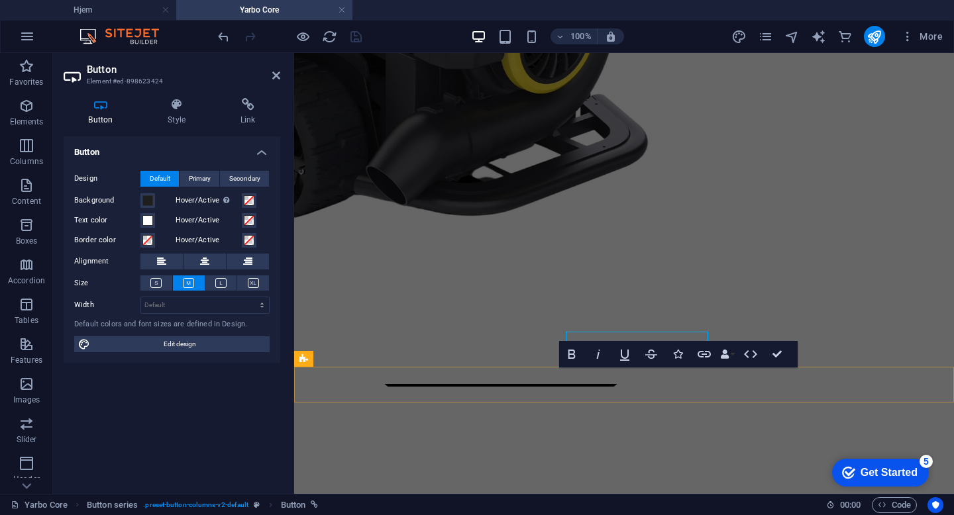
scroll to position [564, 0]
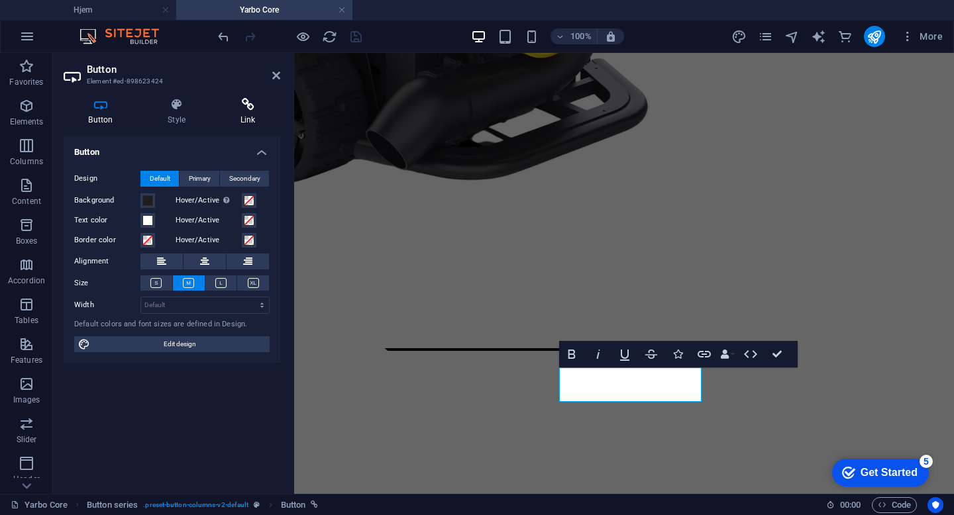
click at [240, 111] on icon at bounding box center [247, 104] width 65 height 13
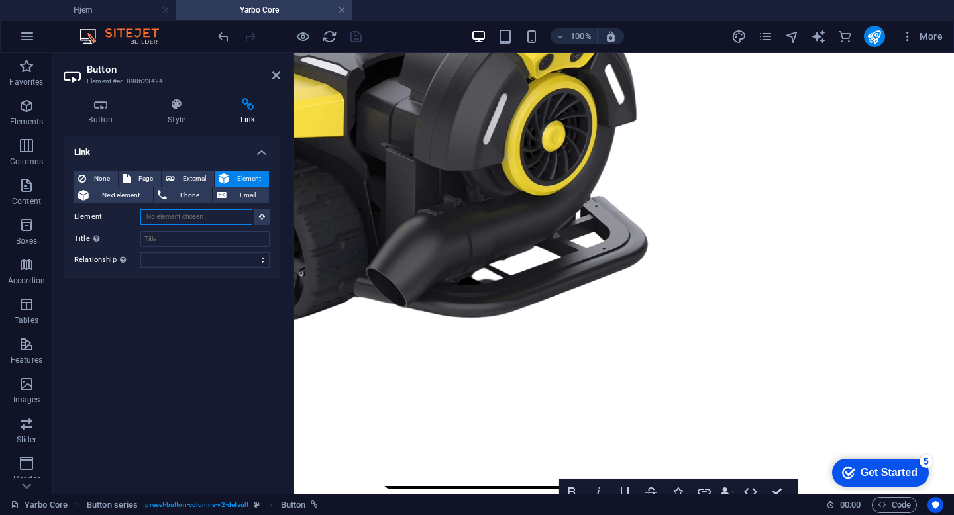
click at [173, 216] on input "Element" at bounding box center [196, 217] width 112 height 16
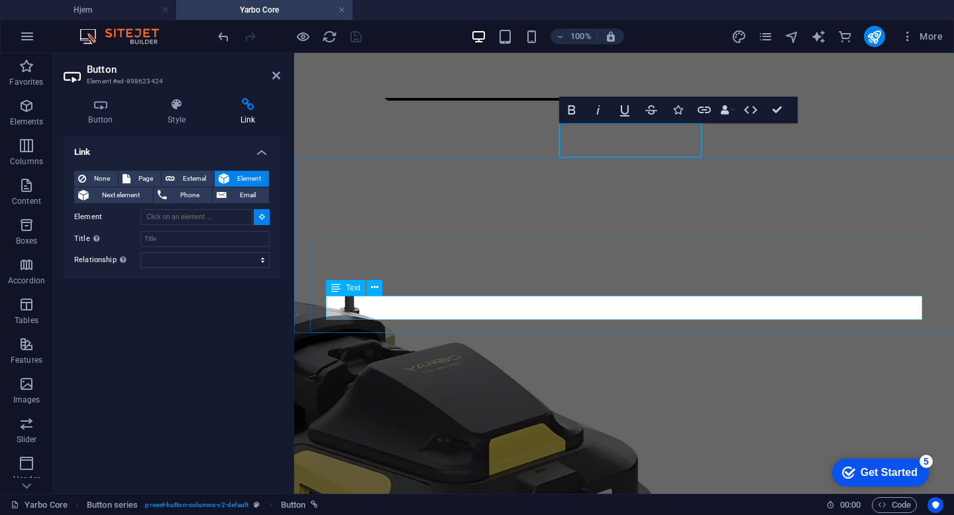
scroll to position [839, 0]
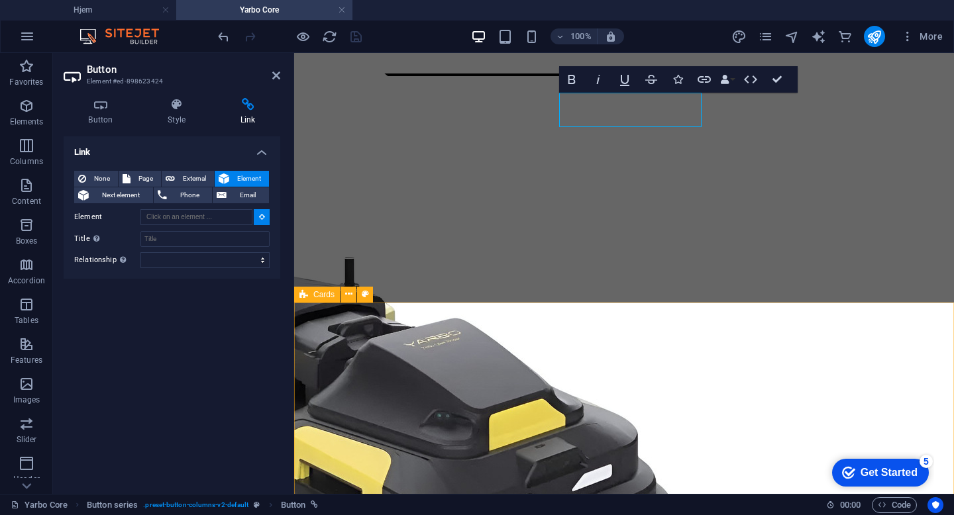
type input "#ed-898673969"
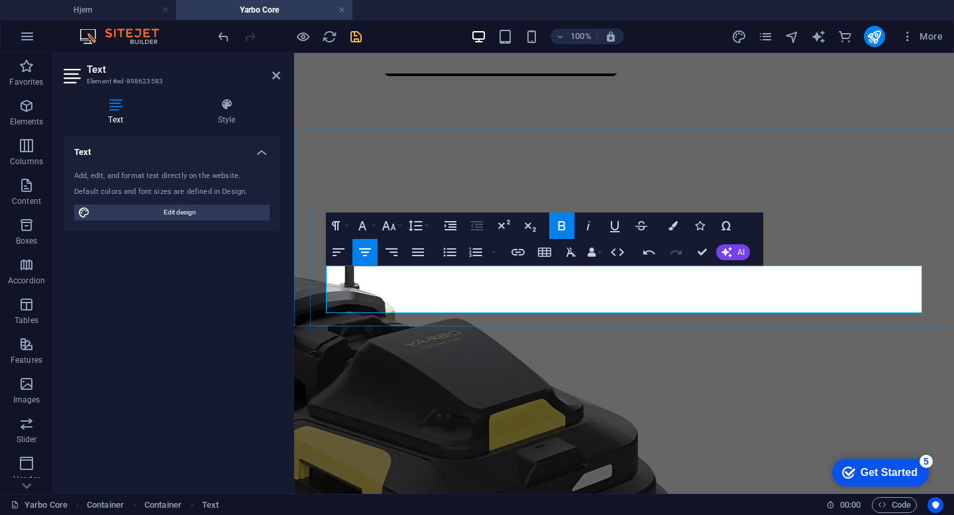
drag, startPoint x: 721, startPoint y: 307, endPoint x: 487, endPoint y: 292, distance: 234.3
click at [393, 228] on icon "button" at bounding box center [389, 225] width 14 height 9
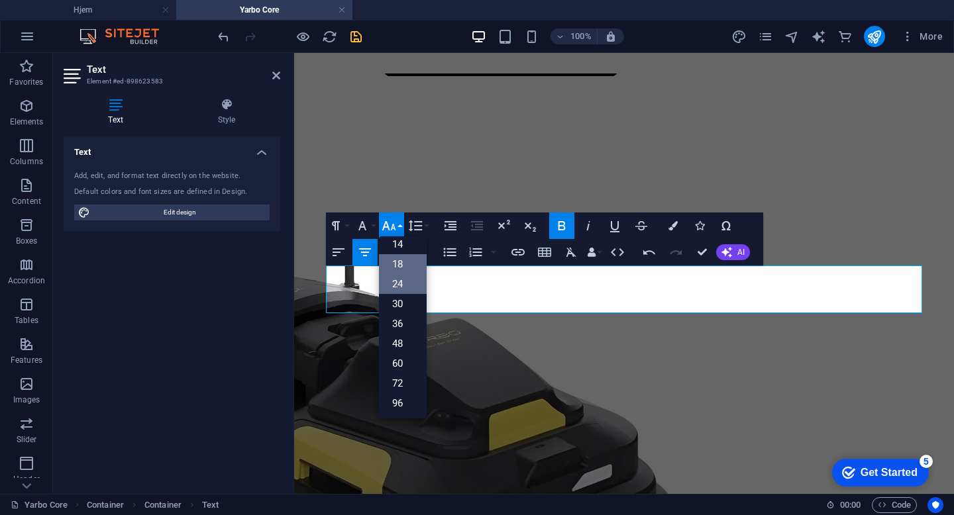
scroll to position [107, 0]
click at [405, 246] on link "14" at bounding box center [403, 244] width 48 height 20
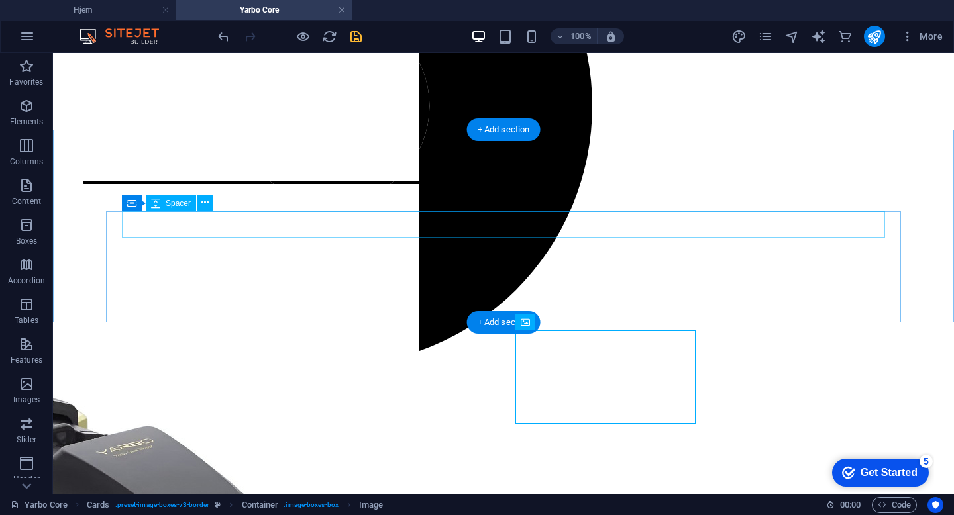
scroll to position [717, 0]
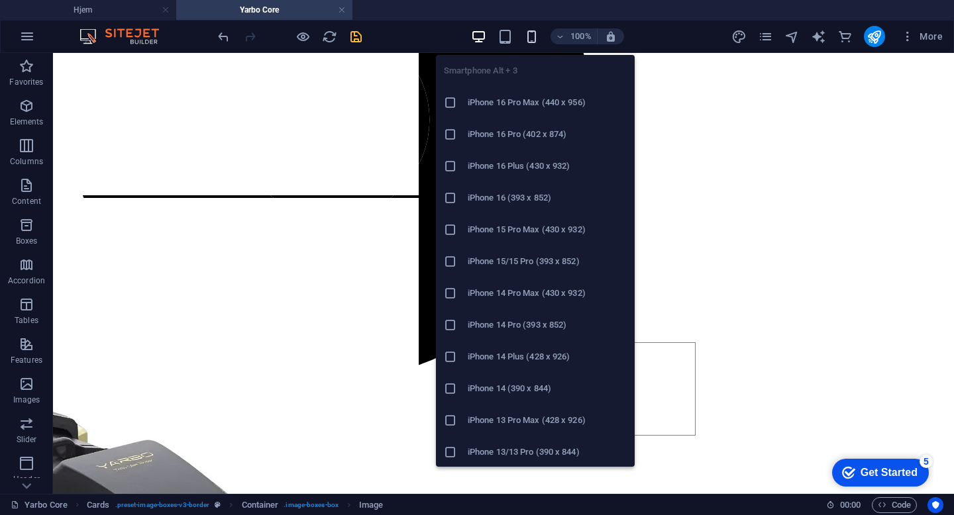
click at [538, 37] on icon "button" at bounding box center [531, 36] width 15 height 15
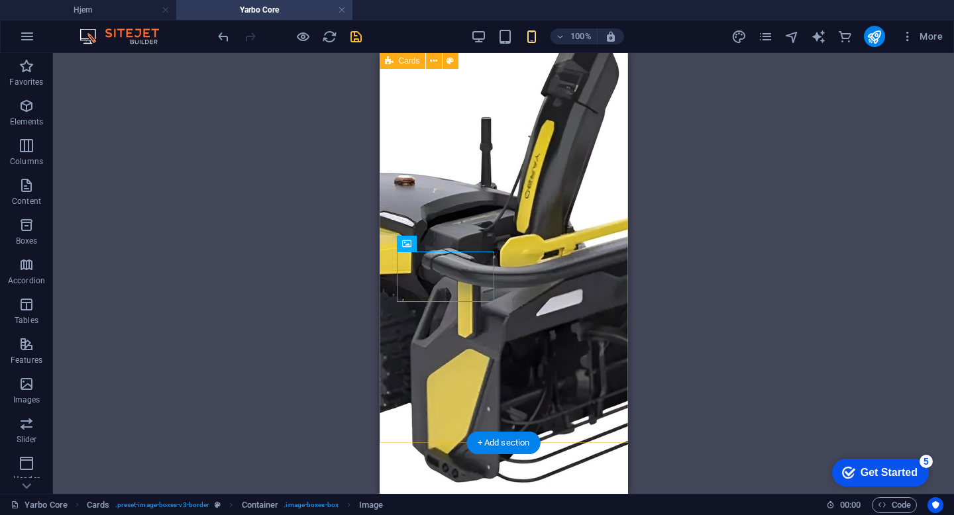
scroll to position [1389, 0]
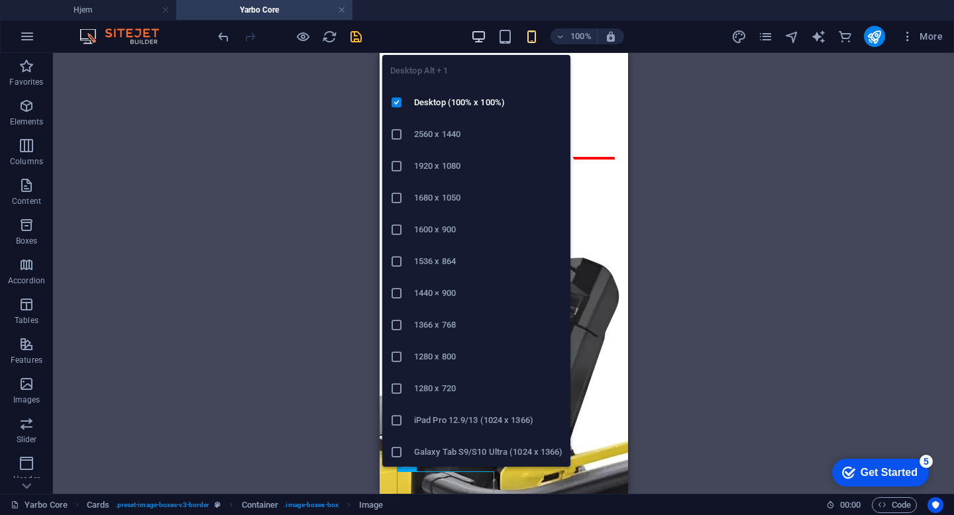
click at [479, 32] on icon "button" at bounding box center [478, 36] width 15 height 15
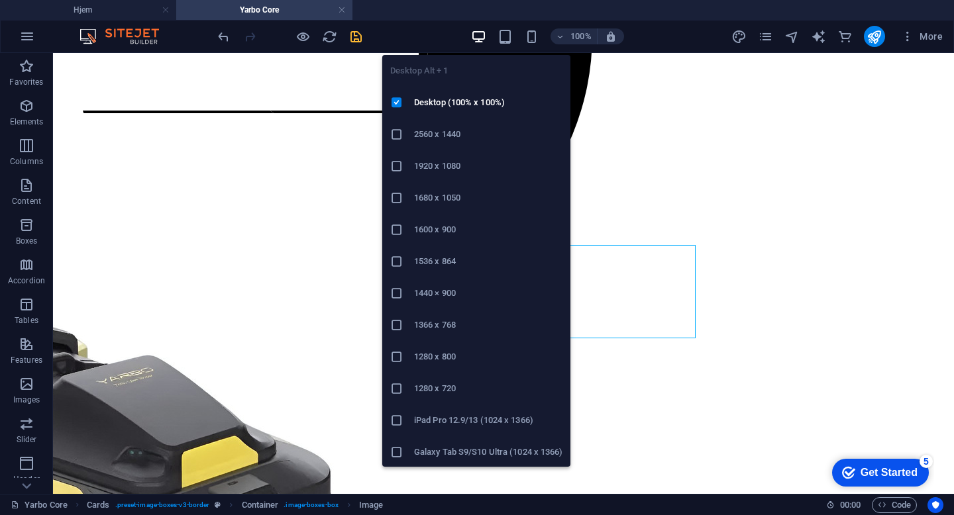
scroll to position [813, 0]
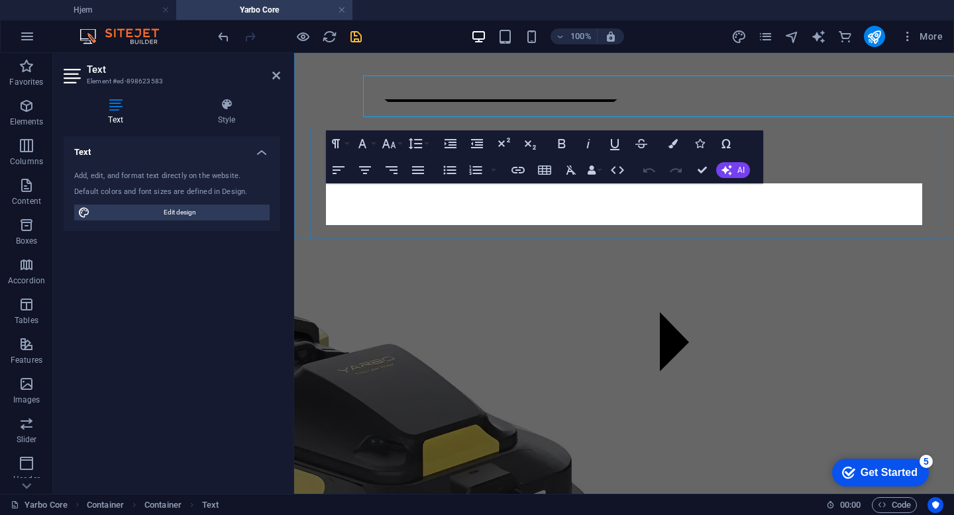
scroll to position [921, 0]
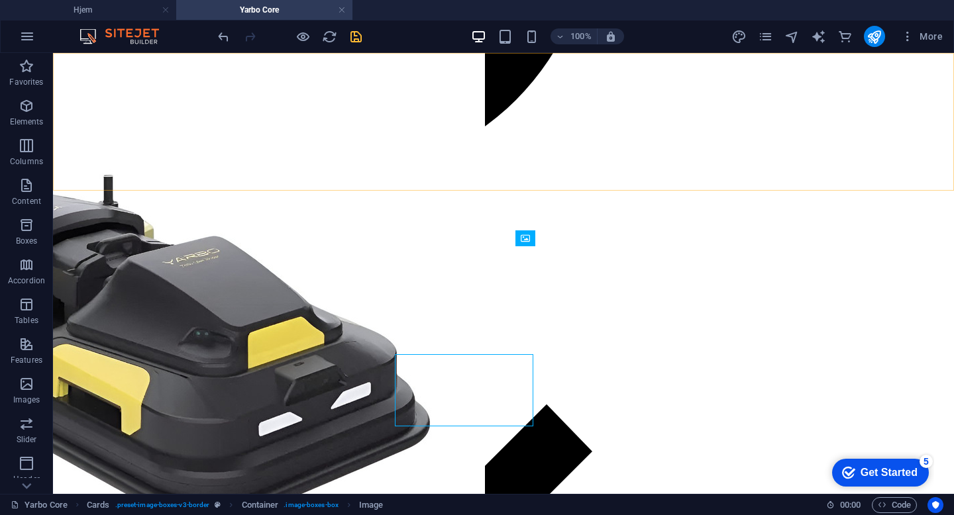
scroll to position [813, 0]
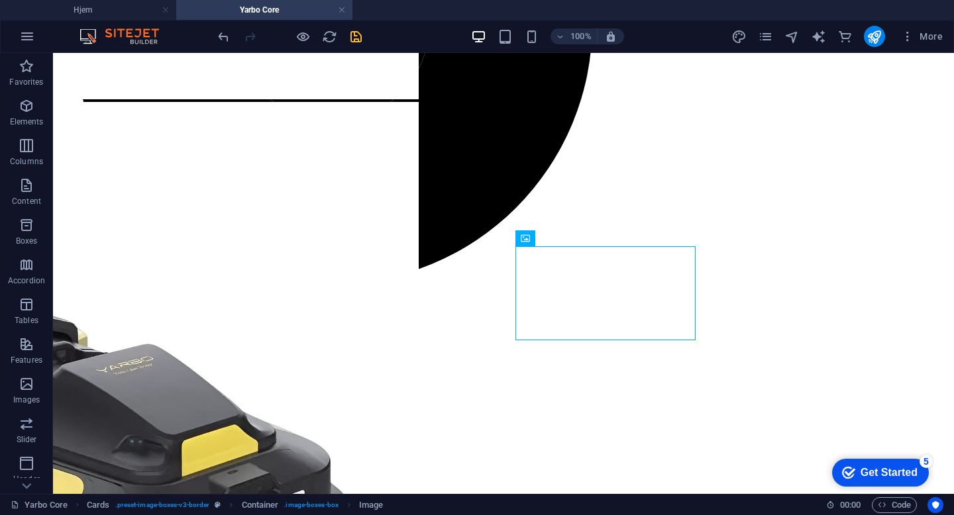
click at [368, 37] on div "100% More" at bounding box center [581, 36] width 732 height 21
click at [354, 35] on icon "save" at bounding box center [355, 36] width 15 height 15
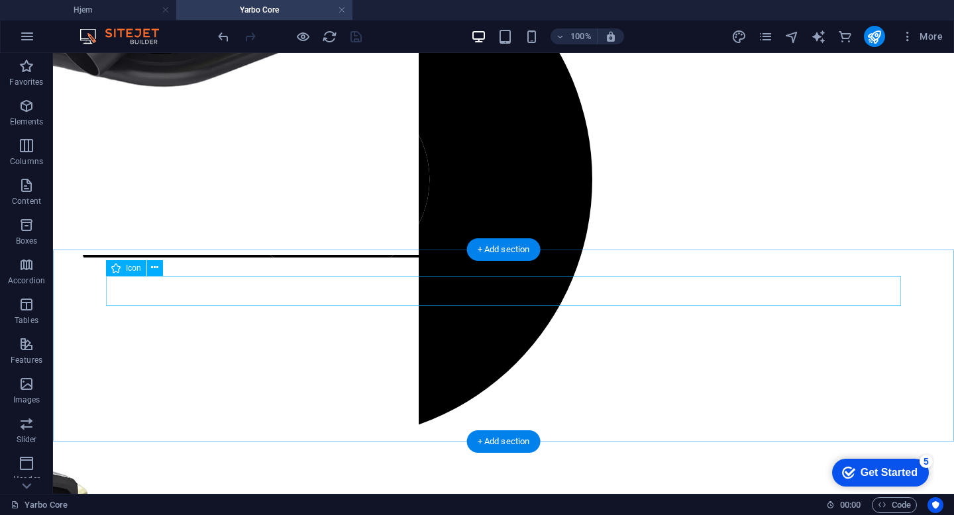
scroll to position [610, 0]
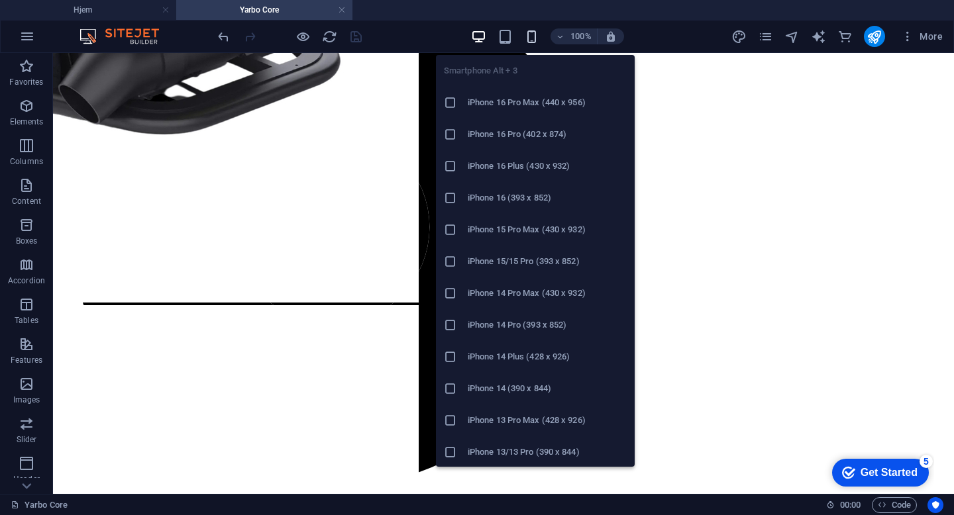
click at [536, 35] on icon "button" at bounding box center [531, 36] width 15 height 15
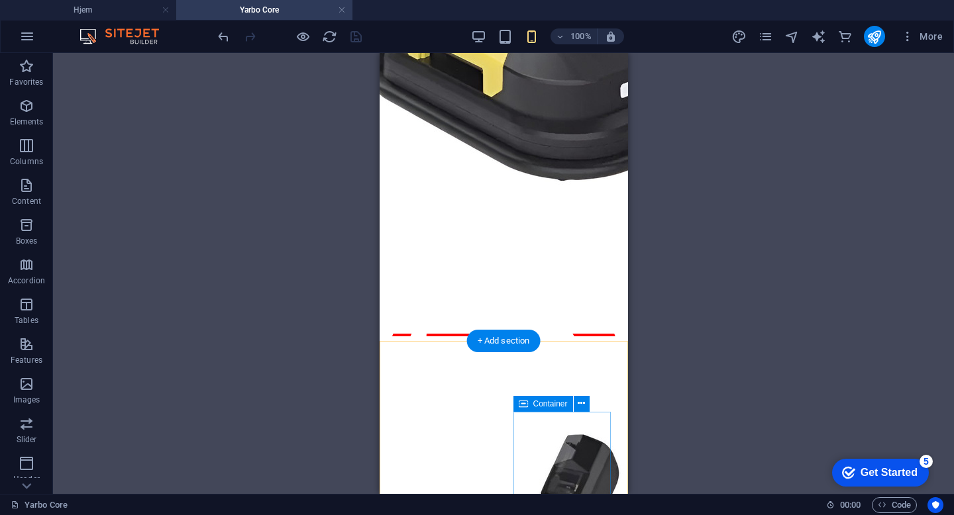
scroll to position [1191, 0]
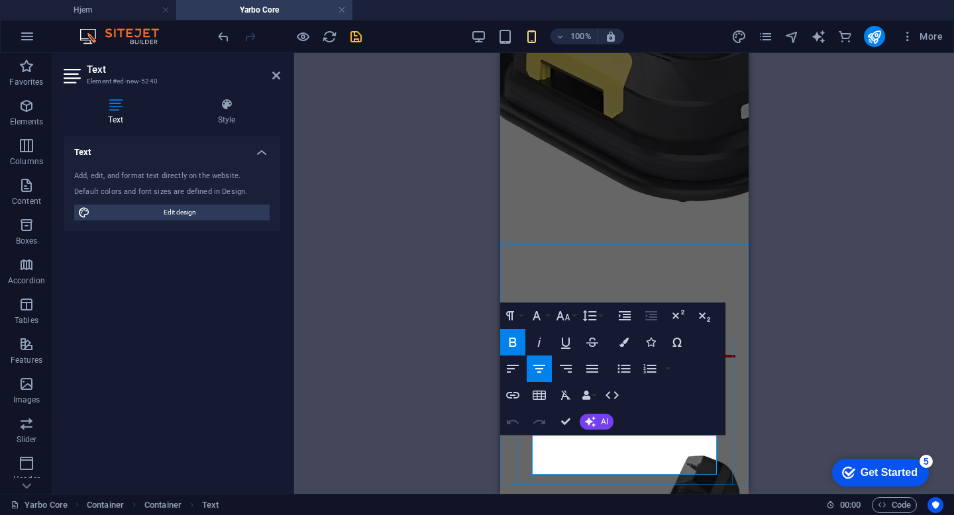
drag, startPoint x: 672, startPoint y: 443, endPoint x: 499, endPoint y: 443, distance: 172.8
click at [561, 313] on icon "button" at bounding box center [563, 316] width 16 height 16
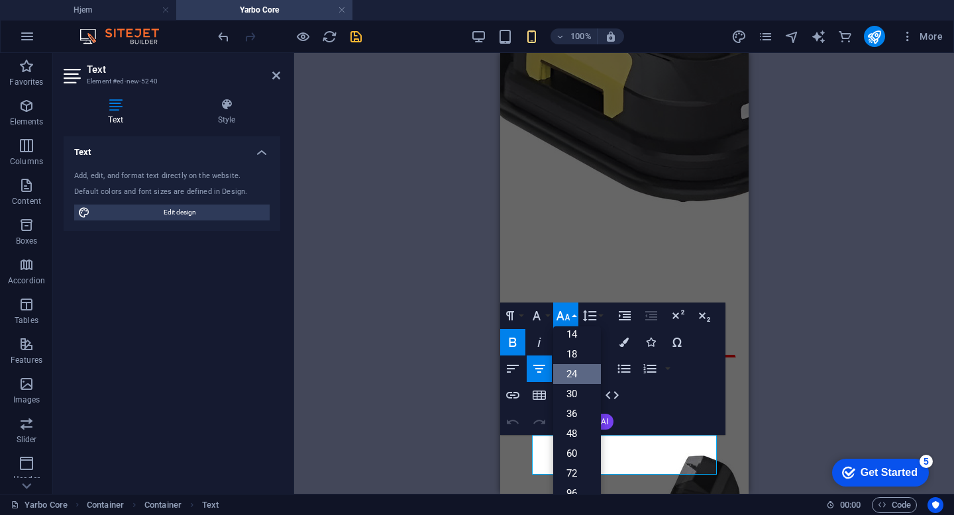
scroll to position [107, 0]
click at [576, 361] on link "18" at bounding box center [577, 354] width 48 height 20
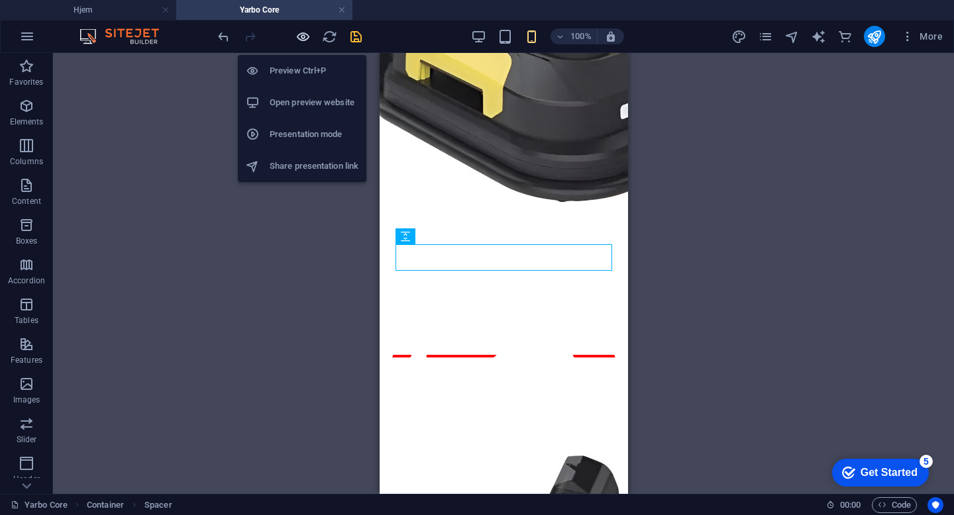
click at [302, 36] on icon "button" at bounding box center [302, 36] width 15 height 15
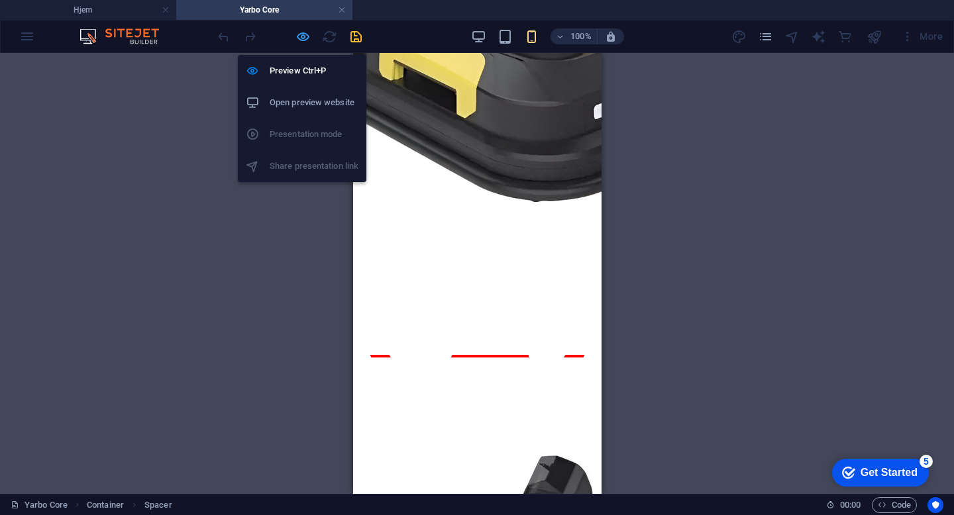
scroll to position [909, 0]
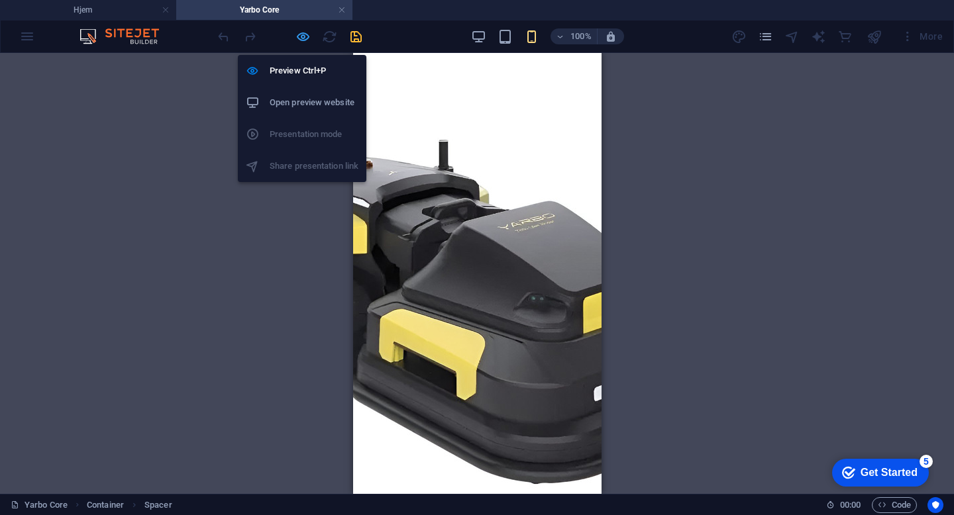
click at [301, 36] on icon "button" at bounding box center [302, 36] width 15 height 15
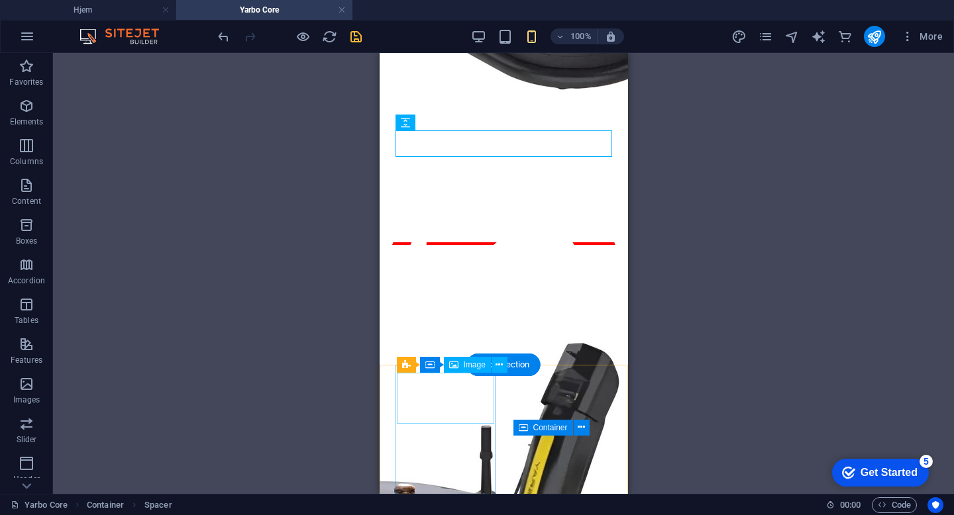
scroll to position [1305, 0]
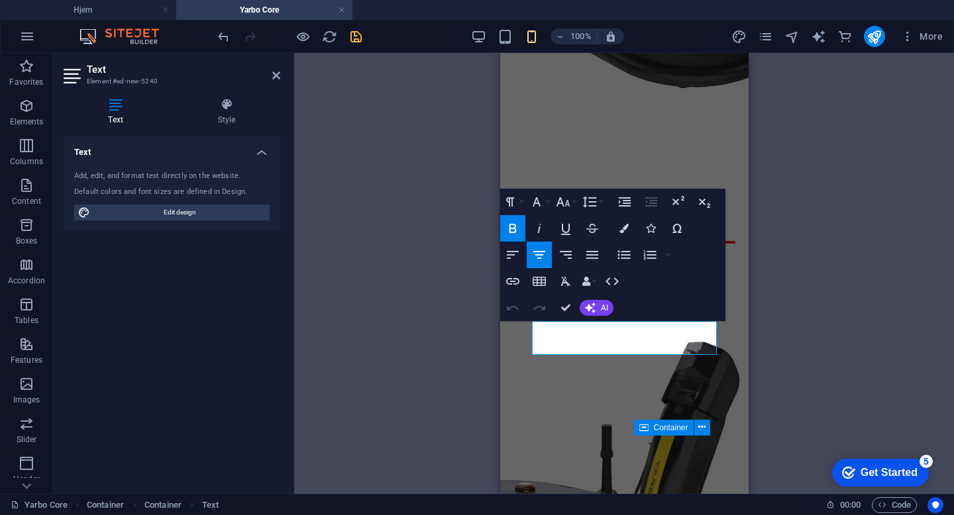
drag, startPoint x: 715, startPoint y: 348, endPoint x: 495, endPoint y: 348, distance: 219.9
click at [509, 223] on icon "button" at bounding box center [513, 229] width 16 height 16
click at [516, 311] on icon "button" at bounding box center [513, 308] width 16 height 16
click at [510, 225] on icon "button" at bounding box center [512, 228] width 7 height 9
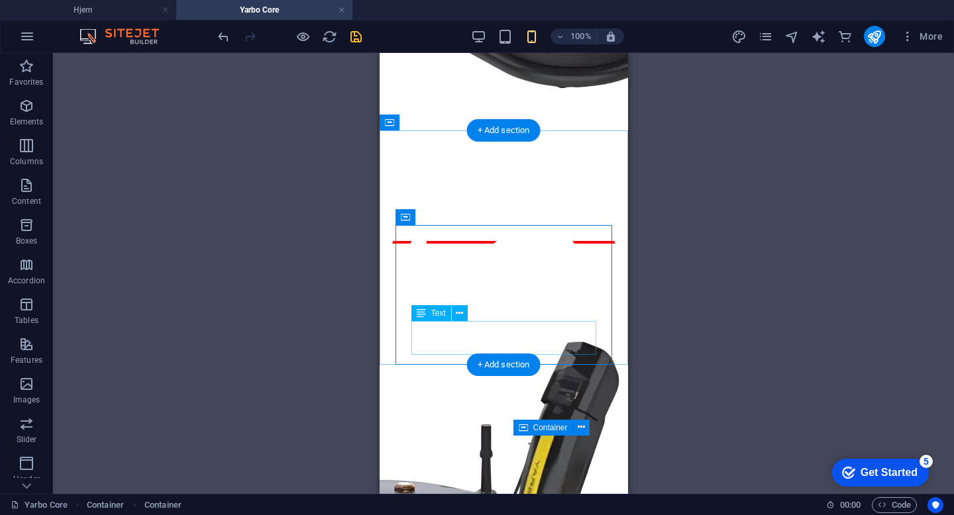
drag, startPoint x: 549, startPoint y: 336, endPoint x: 874, endPoint y: 360, distance: 326.0
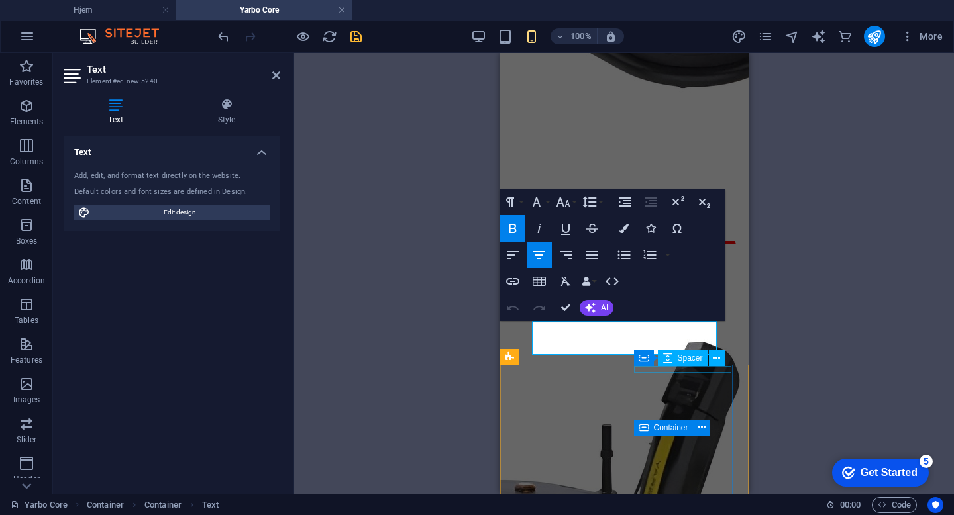
click at [0, 0] on div "Container Image" at bounding box center [0, 0] width 0 height 0
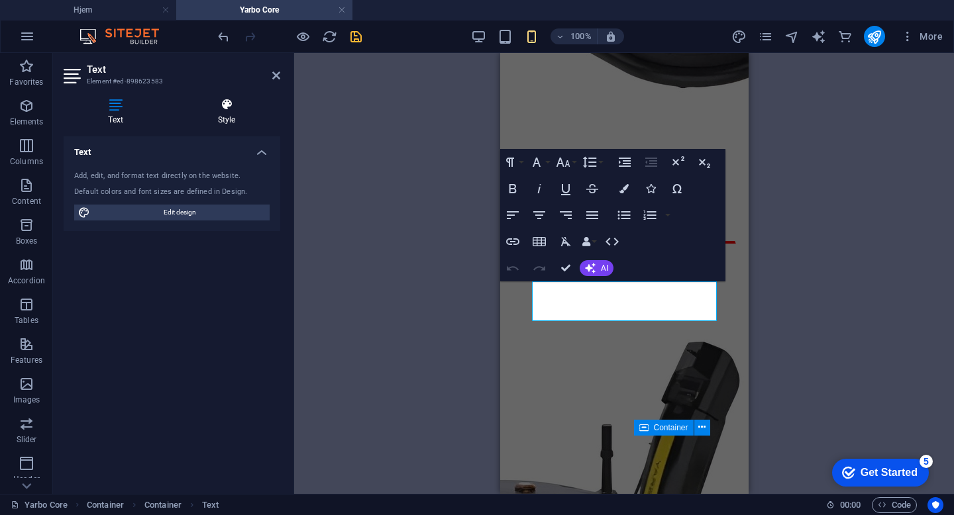
click at [237, 111] on h4 "Style" at bounding box center [226, 112] width 107 height 28
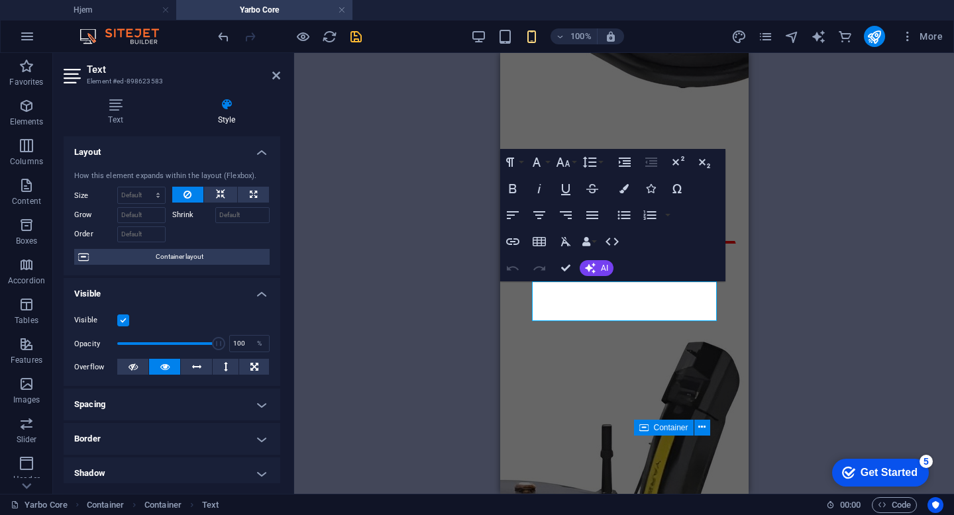
click at [124, 315] on label at bounding box center [123, 321] width 12 height 12
click at [0, 0] on input "Visible" at bounding box center [0, 0] width 0 height 0
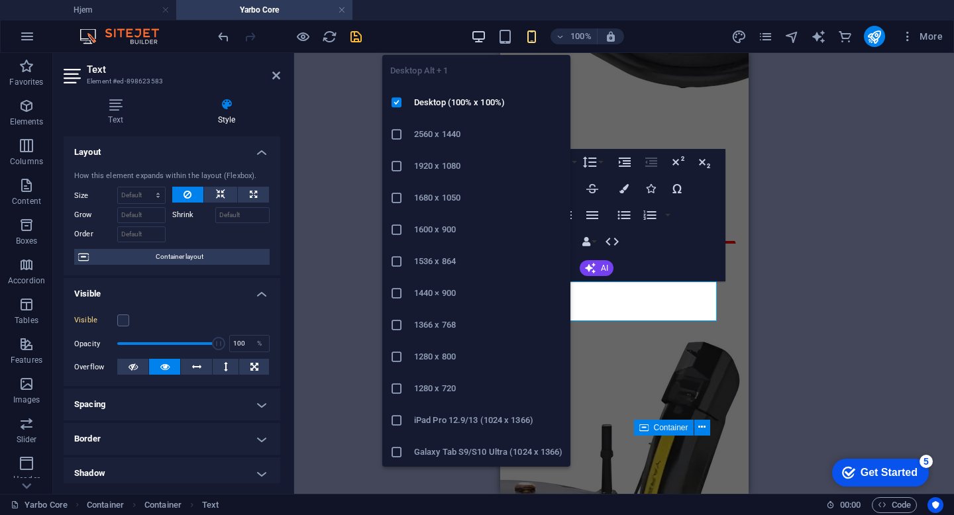
click at [483, 39] on icon "button" at bounding box center [478, 36] width 15 height 15
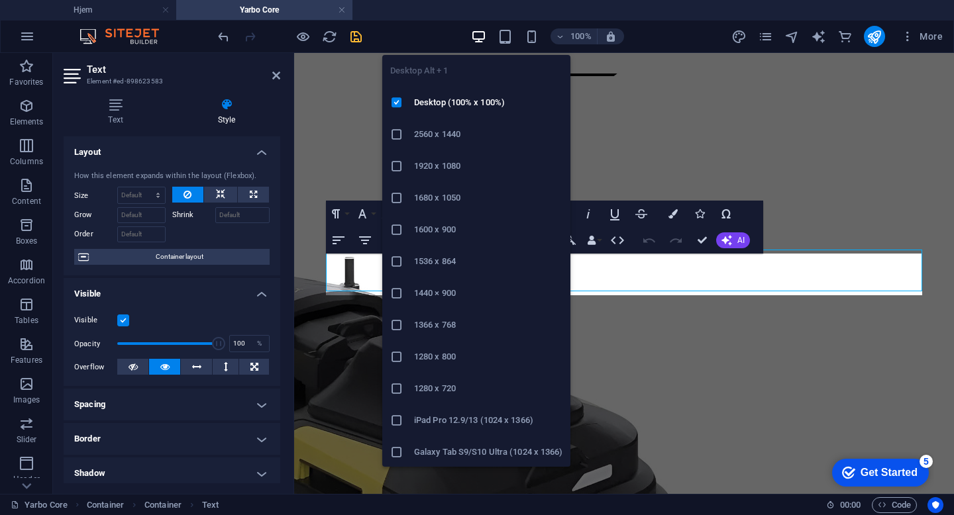
scroll to position [851, 0]
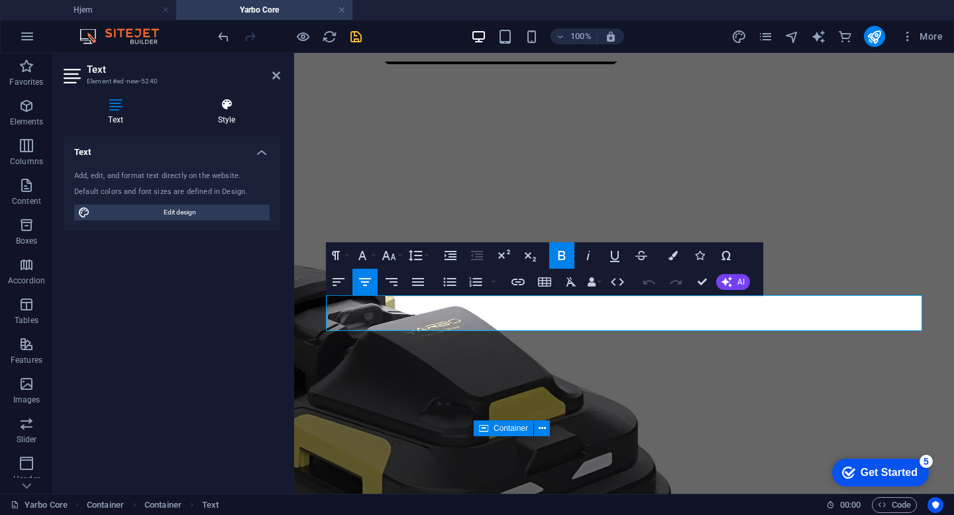
click at [238, 115] on h4 "Style" at bounding box center [226, 112] width 107 height 28
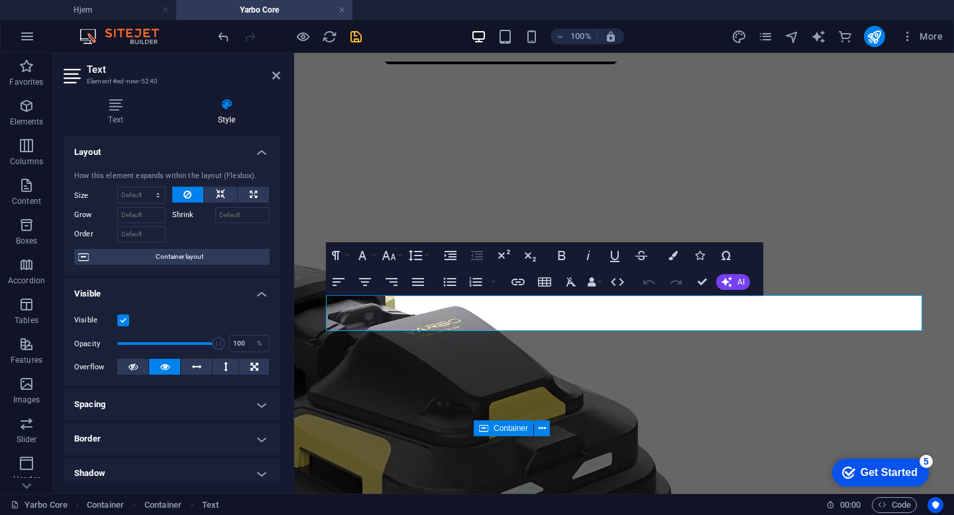
click at [120, 320] on label at bounding box center [123, 321] width 12 height 12
click at [0, 0] on input "Visible" at bounding box center [0, 0] width 0 height 0
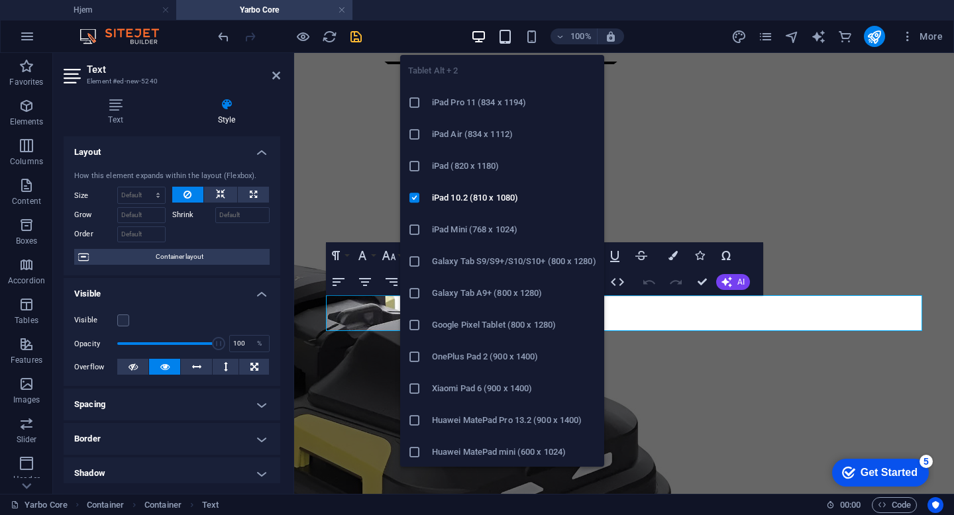
click at [508, 29] on icon "button" at bounding box center [504, 36] width 15 height 15
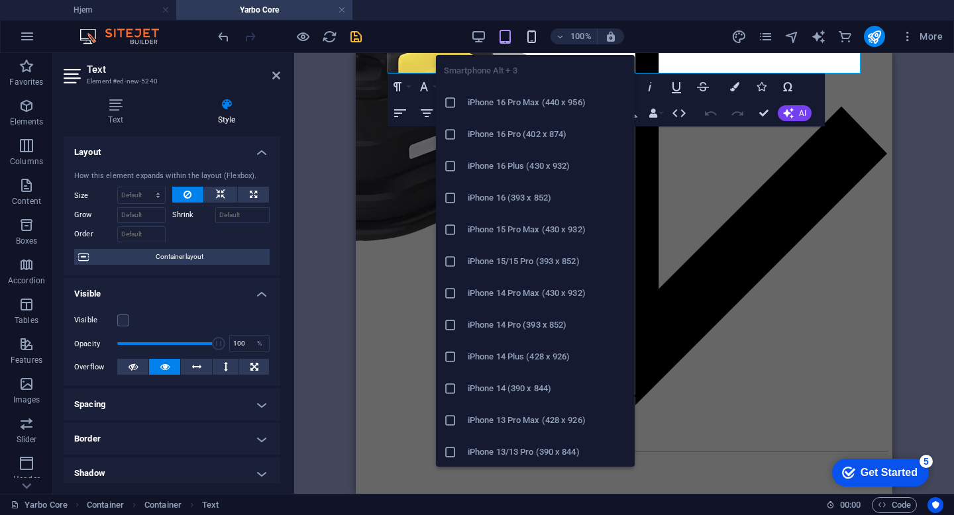
click at [529, 37] on icon "button" at bounding box center [531, 36] width 15 height 15
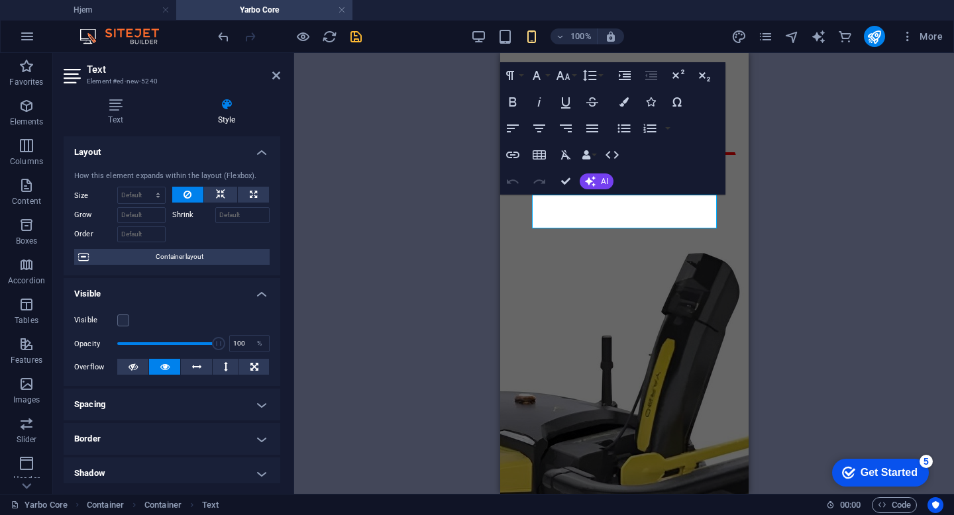
scroll to position [1325, 0]
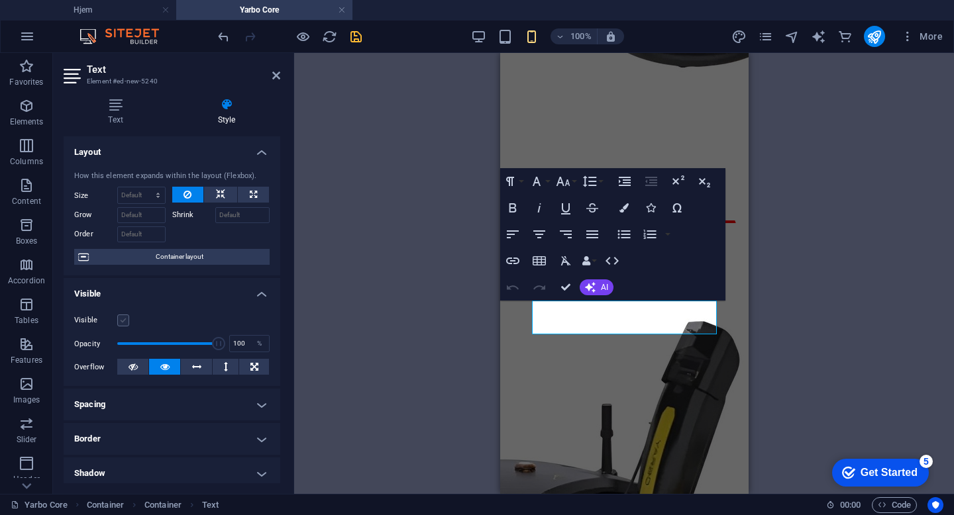
click at [123, 321] on label at bounding box center [123, 321] width 12 height 12
click at [0, 0] on input "Visible" at bounding box center [0, 0] width 0 height 0
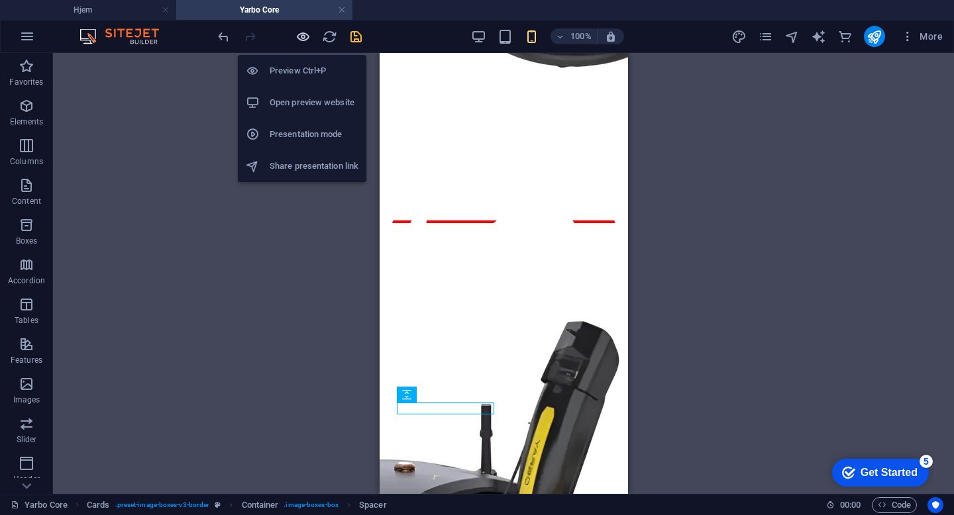
click at [304, 40] on icon "button" at bounding box center [302, 36] width 15 height 15
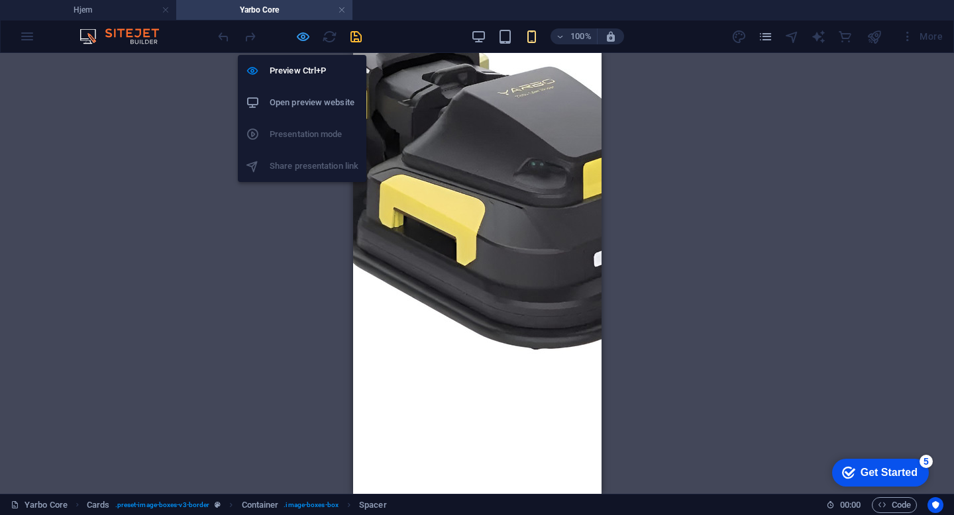
click at [304, 41] on icon "button" at bounding box center [302, 36] width 15 height 15
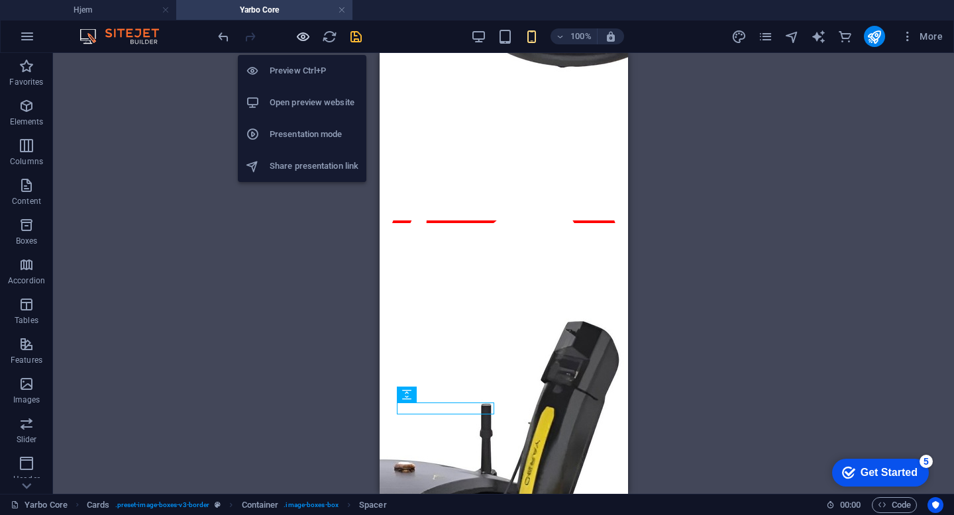
click at [304, 41] on icon "button" at bounding box center [302, 36] width 15 height 15
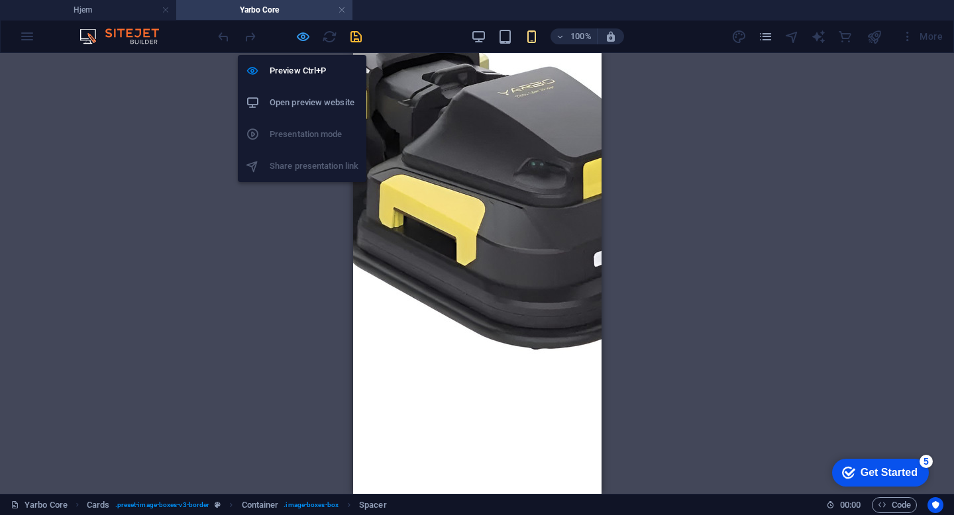
click at [304, 41] on icon "button" at bounding box center [302, 36] width 15 height 15
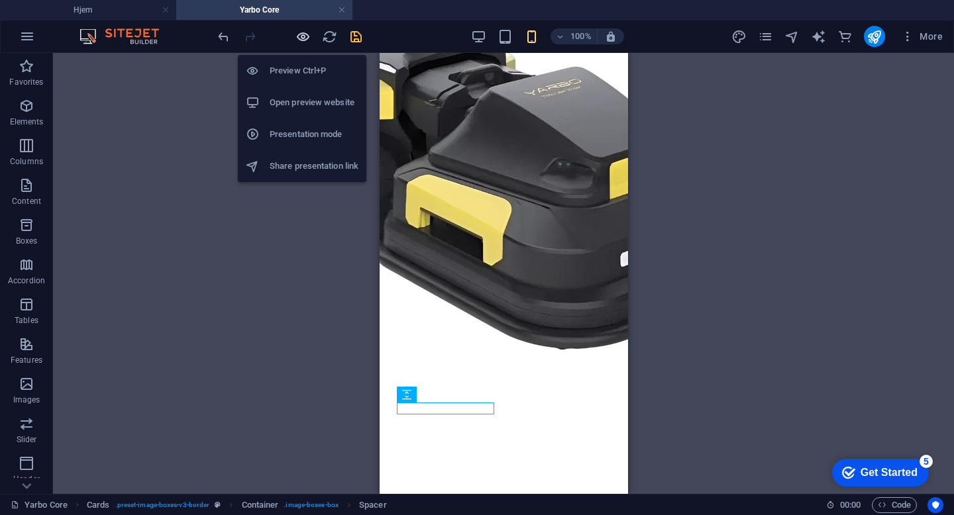
scroll to position [1325, 0]
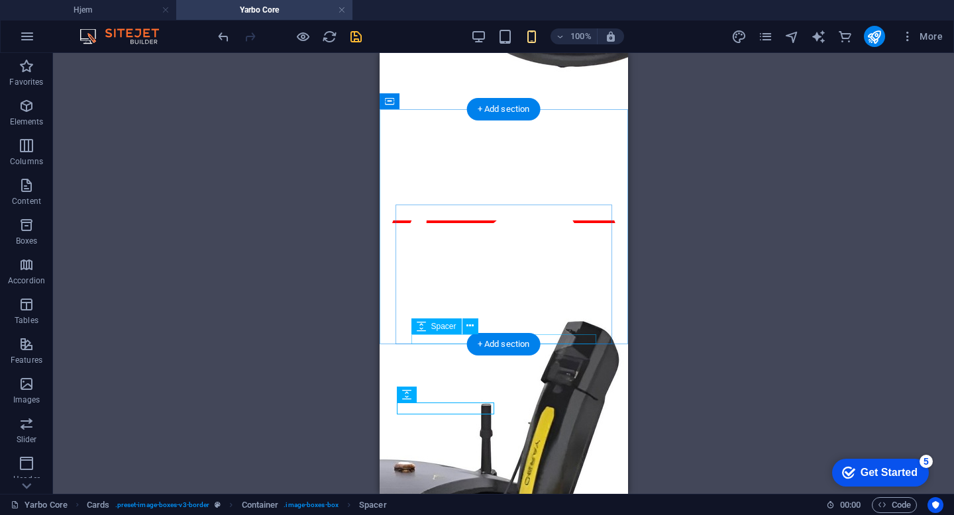
select select "px"
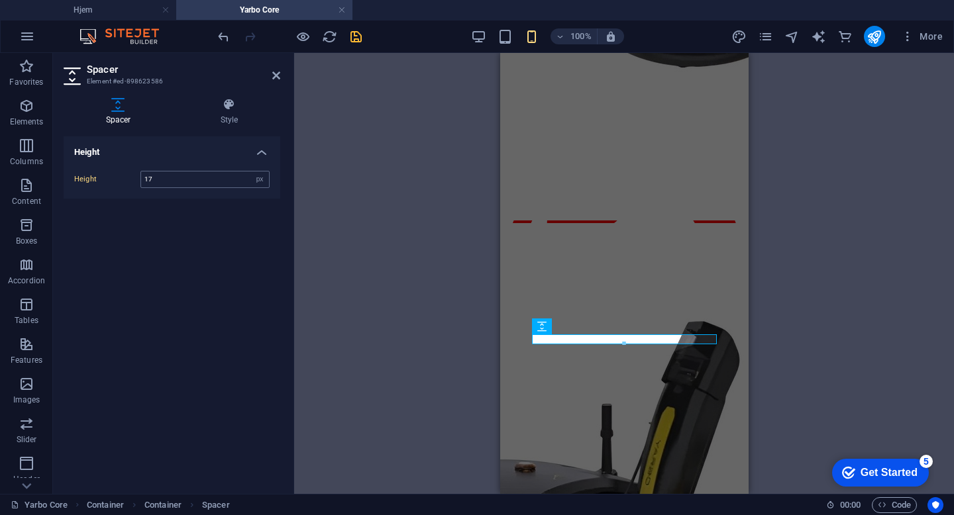
type input "17"
click at [361, 33] on icon "save" at bounding box center [355, 36] width 15 height 15
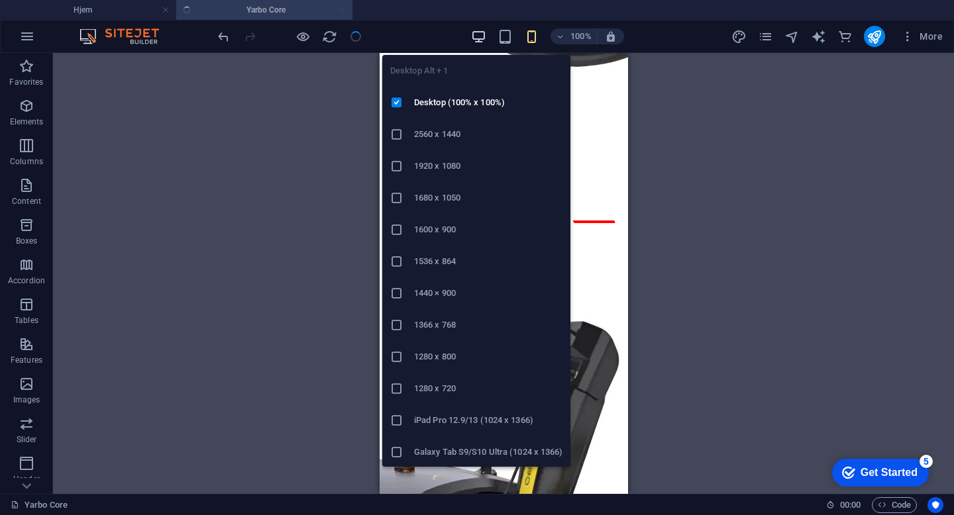
click at [481, 37] on icon "button" at bounding box center [478, 36] width 15 height 15
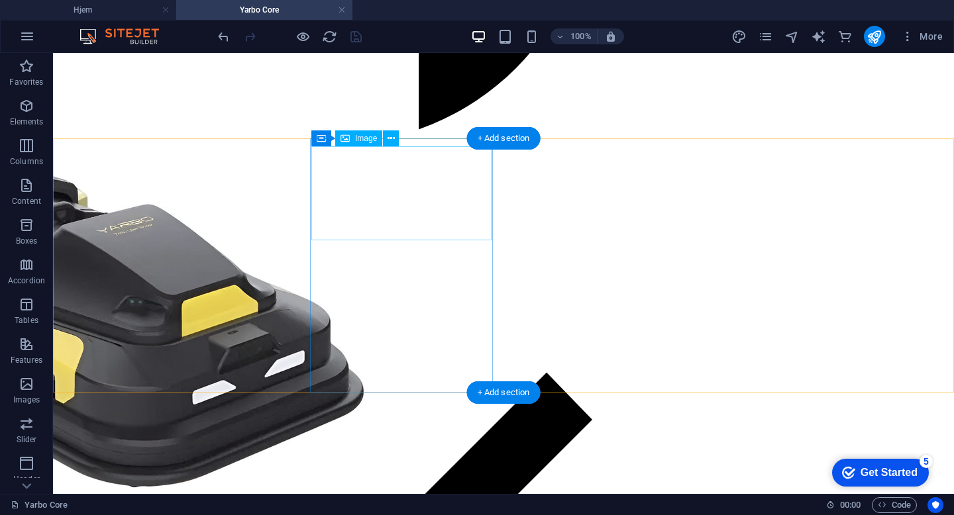
scroll to position [949, 0]
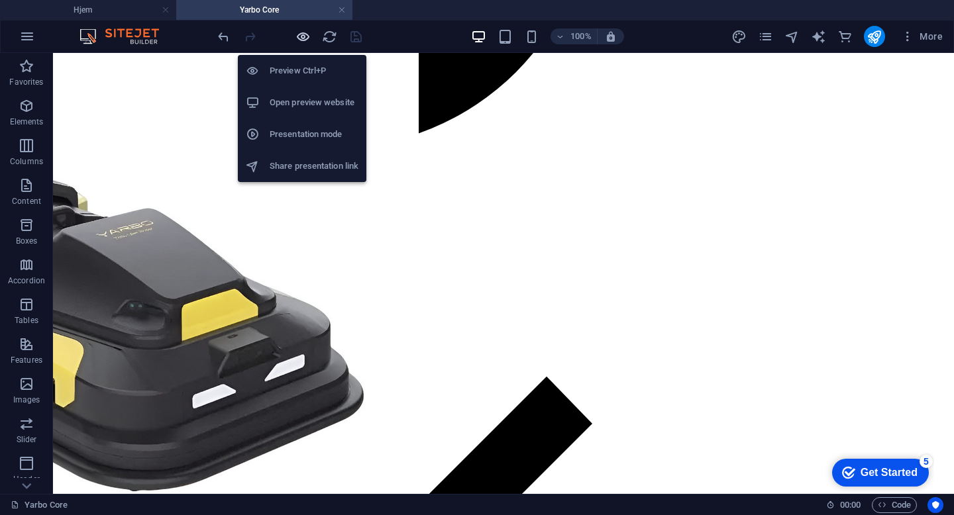
click at [304, 32] on icon "button" at bounding box center [302, 36] width 15 height 15
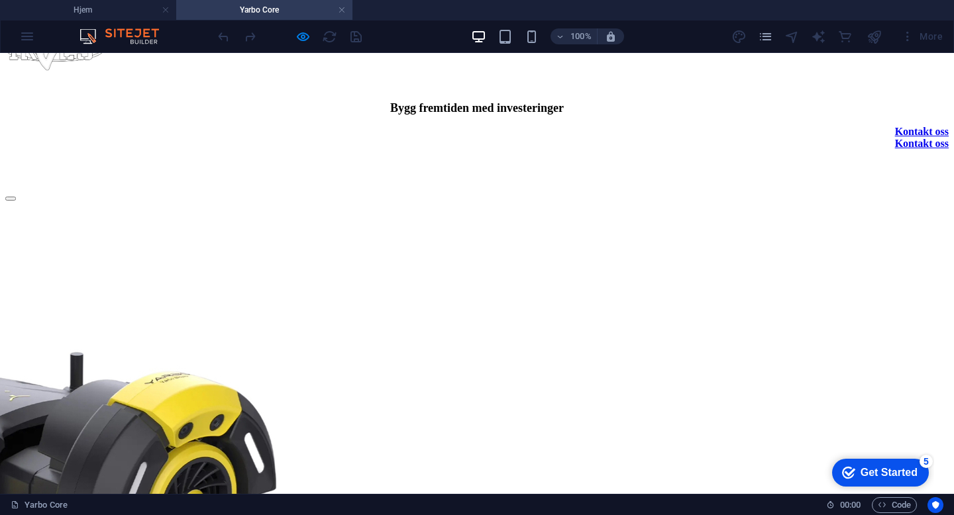
scroll to position [0, 0]
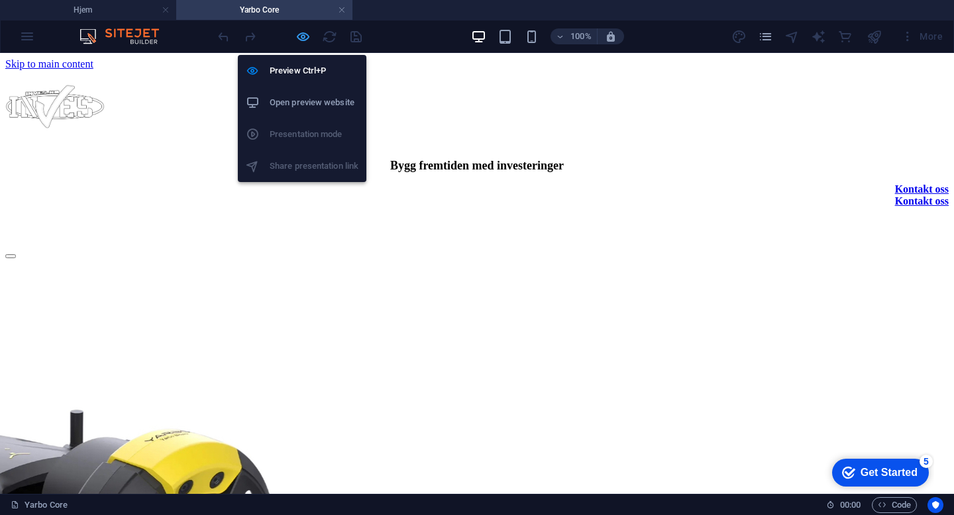
click at [306, 36] on icon "button" at bounding box center [302, 36] width 15 height 15
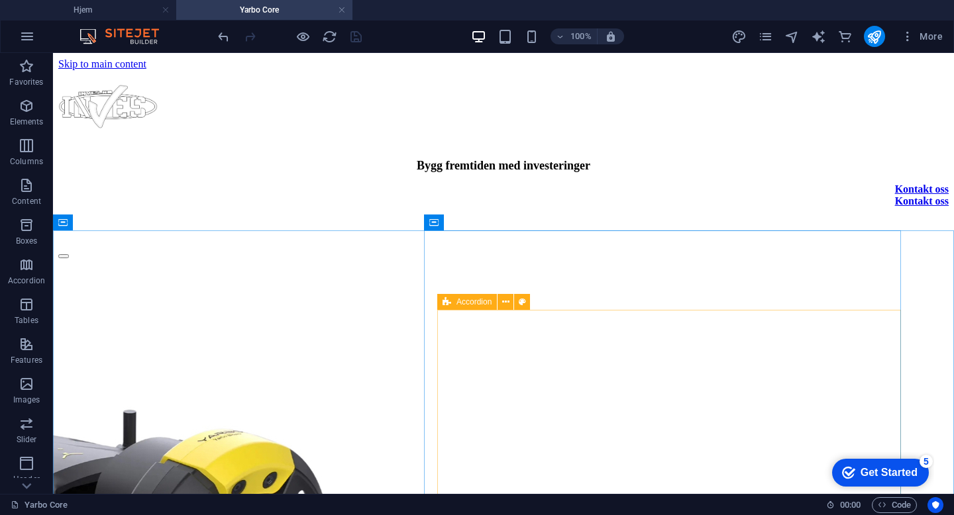
click at [452, 301] on div "Accordion" at bounding box center [467, 302] width 60 height 16
select select "rem"
select select "px"
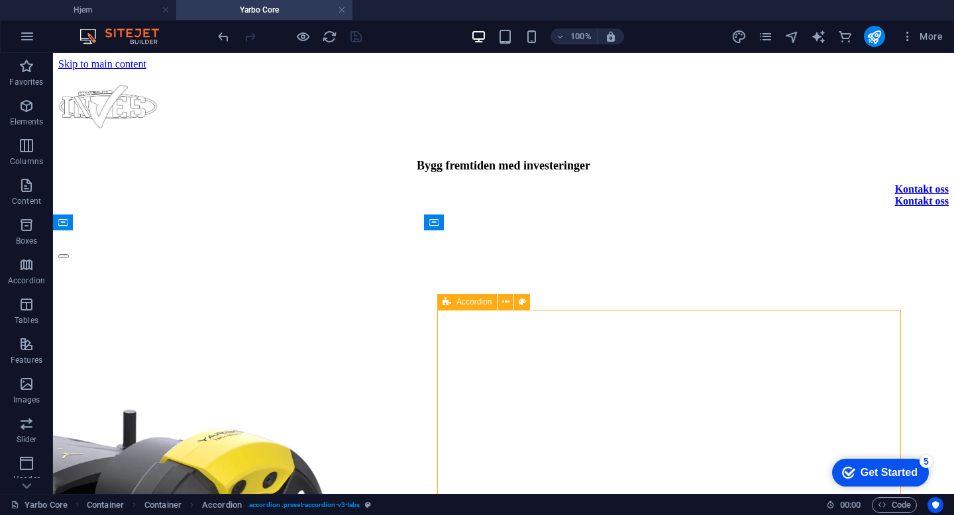
select select "px"
select select "preset-accordion-v3-tabs"
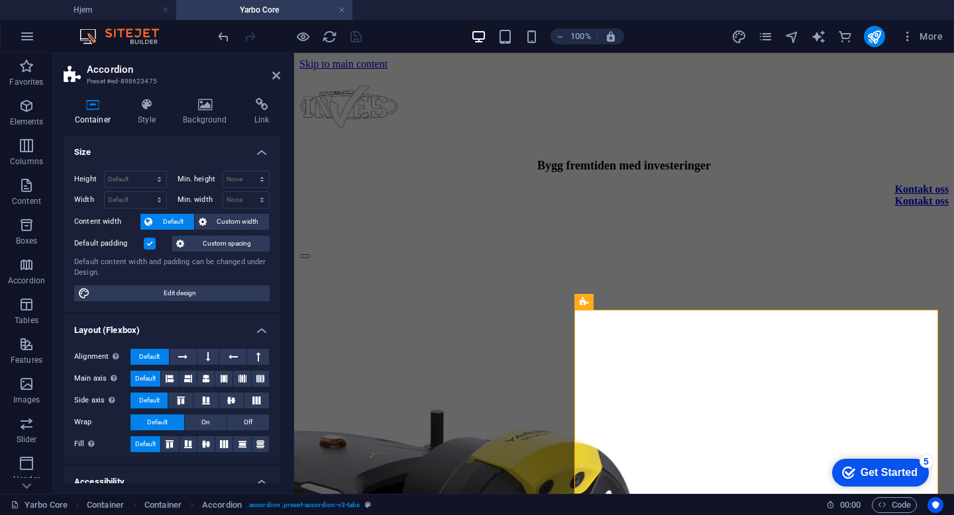
click at [157, 85] on h3 "Preset #ed-898623475" at bounding box center [170, 81] width 167 height 12
click at [157, 110] on icon at bounding box center [147, 104] width 40 height 13
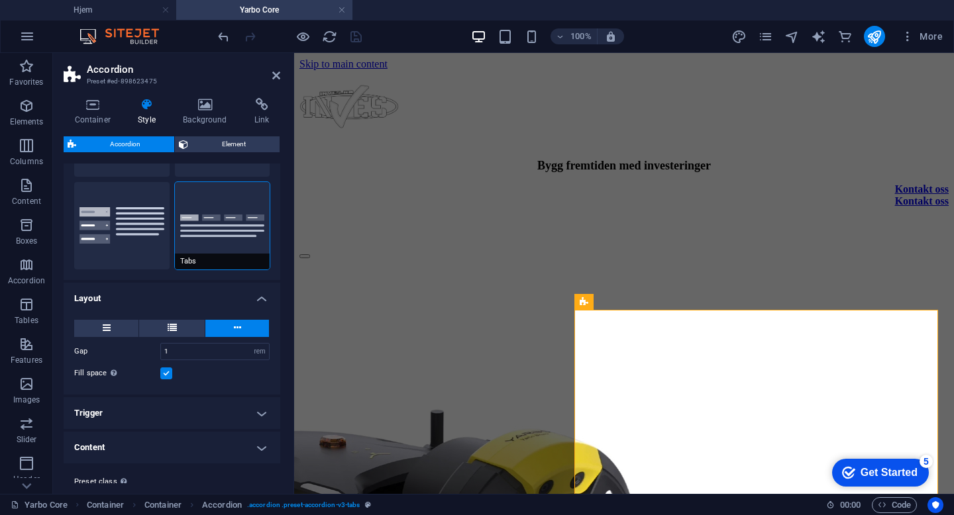
scroll to position [141, 0]
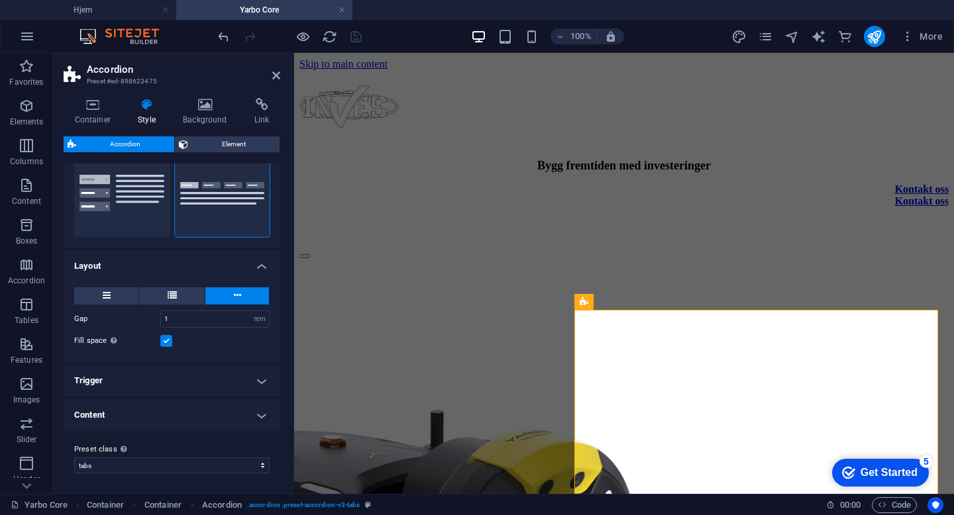
click at [186, 370] on h4 "Trigger" at bounding box center [172, 381] width 217 height 32
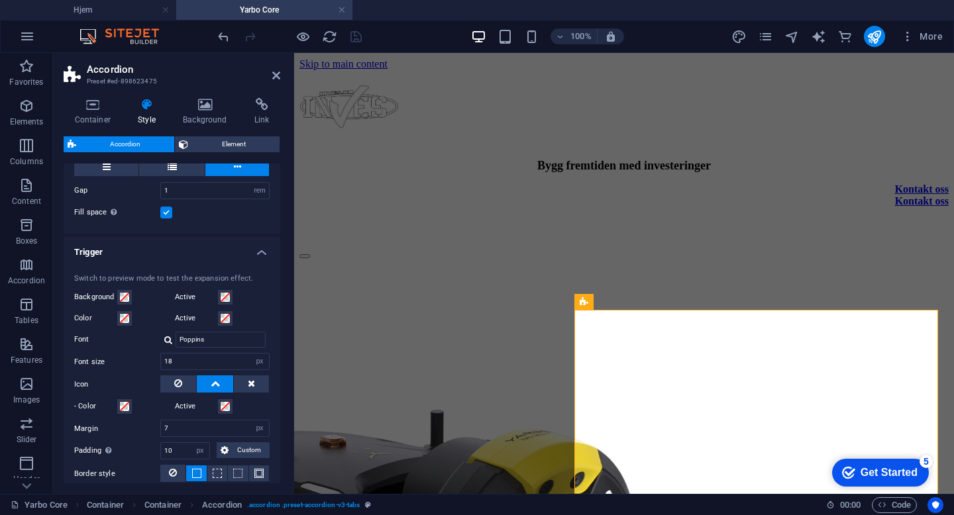
scroll to position [321, 0]
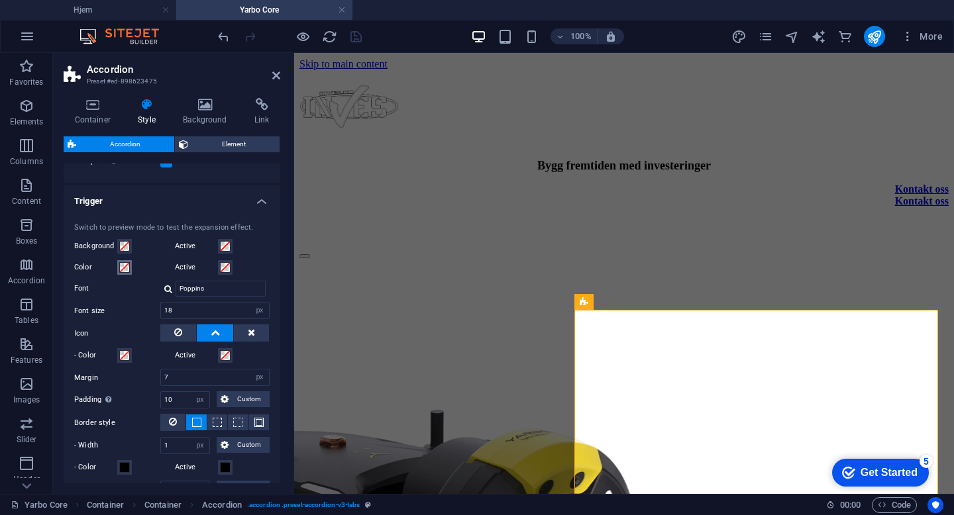
click at [123, 267] on span at bounding box center [124, 267] width 11 height 11
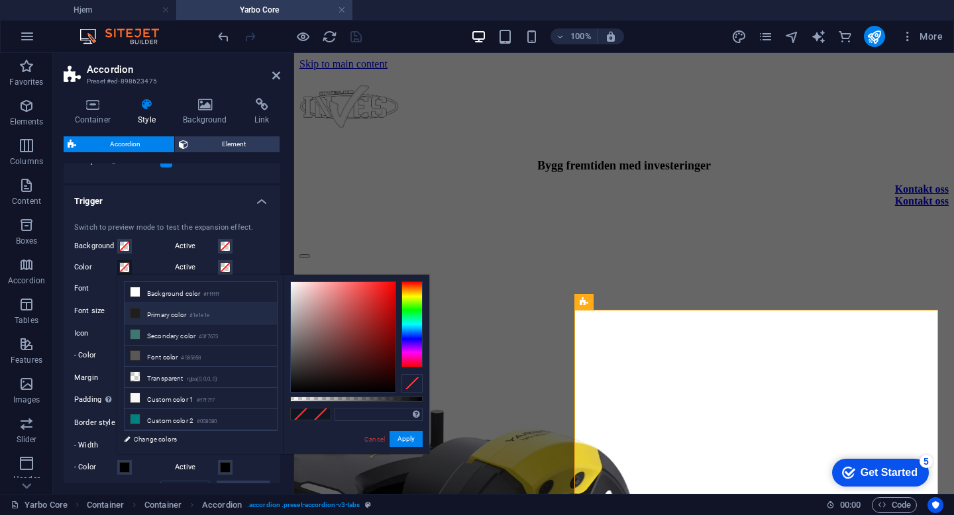
click at [189, 317] on li "Primary color #1e1e1e" at bounding box center [201, 313] width 152 height 21
type input "#1e1e1e"
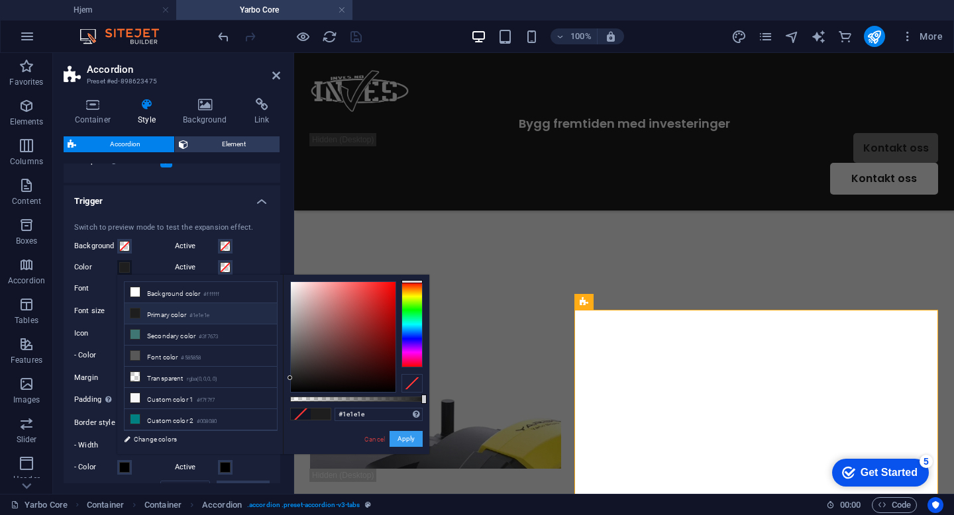
click at [404, 438] on button "Apply" at bounding box center [405, 439] width 33 height 16
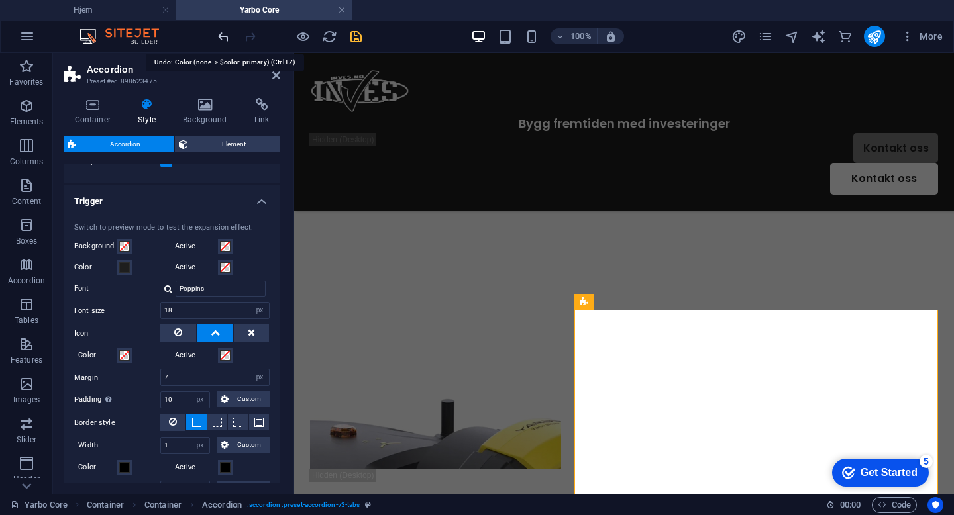
click at [229, 31] on icon "undo" at bounding box center [223, 36] width 15 height 15
click at [224, 248] on span at bounding box center [225, 246] width 11 height 11
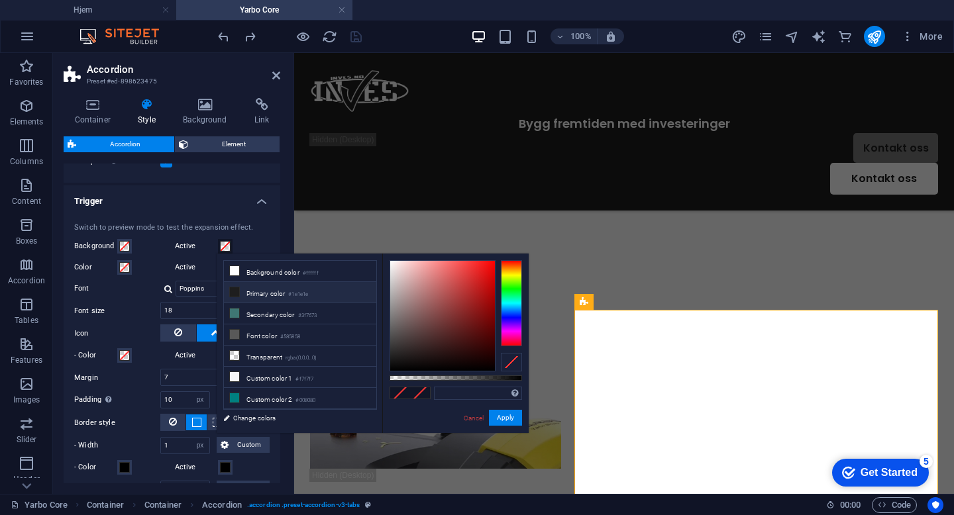
click at [258, 287] on li "Primary color #1e1e1e" at bounding box center [300, 292] width 152 height 21
type input "#1e1e1e"
click at [500, 420] on button "Apply" at bounding box center [505, 418] width 33 height 16
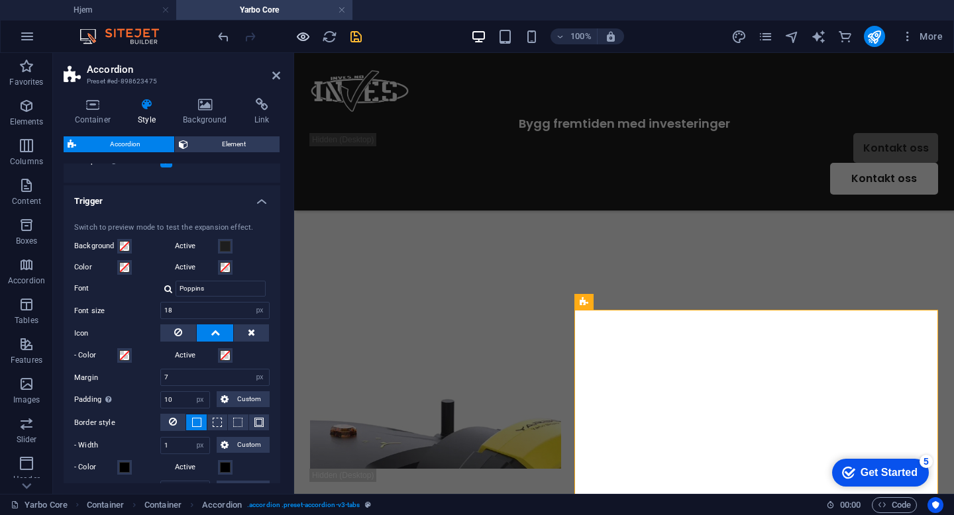
click at [306, 44] on icon "button" at bounding box center [302, 36] width 15 height 15
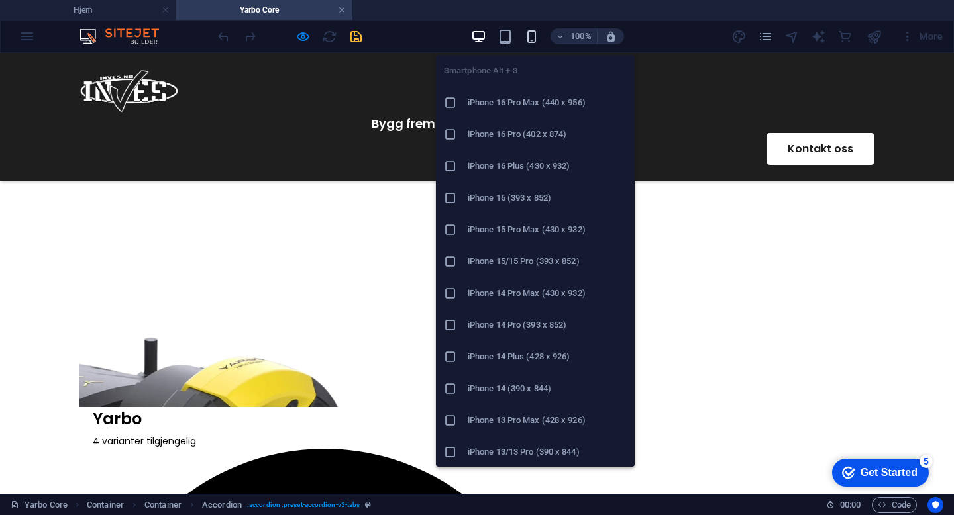
click at [529, 40] on icon "button" at bounding box center [531, 36] width 15 height 15
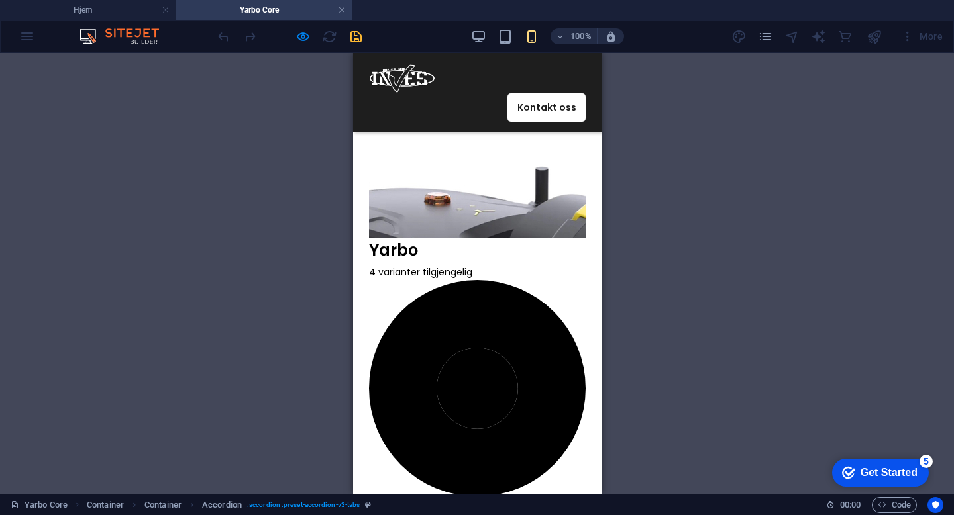
scroll to position [111, 0]
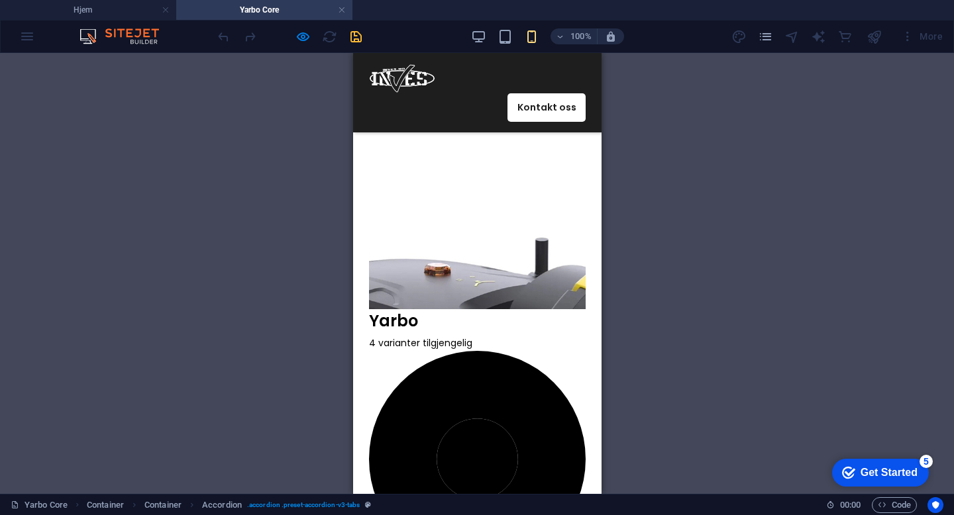
scroll to position [0, 0]
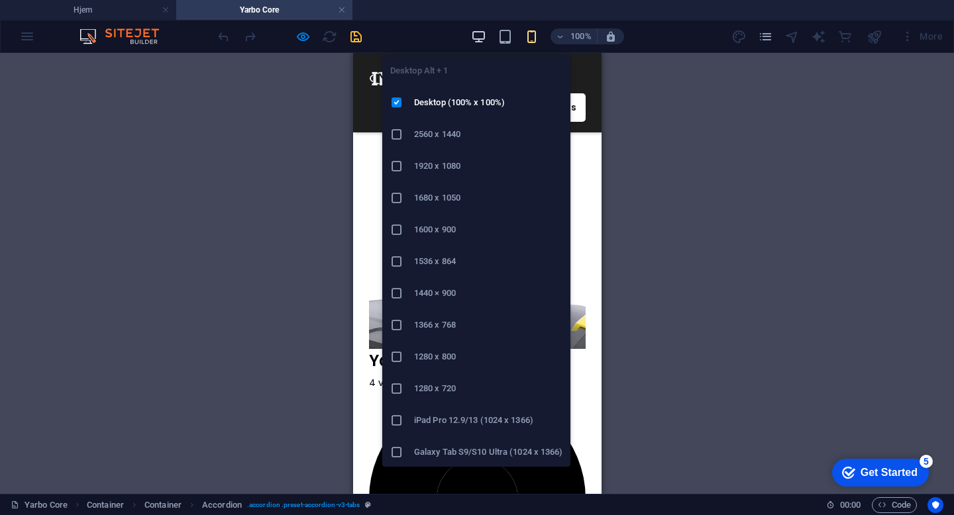
click at [481, 35] on icon "button" at bounding box center [478, 36] width 15 height 15
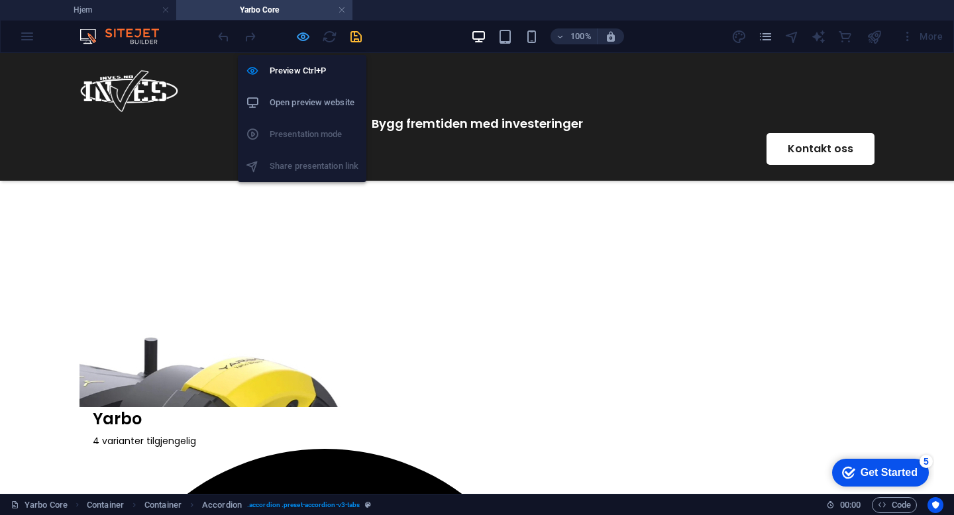
click at [299, 38] on icon "button" at bounding box center [302, 36] width 15 height 15
select select "rem"
select select "px"
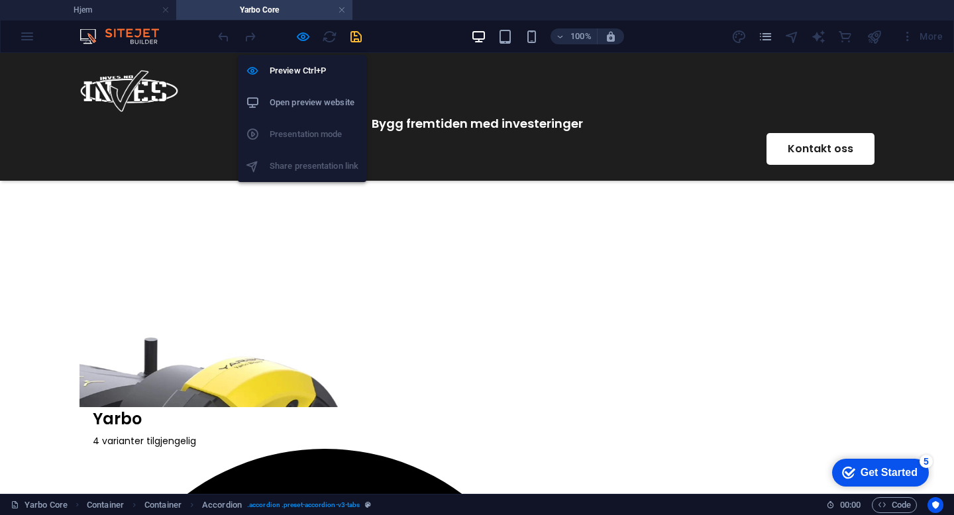
select select "px"
select select "preset-accordion-v3-tabs"
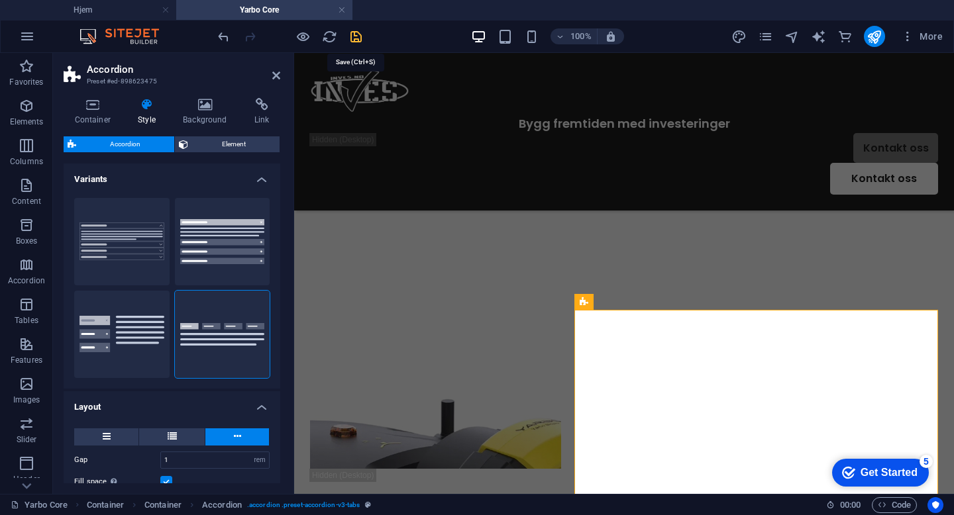
click at [350, 38] on icon "save" at bounding box center [355, 36] width 15 height 15
select select "rem"
select select "px"
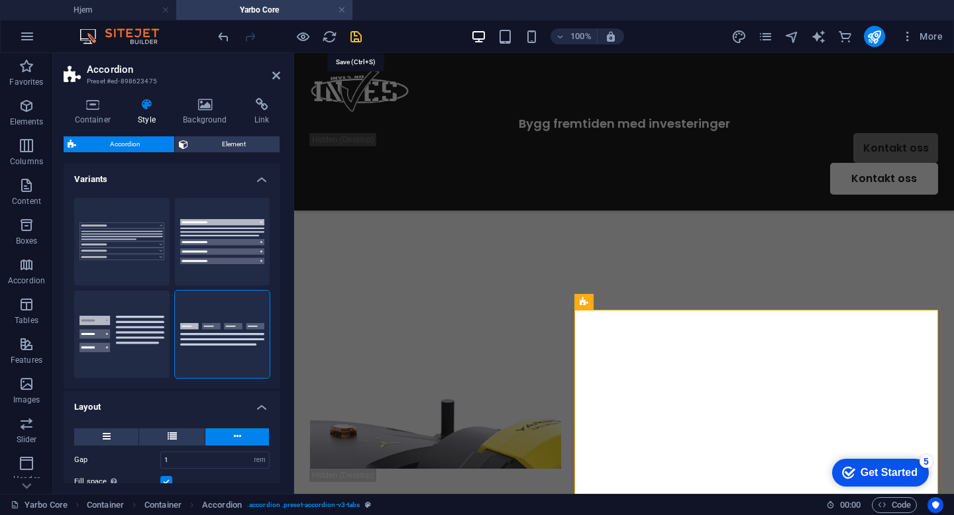
select select "px"
select select "preset-accordion-v3-tabs"
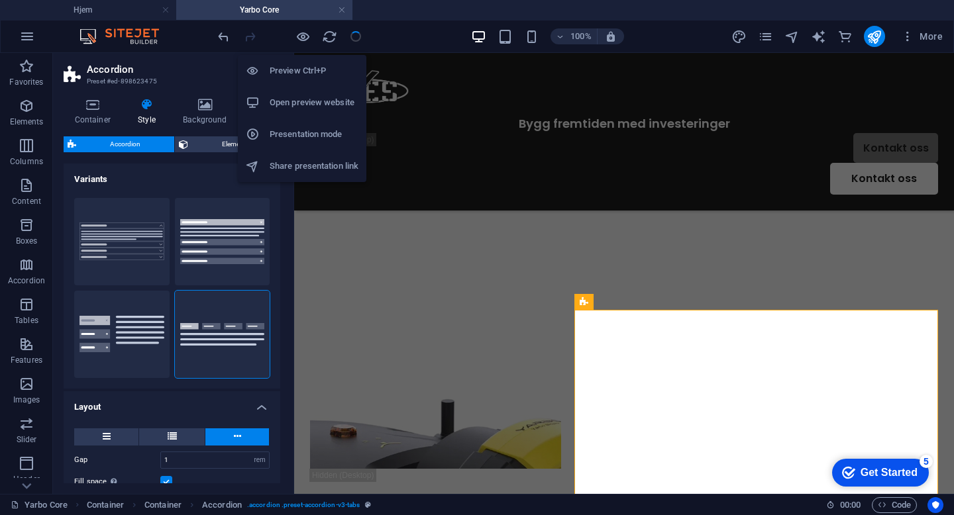
click at [305, 102] on h6 "Open preview website" at bounding box center [314, 103] width 89 height 16
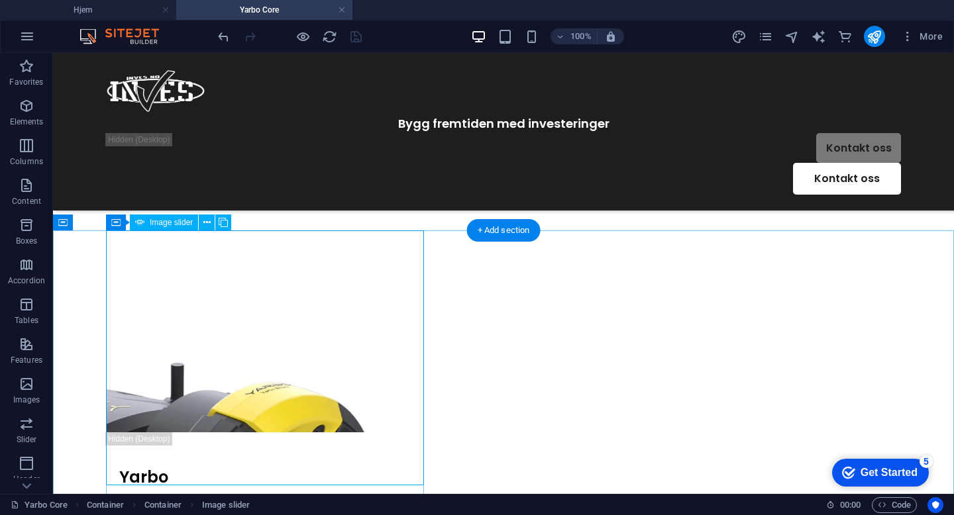
scroll to position [60, 0]
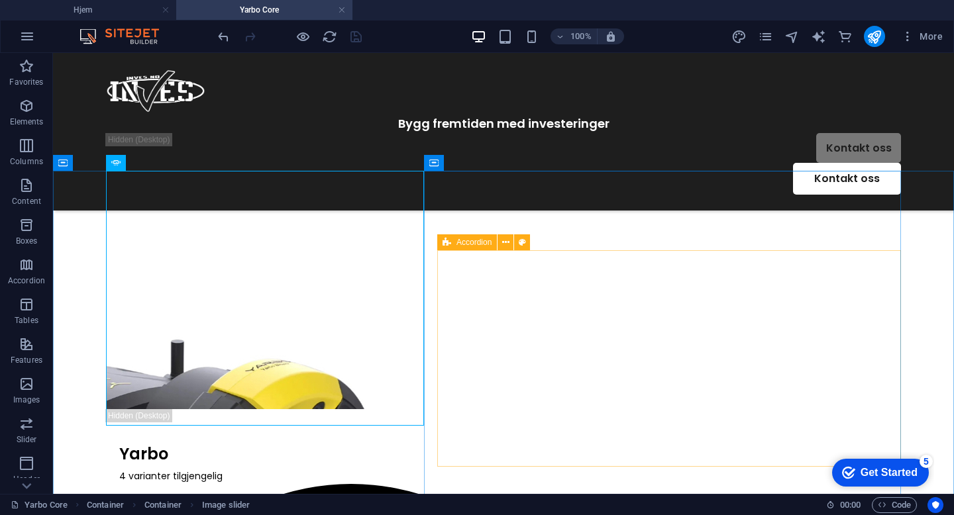
click at [454, 242] on div "Accordion" at bounding box center [467, 242] width 60 height 16
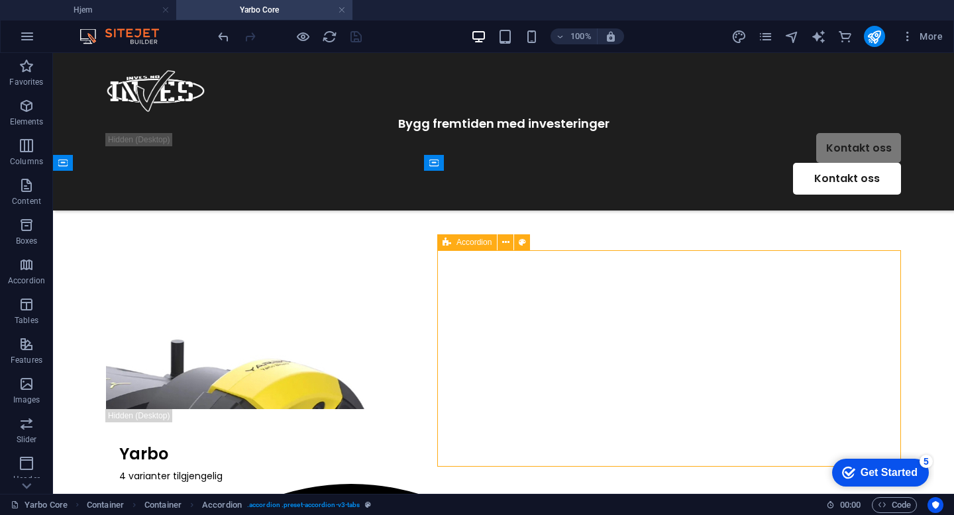
click at [454, 242] on div "Accordion" at bounding box center [467, 242] width 60 height 16
select select "rem"
select select "px"
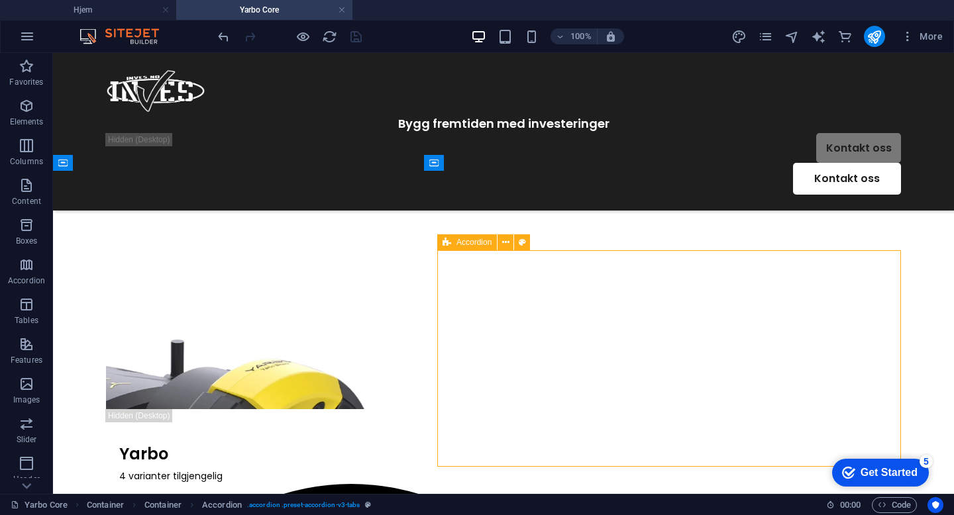
select select "px"
select select "preset-accordion-v3-tabs"
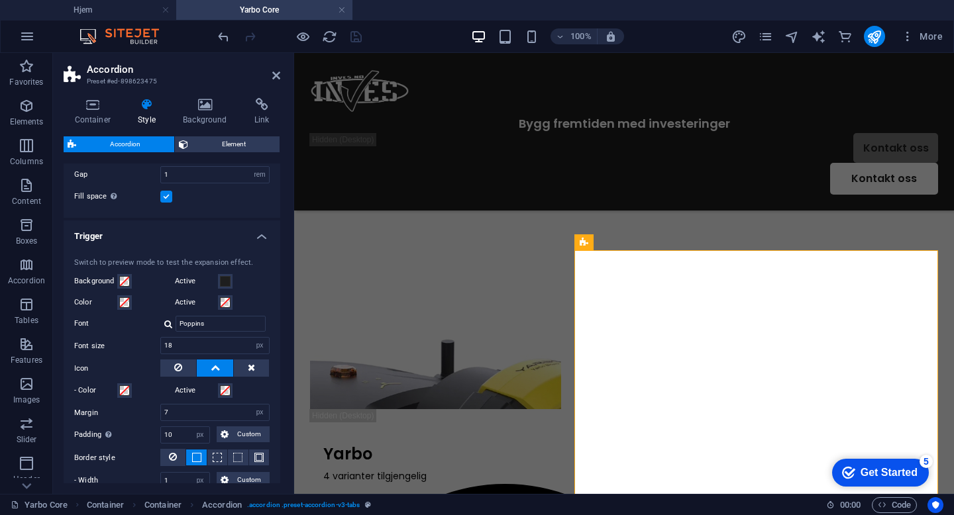
scroll to position [289, 0]
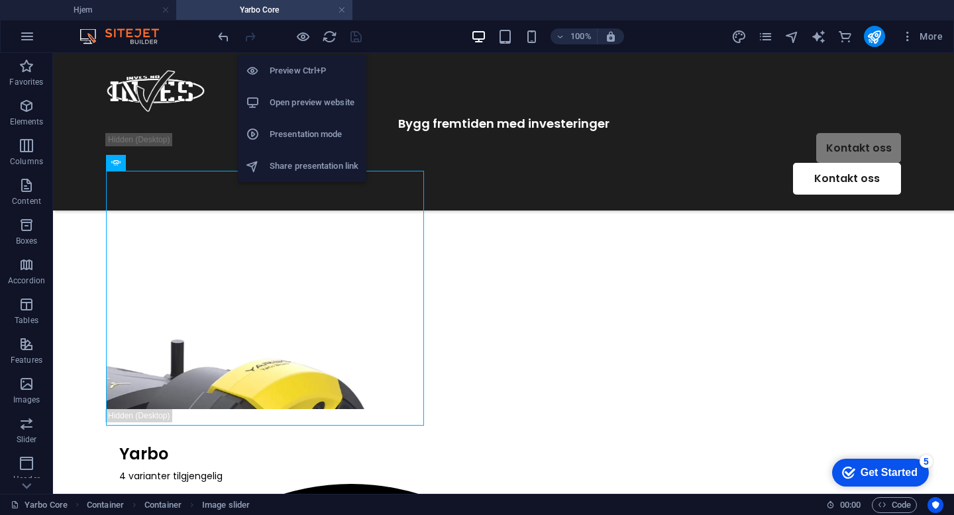
click at [311, 139] on h6 "Presentation mode" at bounding box center [314, 134] width 89 height 16
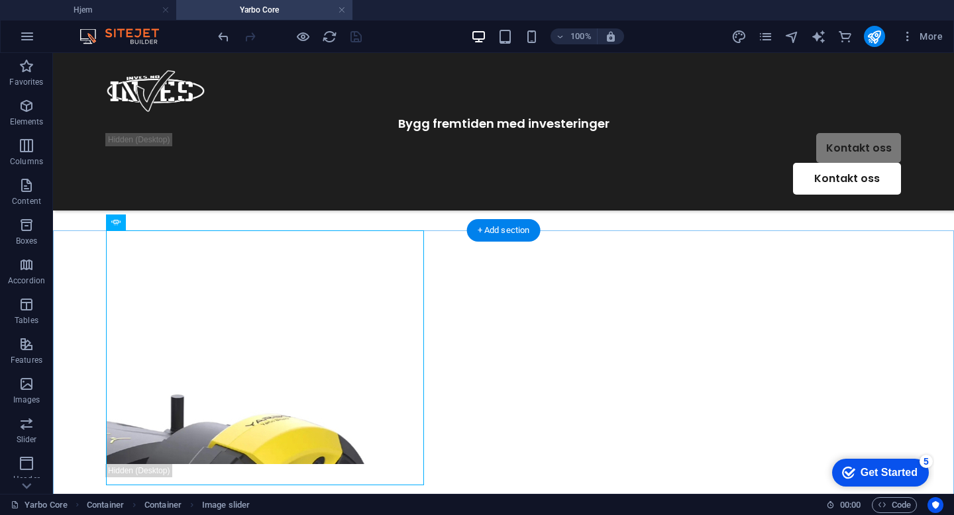
scroll to position [0, 0]
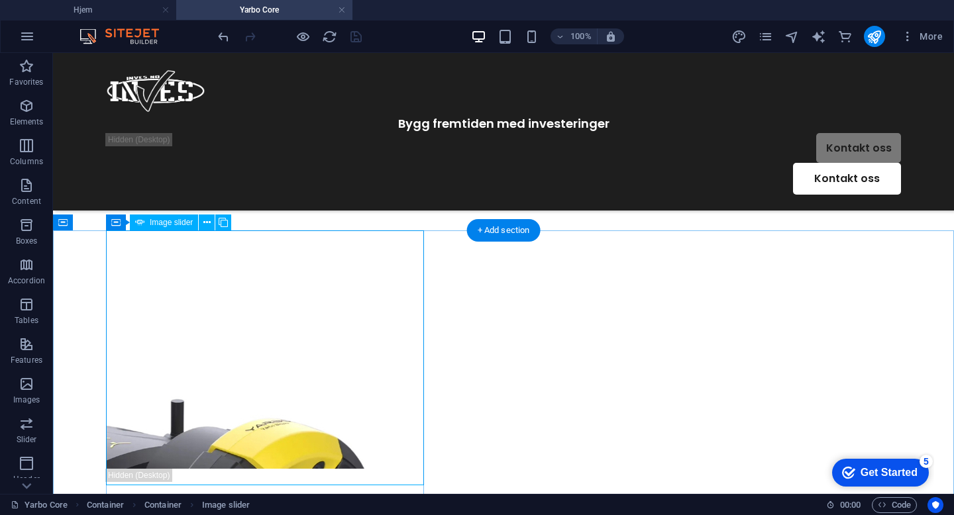
select select "px"
select select "ms"
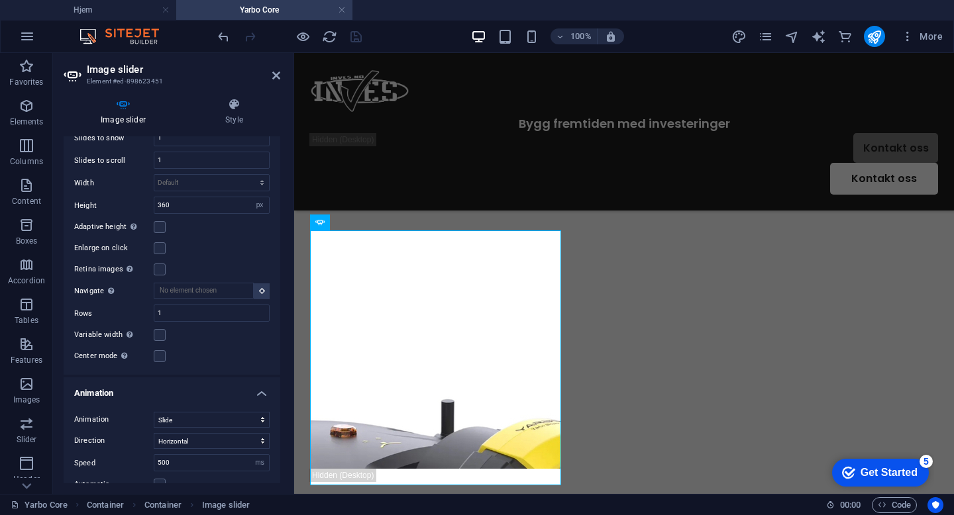
scroll to position [394, 0]
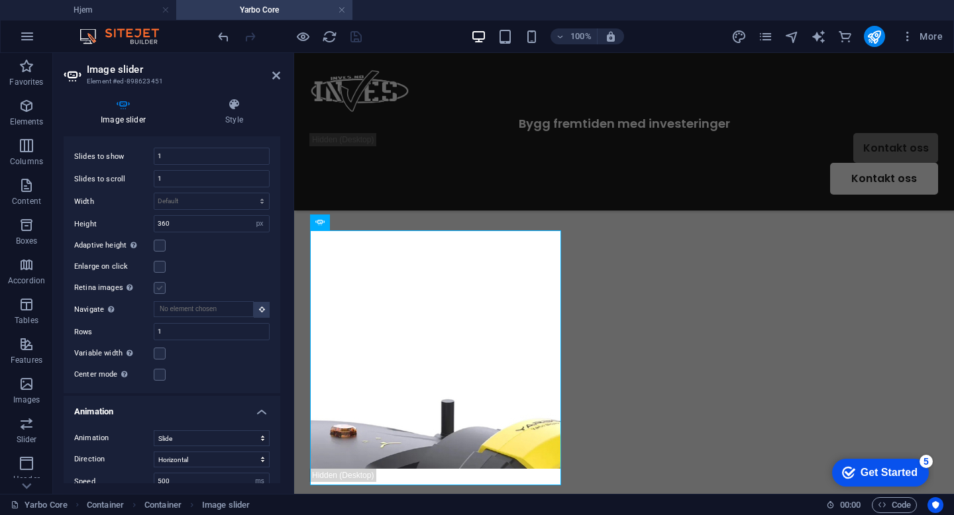
click at [160, 282] on label at bounding box center [160, 288] width 12 height 12
click at [0, 0] on input "Retina images Automatically load retina image and smartphone optimized sizes." at bounding box center [0, 0] width 0 height 0
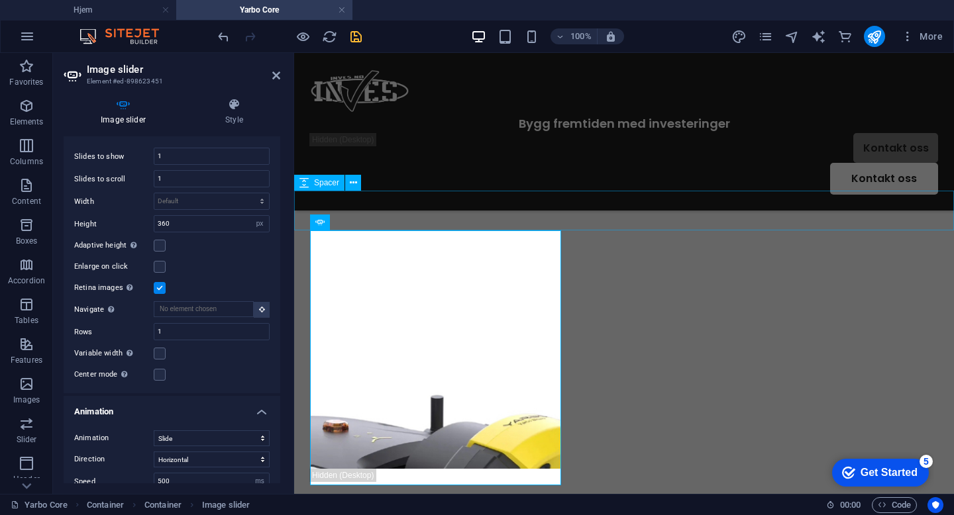
click at [634, 221] on div at bounding box center [624, 211] width 660 height 40
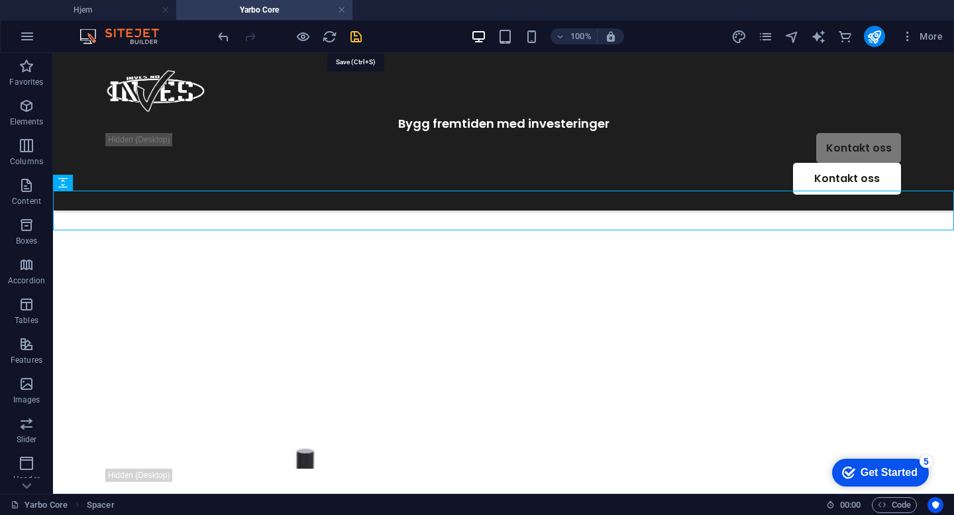
click at [358, 31] on icon "save" at bounding box center [355, 36] width 15 height 15
select select "rem"
select select "px"
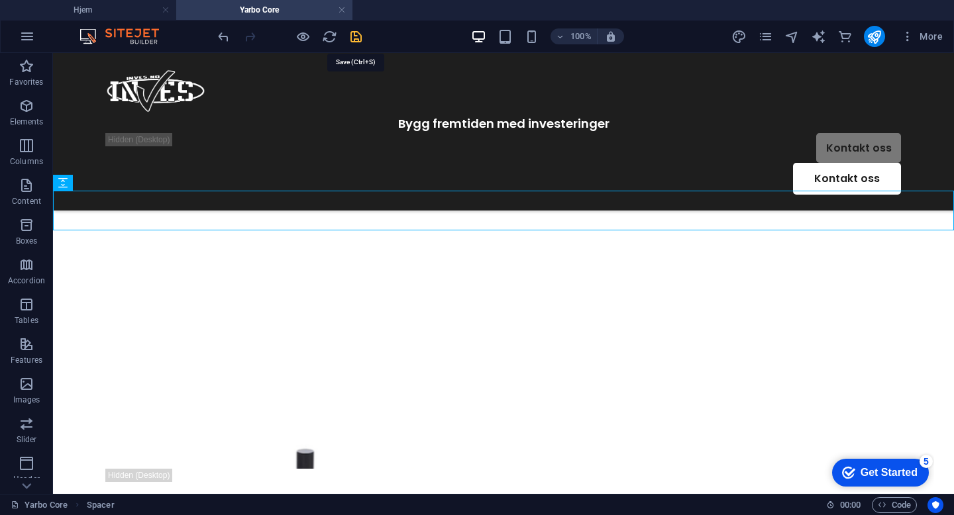
select select "px"
select select "preset-accordion-v3-tabs"
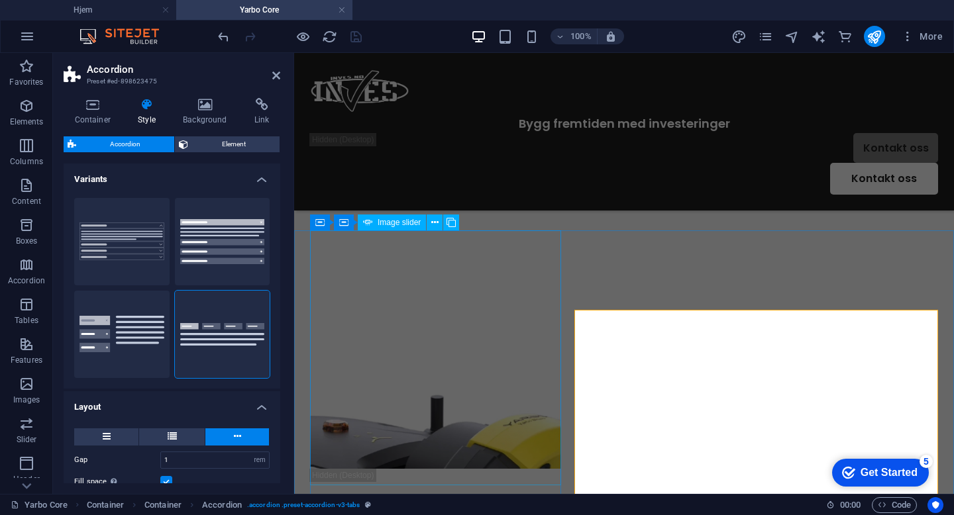
select select "px"
select select "ms"
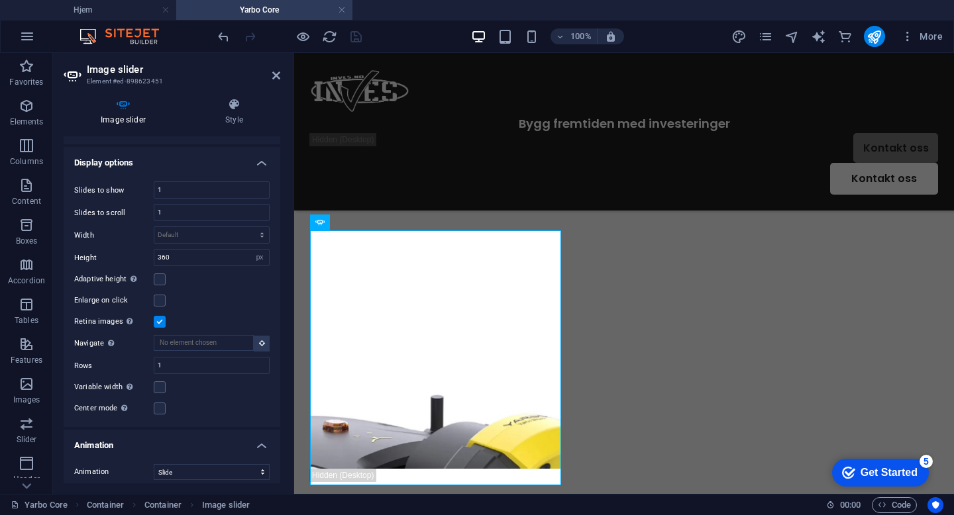
scroll to position [360, 0]
click at [160, 295] on label at bounding box center [160, 301] width 12 height 12
click at [0, 0] on input "Enlarge on click" at bounding box center [0, 0] width 0 height 0
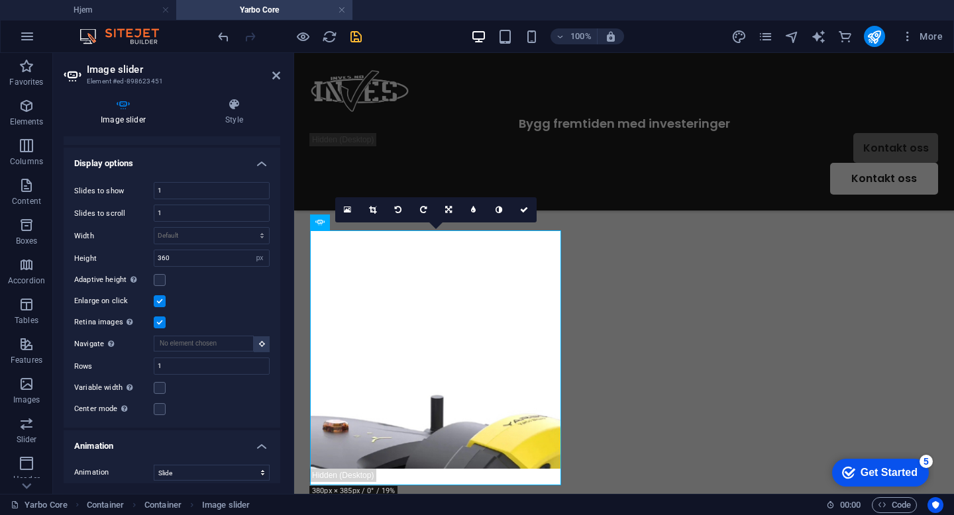
click at [160, 295] on label at bounding box center [160, 301] width 12 height 12
click at [0, 0] on input "Enlarge on click" at bounding box center [0, 0] width 0 height 0
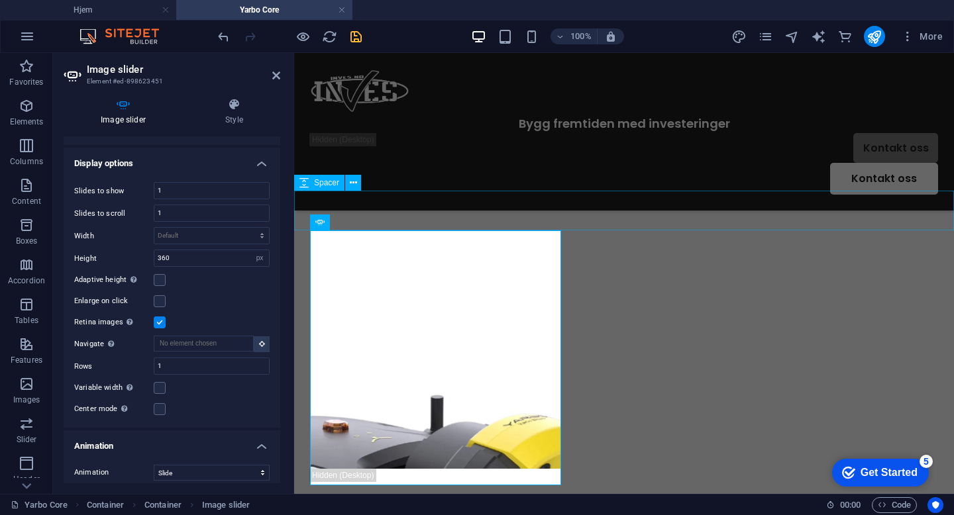
click at [734, 211] on div at bounding box center [624, 211] width 660 height 40
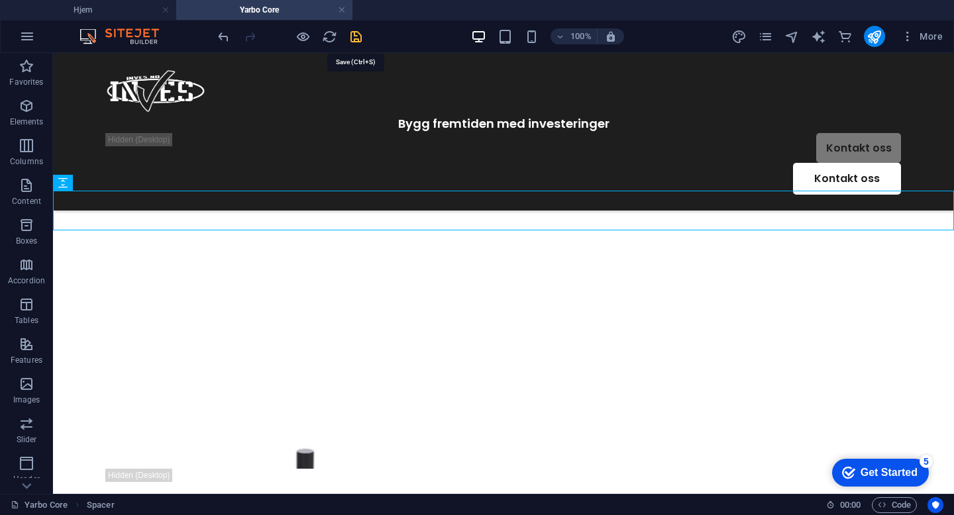
click at [360, 34] on icon "save" at bounding box center [355, 36] width 15 height 15
select select "rem"
select select "px"
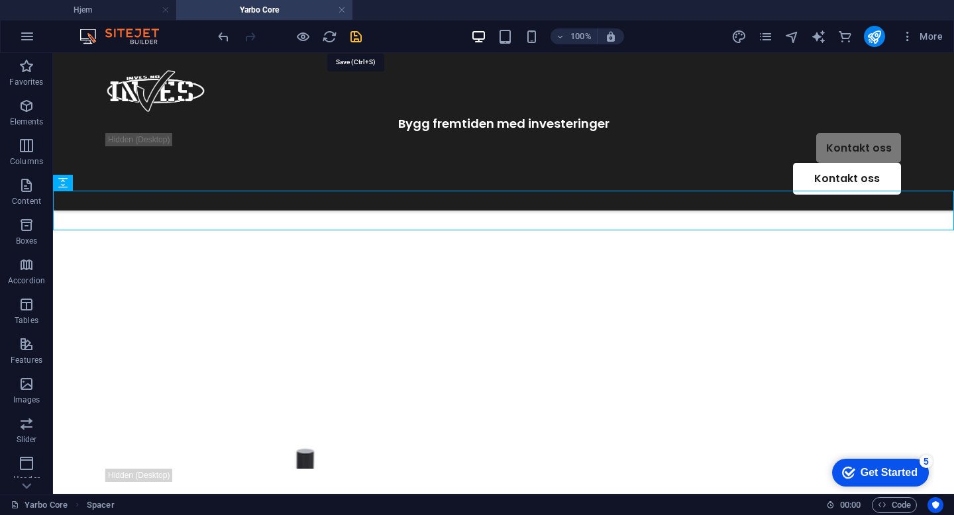
select select "px"
select select "preset-accordion-v3-tabs"
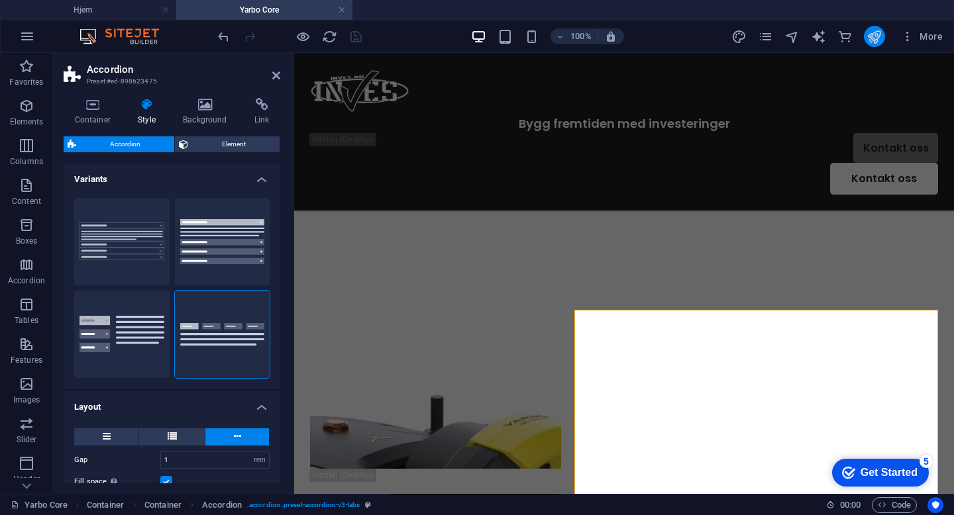
click at [882, 39] on button "publish" at bounding box center [874, 36] width 21 height 21
select select "rem"
select select "px"
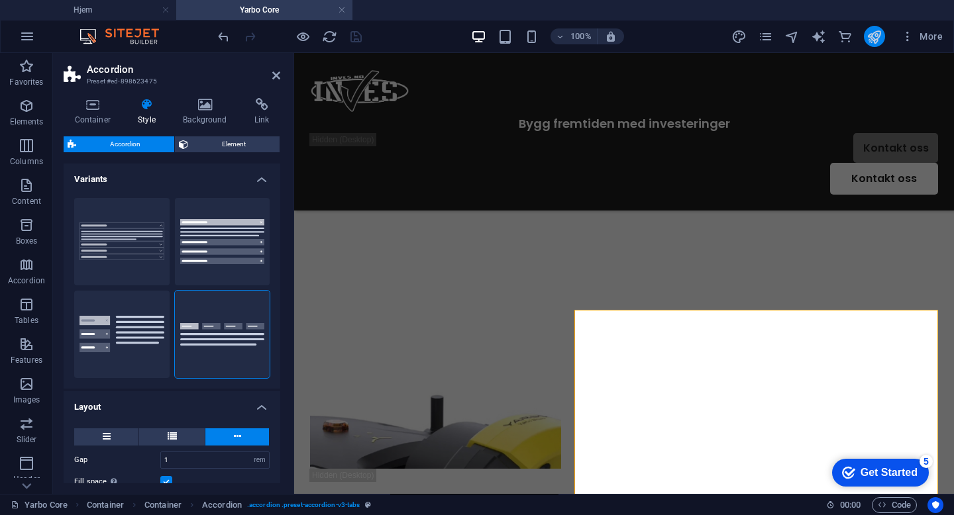
select select "px"
select select "preset-accordion-v3-tabs"
